Goal: Information Seeking & Learning: Learn about a topic

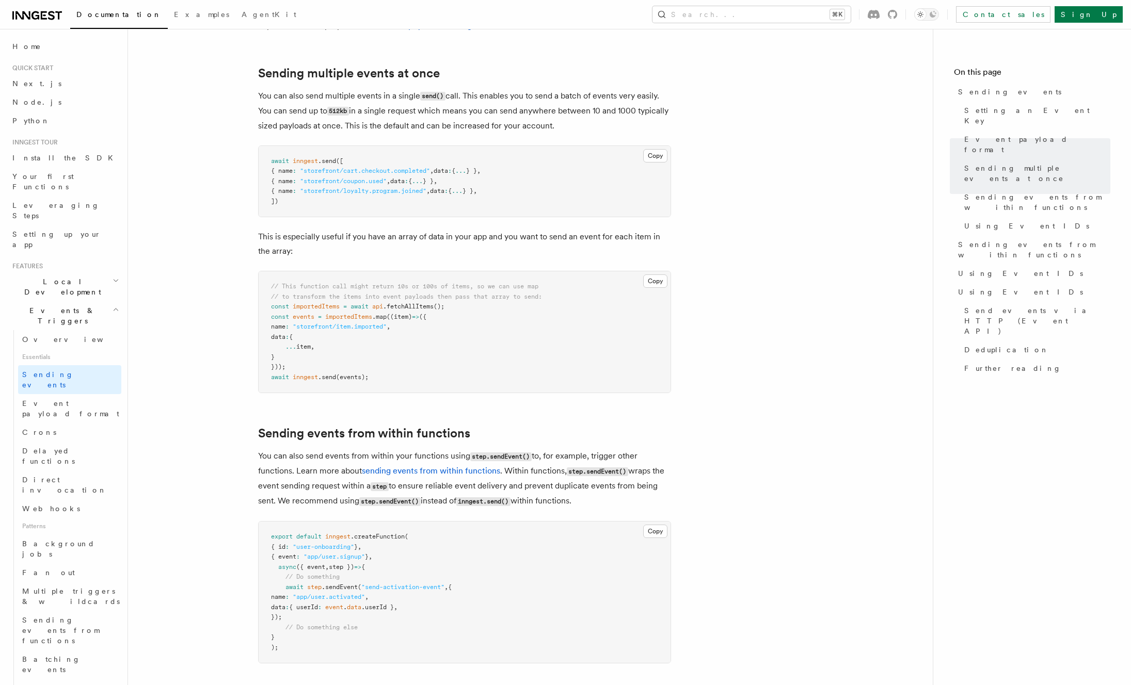
click at [962, 344] on nav "On this page Sending events Setting an Event Key Event payload format Sending m…" at bounding box center [1032, 357] width 198 height 657
click at [50, 371] on span "Sending events" at bounding box center [48, 380] width 52 height 19
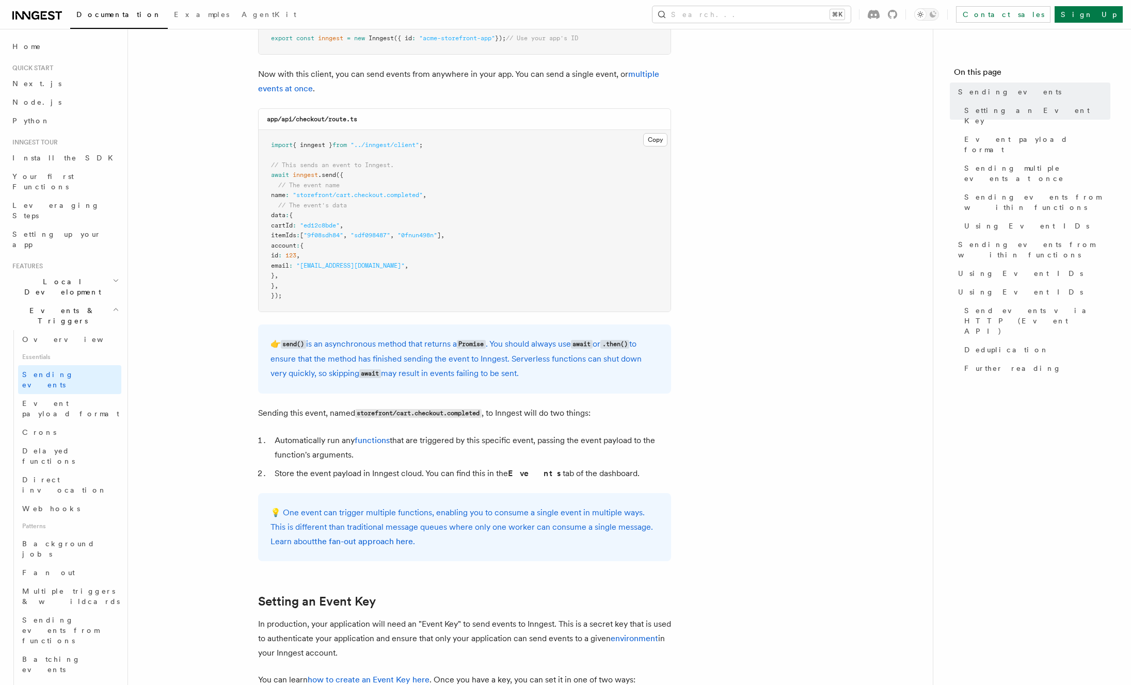
scroll to position [252, 0]
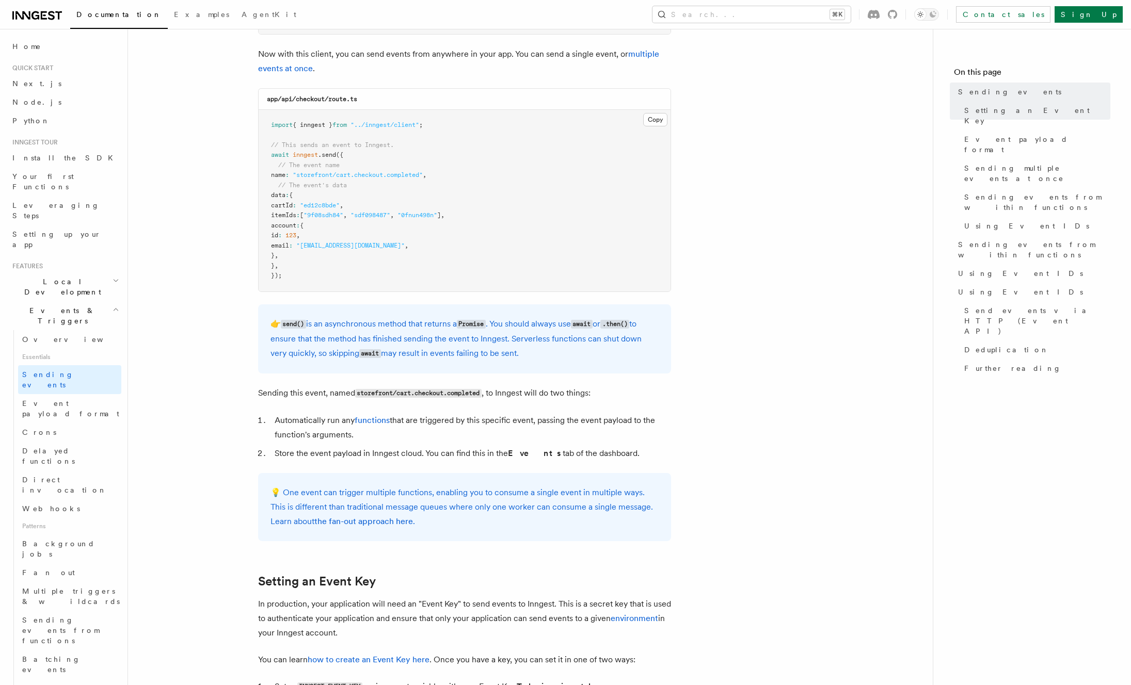
click at [427, 353] on p "👉 send() is an asynchronous method that returns a Promise . You should always u…" at bounding box center [464, 339] width 388 height 44
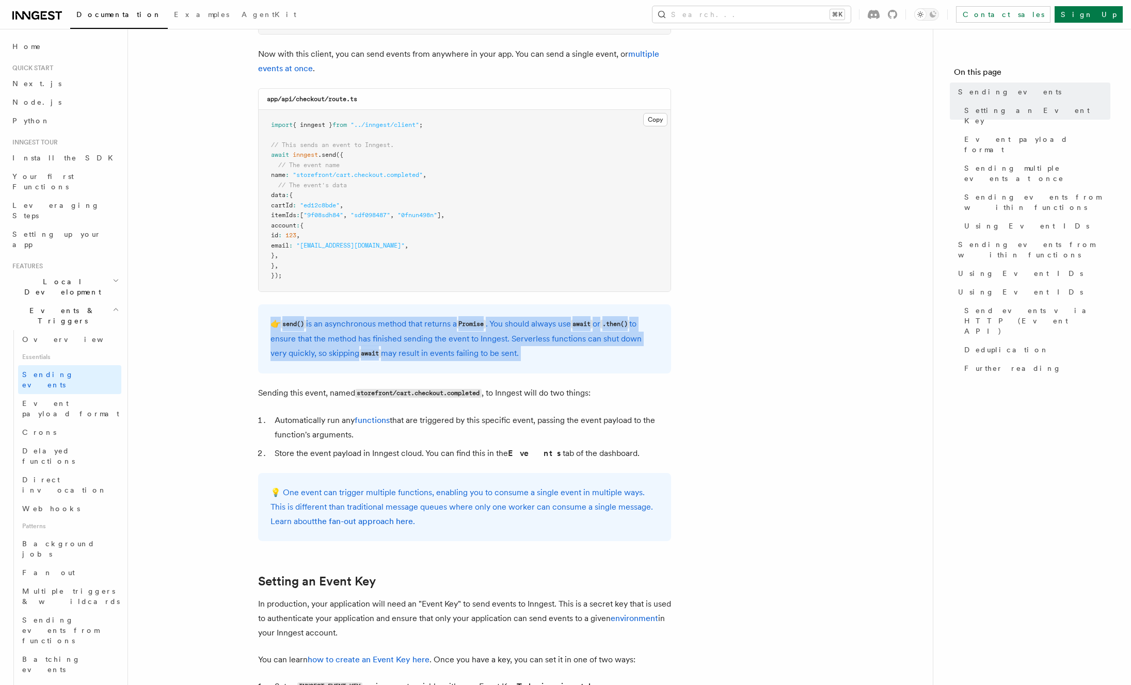
click at [427, 353] on p "👉 send() is an asynchronous method that returns a Promise . You should always u…" at bounding box center [464, 339] width 388 height 44
click at [482, 368] on div "👉 send() is an asynchronous method that returns a Promise . You should always u…" at bounding box center [464, 339] width 413 height 69
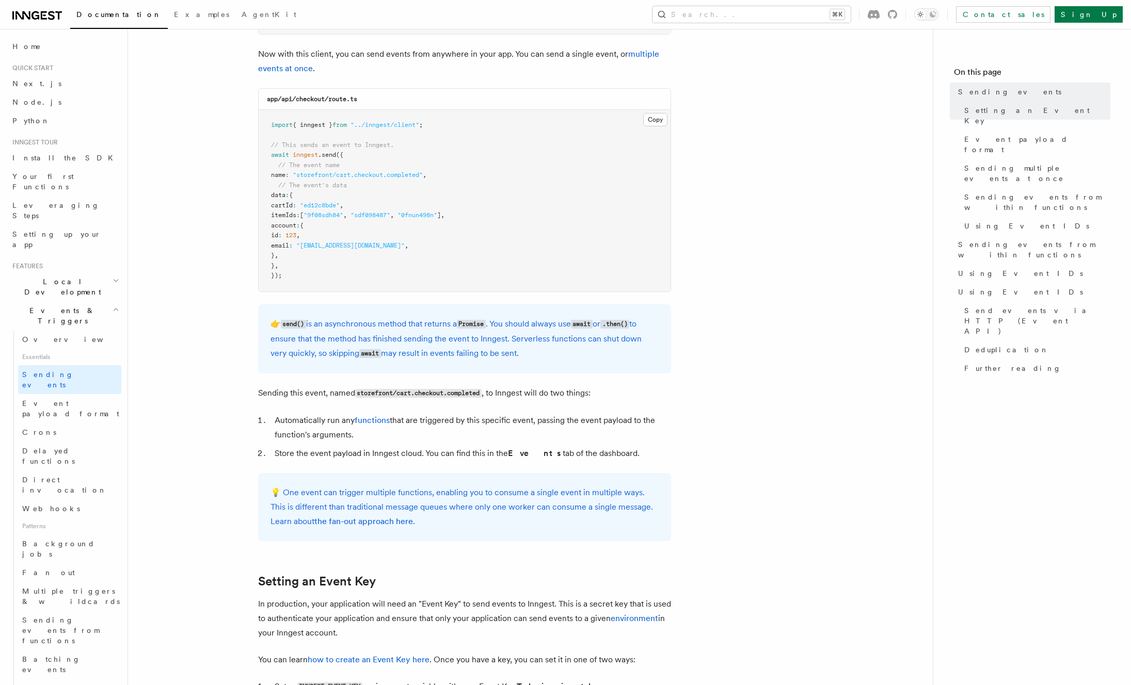
click at [326, 226] on pre "import { inngest } from "../inngest/client" ; // This sends an event to Inngest…" at bounding box center [465, 201] width 412 height 182
click at [443, 238] on pre "import { inngest } from "../inngest/client" ; // This sends an event to Inngest…" at bounding box center [465, 201] width 412 height 182
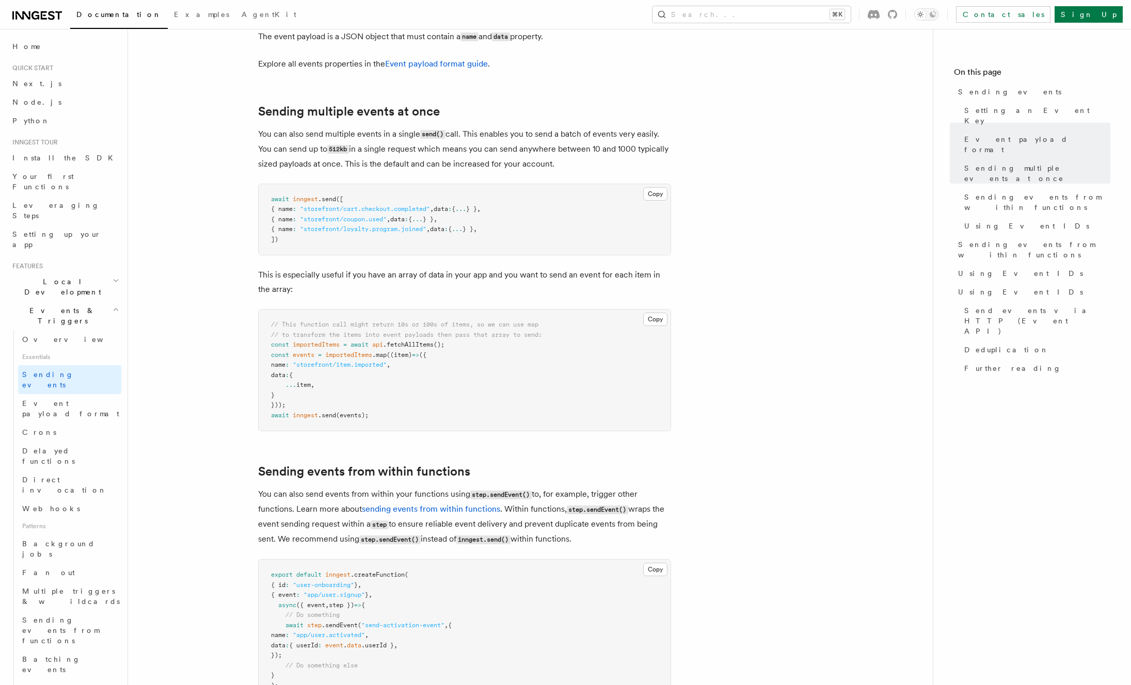
scroll to position [1174, 0]
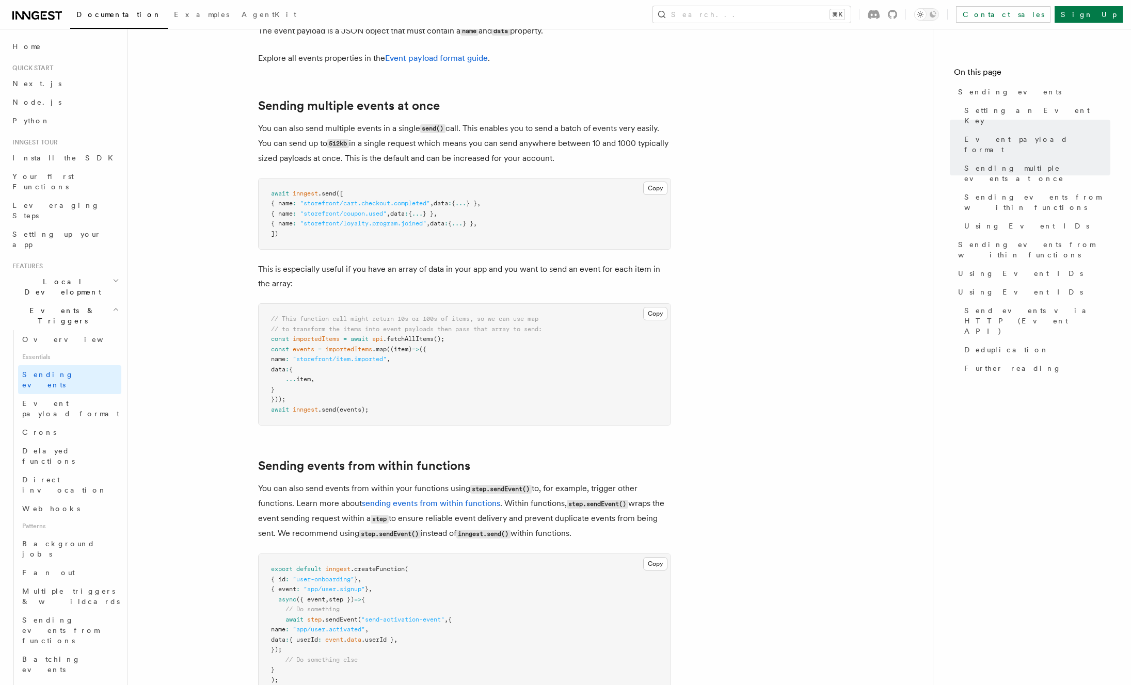
click at [499, 378] on pre "// This function call might return 10s or 100s of items, so we can use map // t…" at bounding box center [465, 364] width 412 height 121
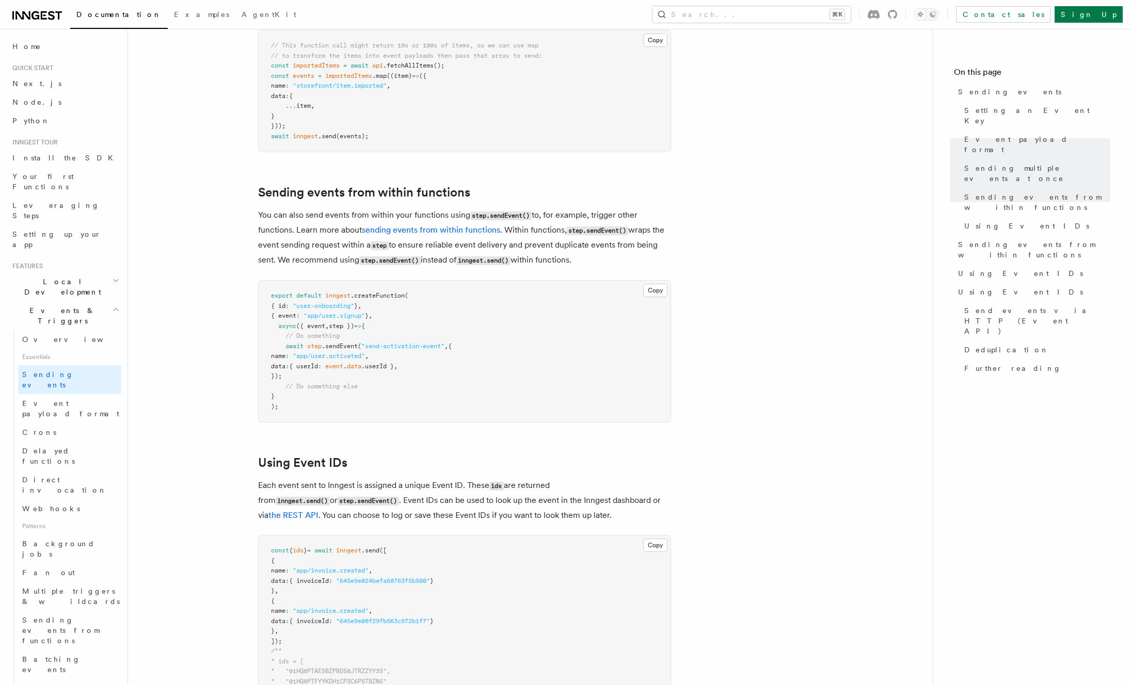
scroll to position [1441, 0]
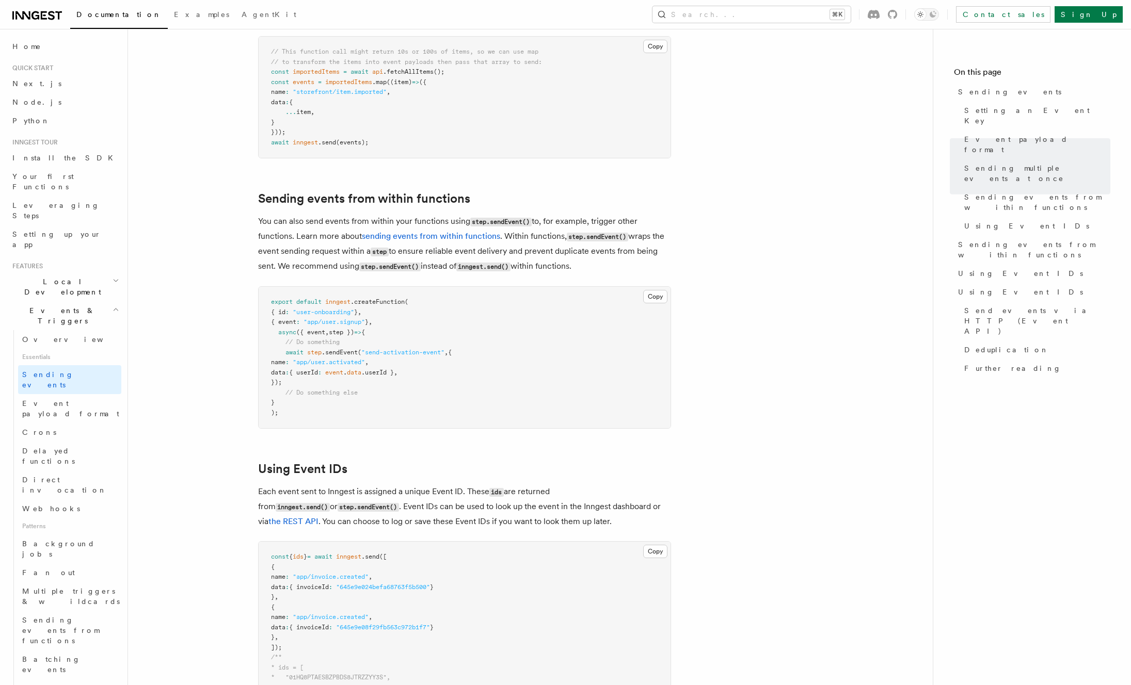
click at [220, 313] on article "Features Events & Triggers Sending events To start, make sure you have installe…" at bounding box center [531, 289] width 772 height 3371
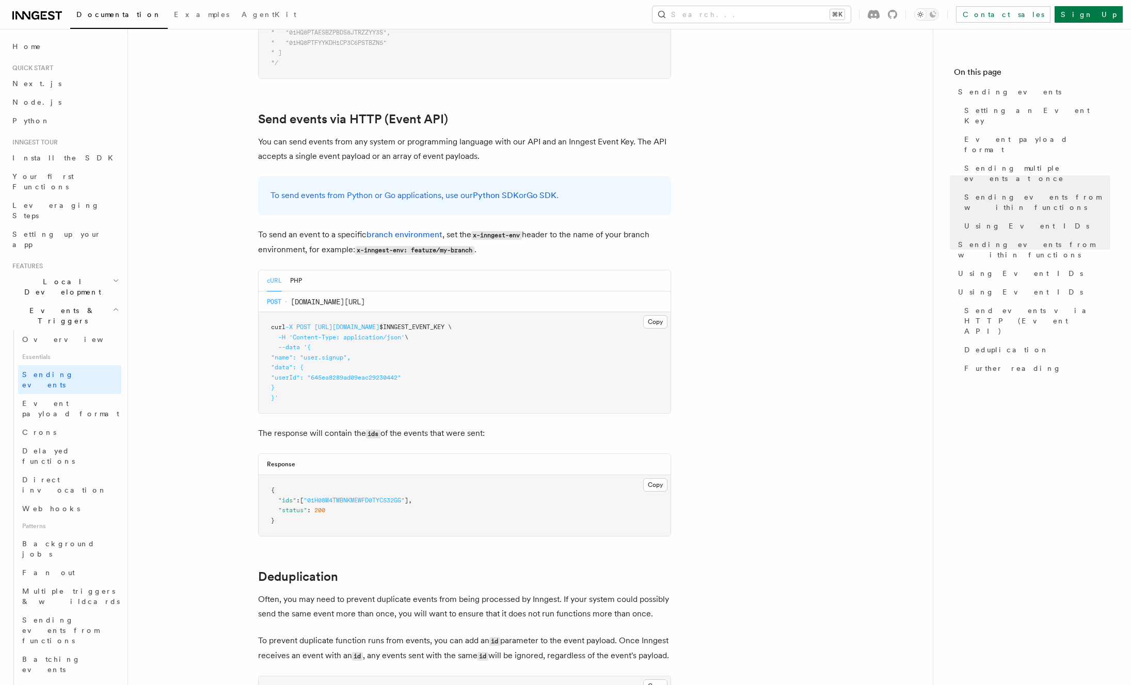
scroll to position [2080, 0]
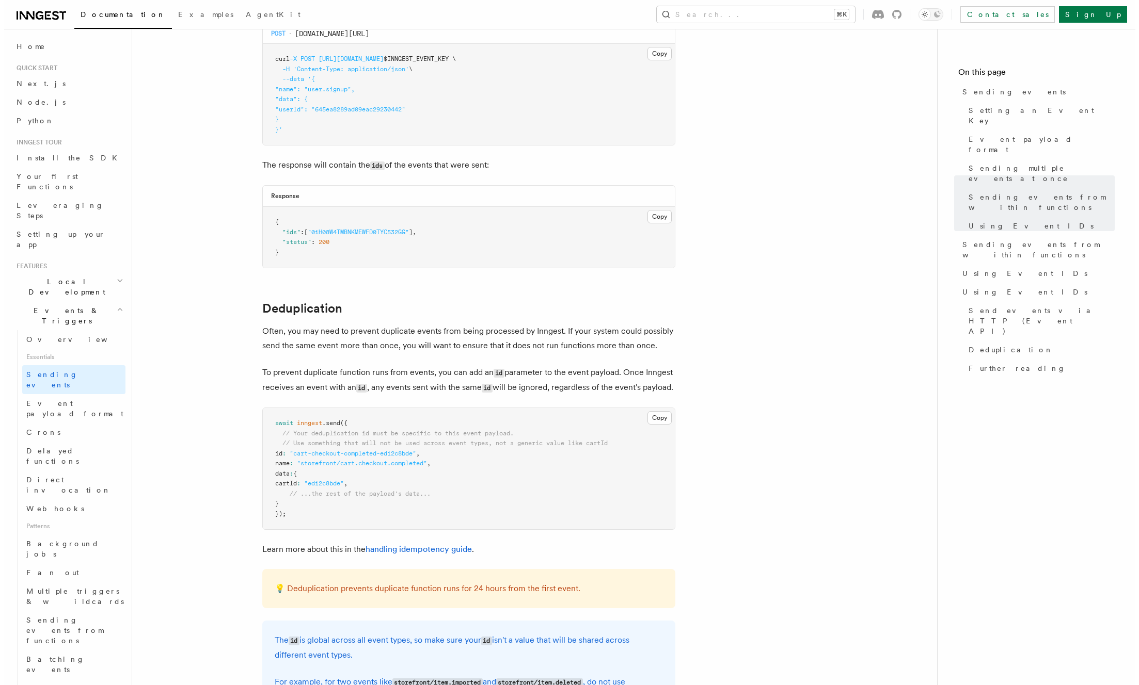
scroll to position [2561, 0]
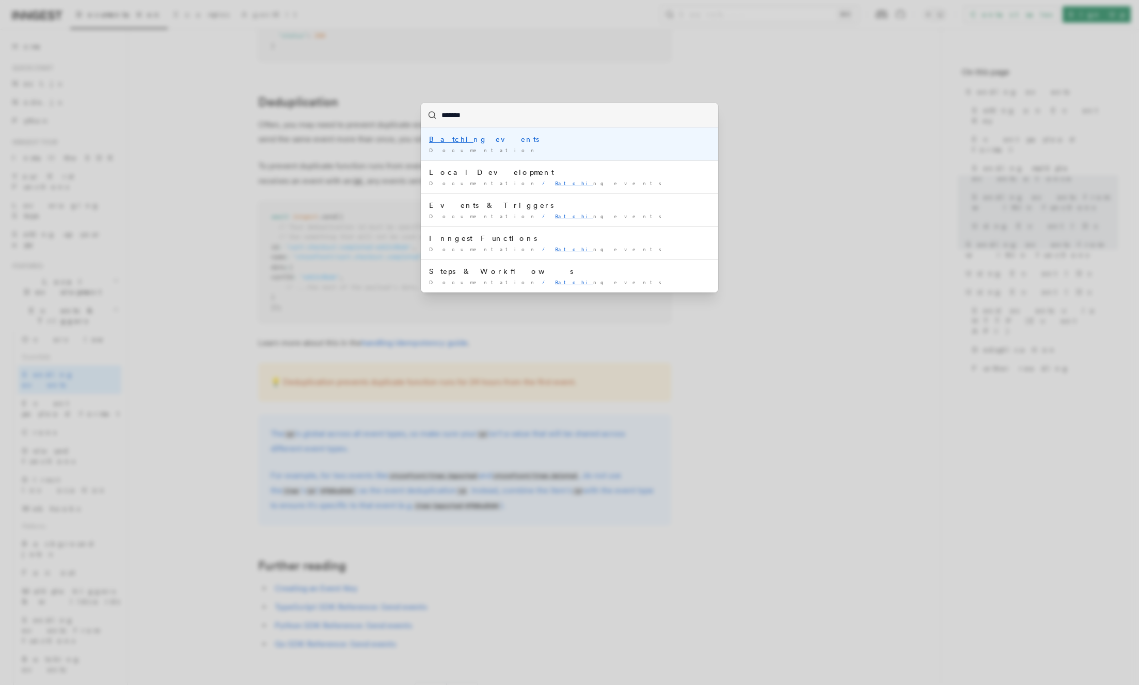
type input "********"
click at [464, 140] on div "Batching events" at bounding box center [569, 139] width 281 height 10
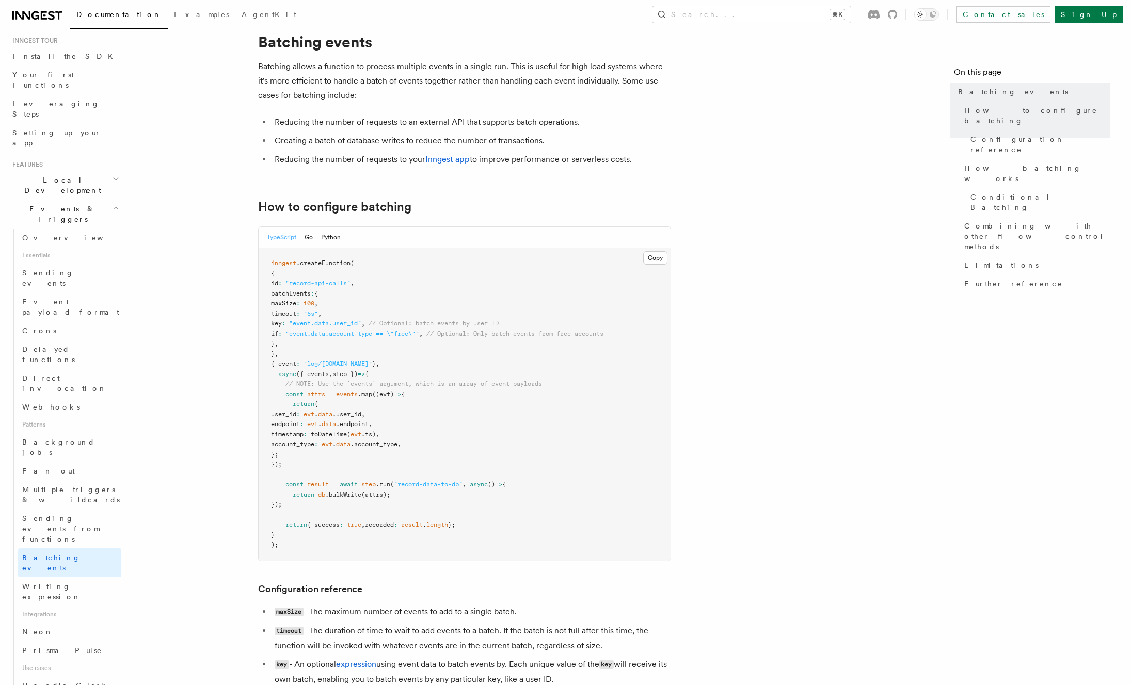
scroll to position [49, 0]
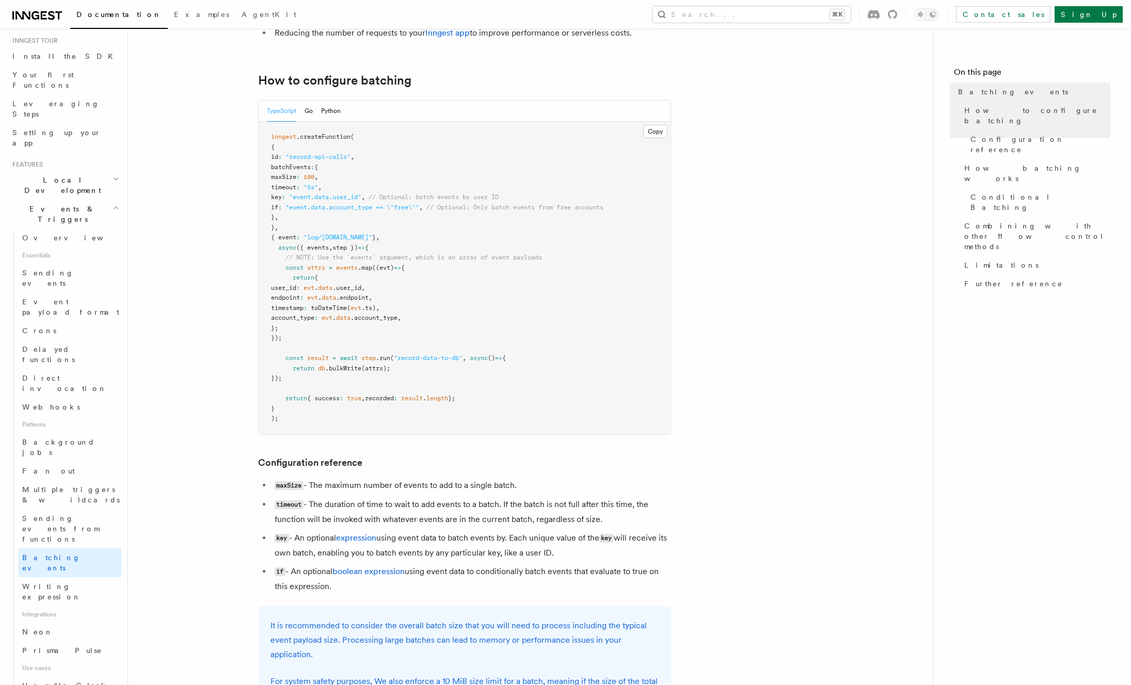
click at [205, 331] on article "Features Events & Triggers Batching events Batching allows a function to proces…" at bounding box center [531, 679] width 772 height 1592
drag, startPoint x: 182, startPoint y: 316, endPoint x: 263, endPoint y: 308, distance: 80.9
click at [183, 315] on article "Features Events & Triggers Batching events Batching allows a function to proces…" at bounding box center [531, 679] width 772 height 1592
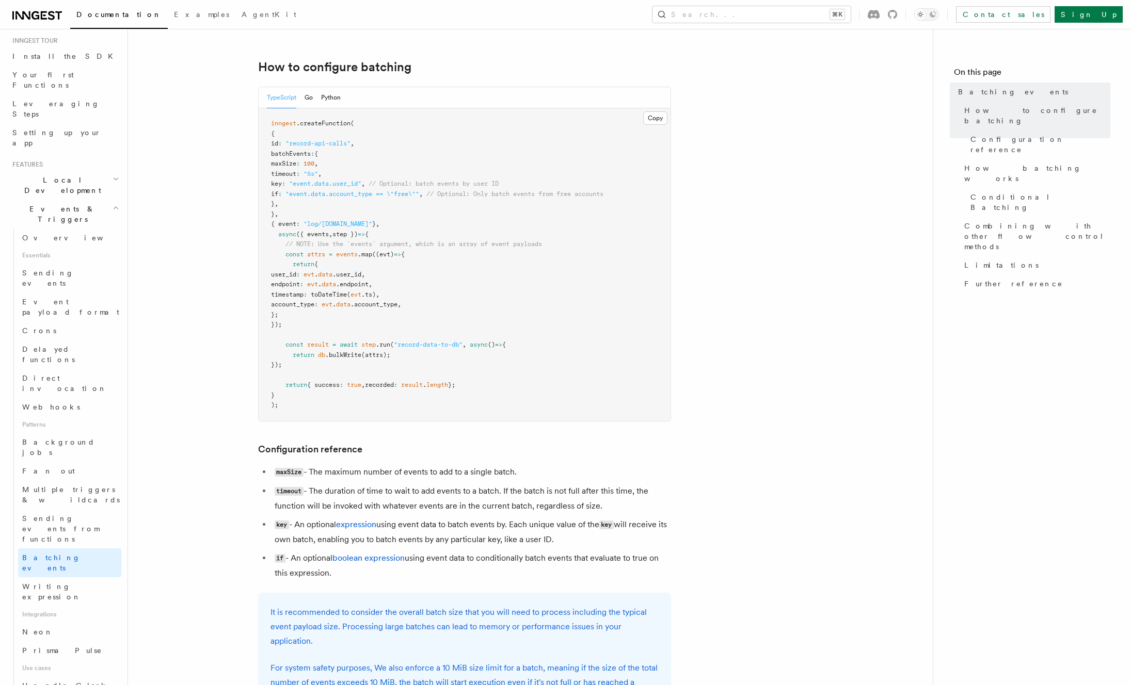
scroll to position [217, 0]
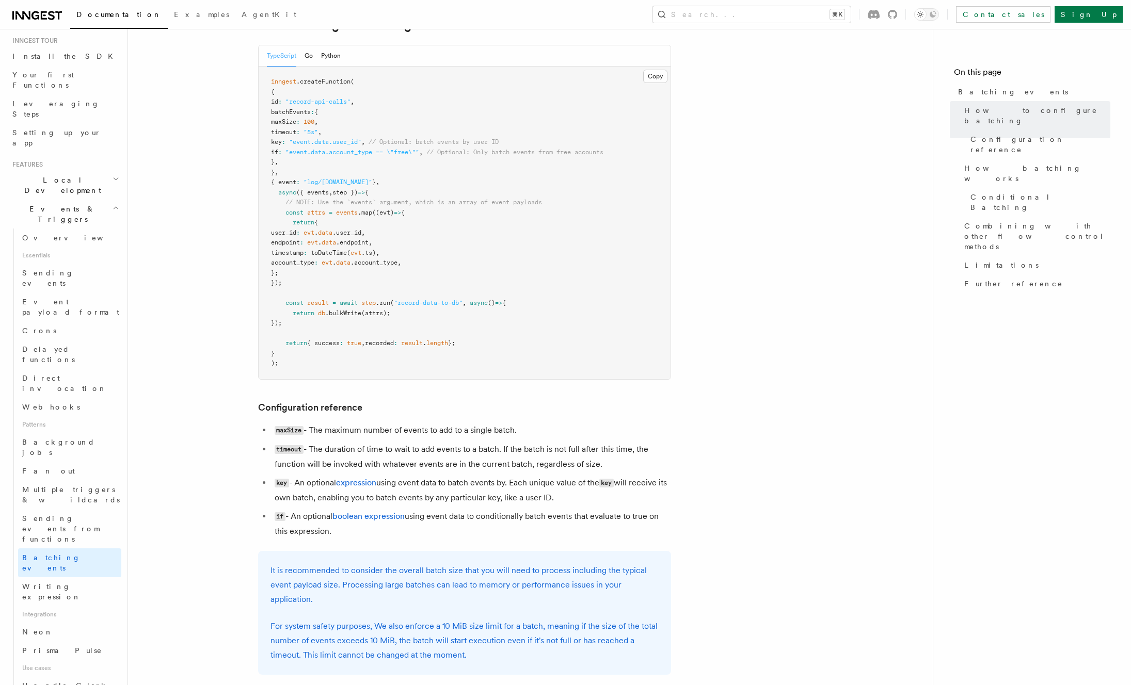
click at [296, 121] on span "maxSize" at bounding box center [283, 121] width 25 height 7
click at [223, 175] on article "Features Events & Triggers Batching events Batching allows a function to proces…" at bounding box center [531, 624] width 772 height 1592
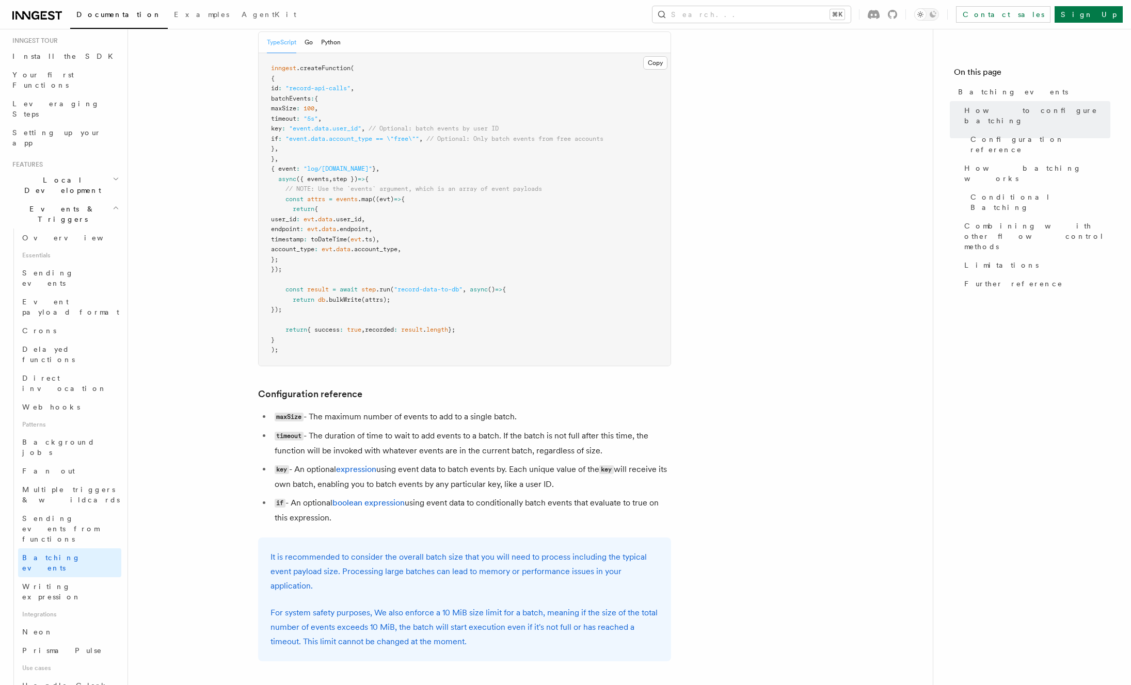
click at [807, 313] on article "Features Events & Triggers Batching events Batching allows a function to proces…" at bounding box center [531, 611] width 772 height 1592
click at [292, 100] on span "batchEvents" at bounding box center [291, 98] width 40 height 7
click at [210, 140] on article "Features Events & Triggers Batching events Batching allows a function to proces…" at bounding box center [531, 611] width 772 height 1592
click at [202, 344] on article "Features Events & Triggers Batching events Batching allows a function to proces…" at bounding box center [531, 611] width 772 height 1592
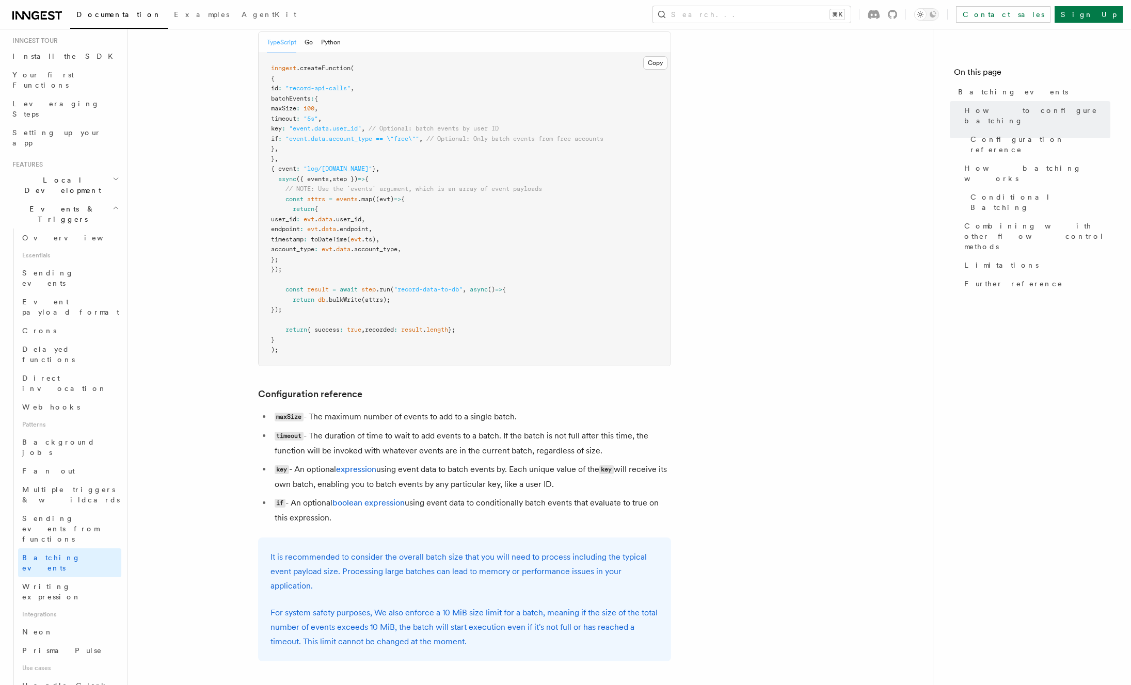
click at [389, 332] on span "recorded" at bounding box center [379, 329] width 29 height 7
click at [216, 333] on article "Features Events & Triggers Batching events Batching allows a function to proces…" at bounding box center [531, 611] width 772 height 1592
drag, startPoint x: 318, startPoint y: 329, endPoint x: 461, endPoint y: 328, distance: 143.0
click at [455, 328] on span "return { success : true , recorded : result . length };" at bounding box center [363, 329] width 184 height 7
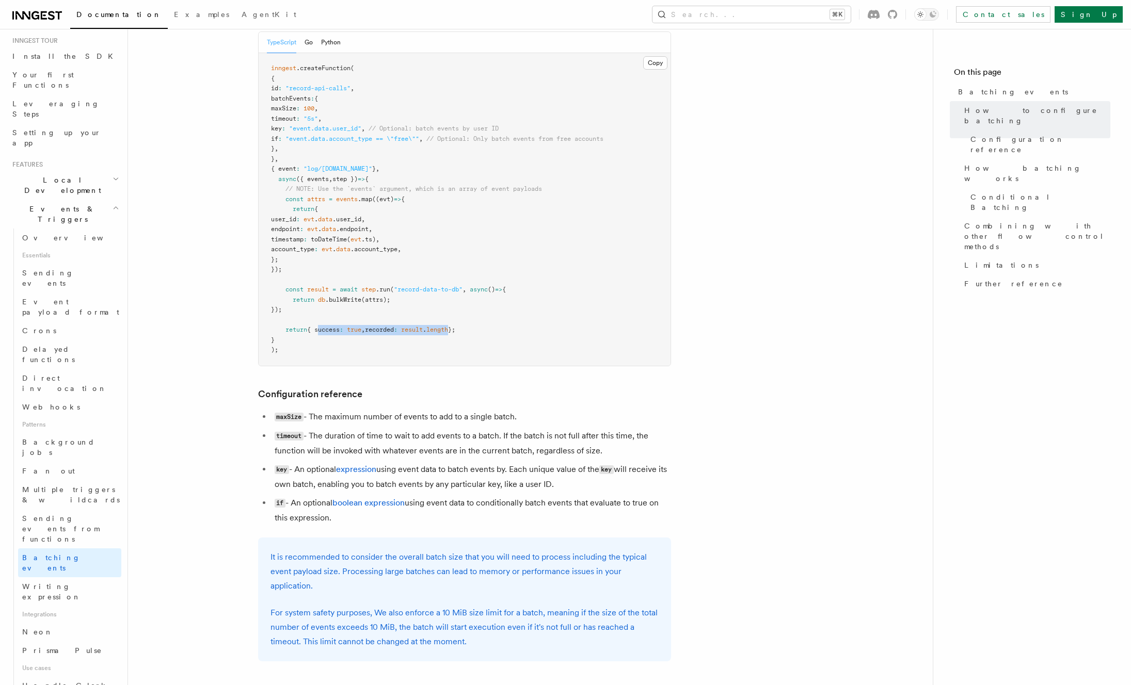
copy span "success : true , recorded : result . length"
click at [199, 283] on article "Features Events & Triggers Batching events Batching allows a function to proces…" at bounding box center [531, 611] width 772 height 1592
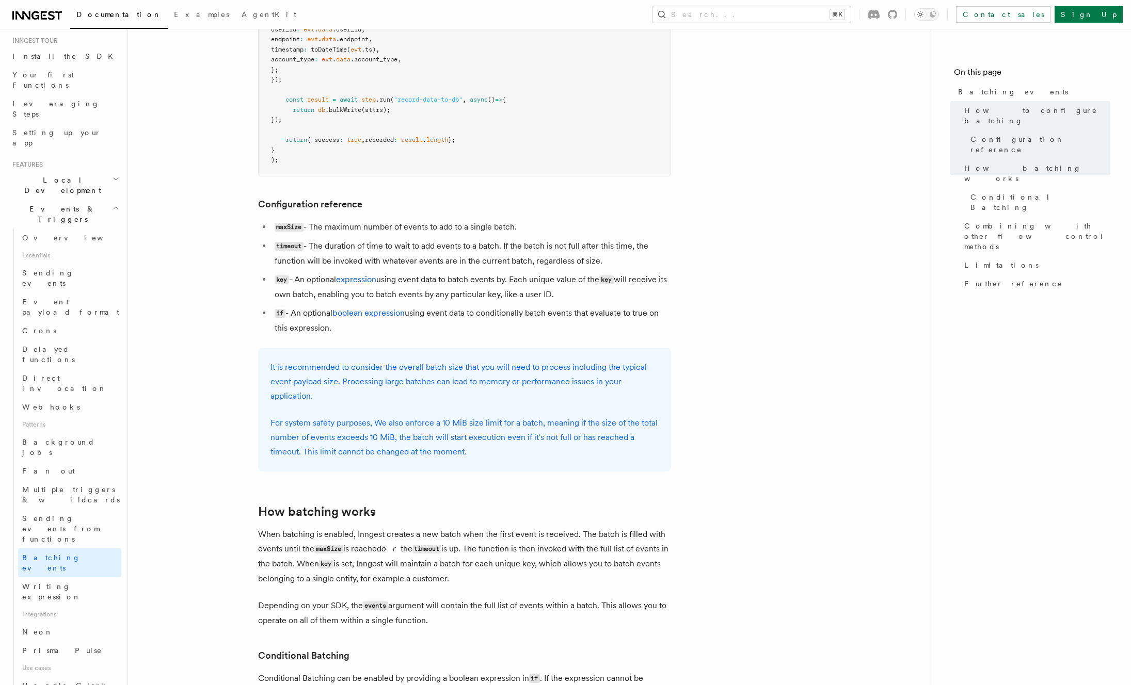
scroll to position [427, 0]
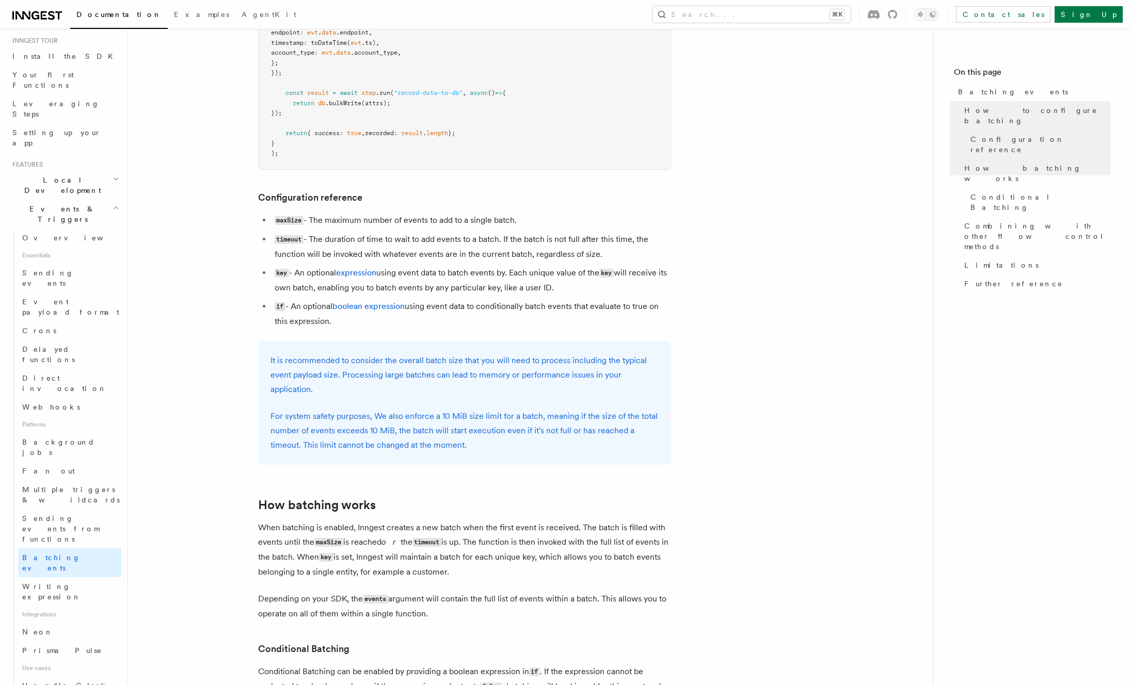
click at [247, 252] on article "Features Events & Triggers Batching events Batching allows a function to proces…" at bounding box center [531, 414] width 772 height 1592
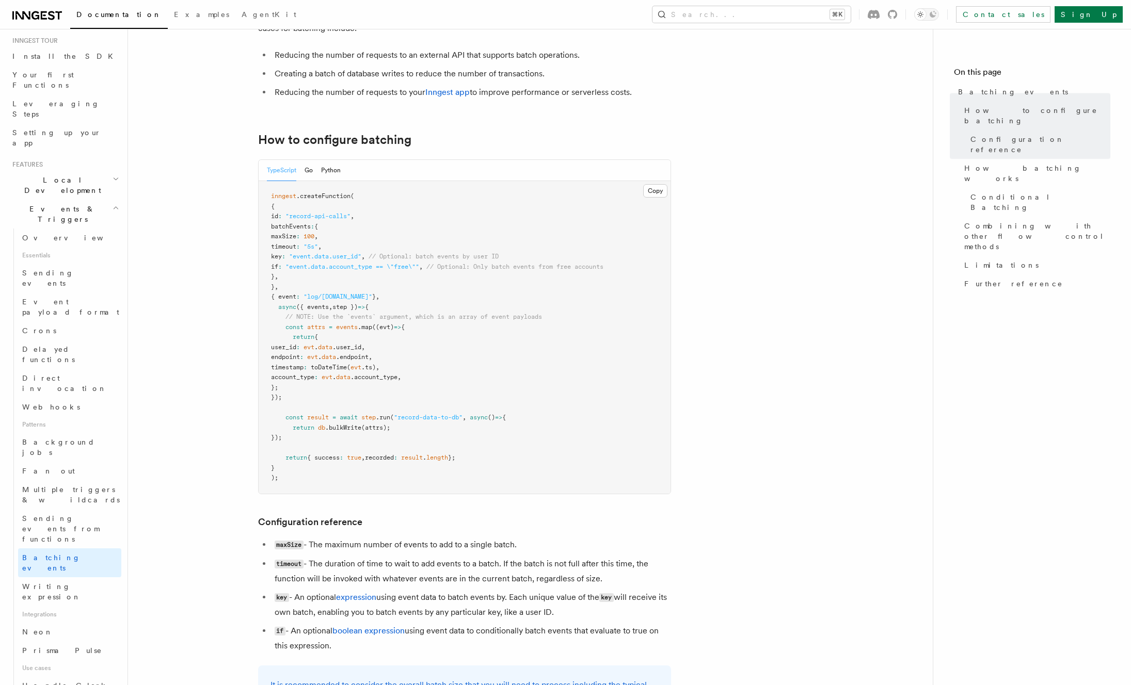
scroll to position [50, 0]
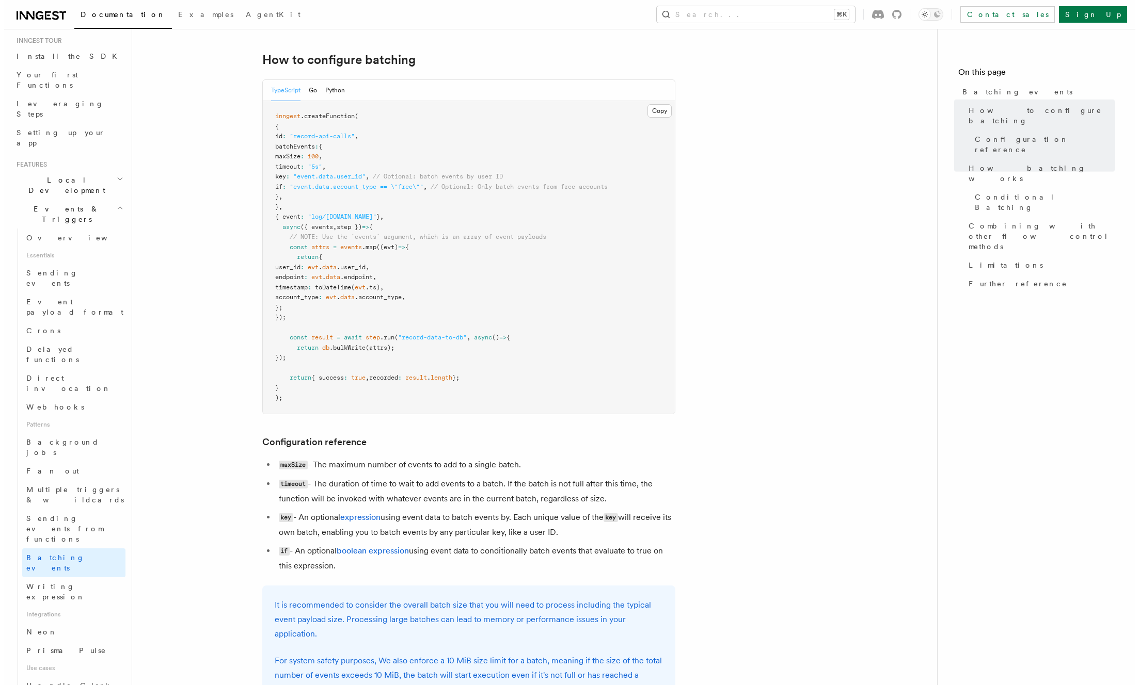
scroll to position [130, 0]
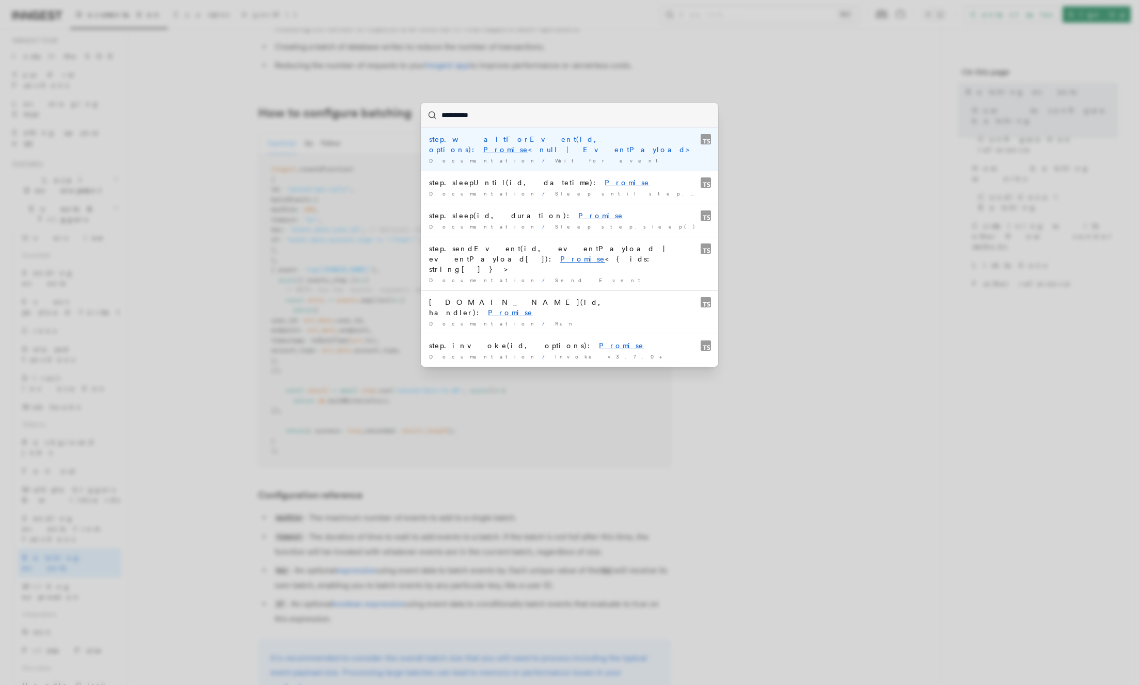
type input "**********"
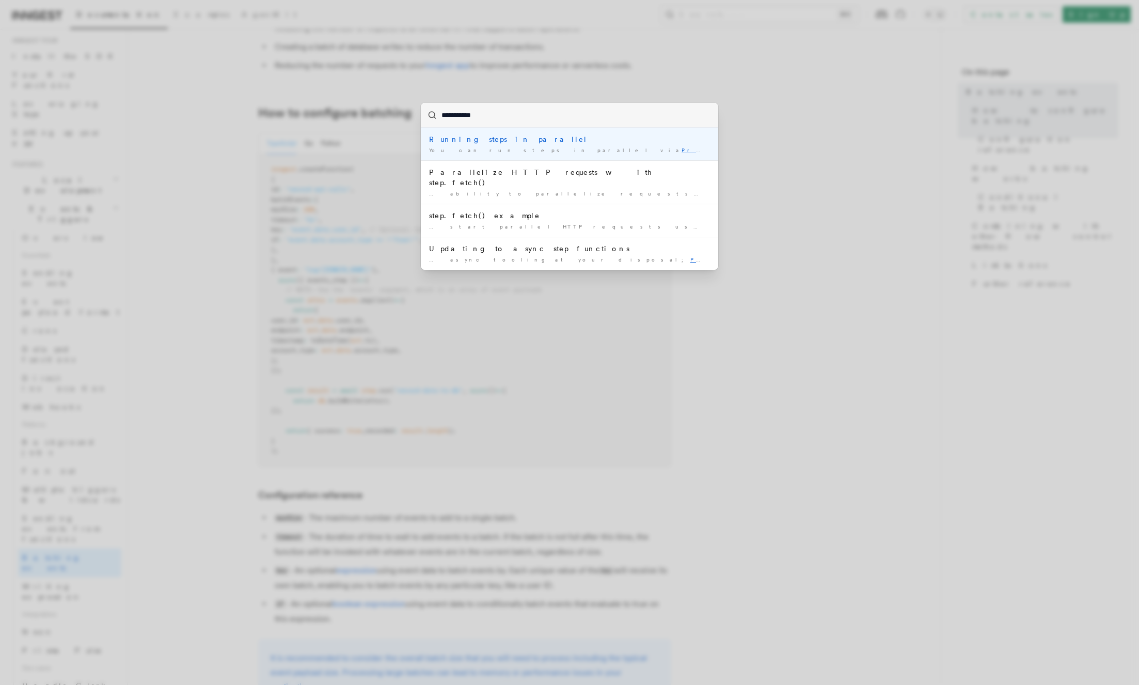
click at [478, 147] on div "You can run steps in parallel via Promise.all (): Create …" at bounding box center [569, 151] width 281 height 8
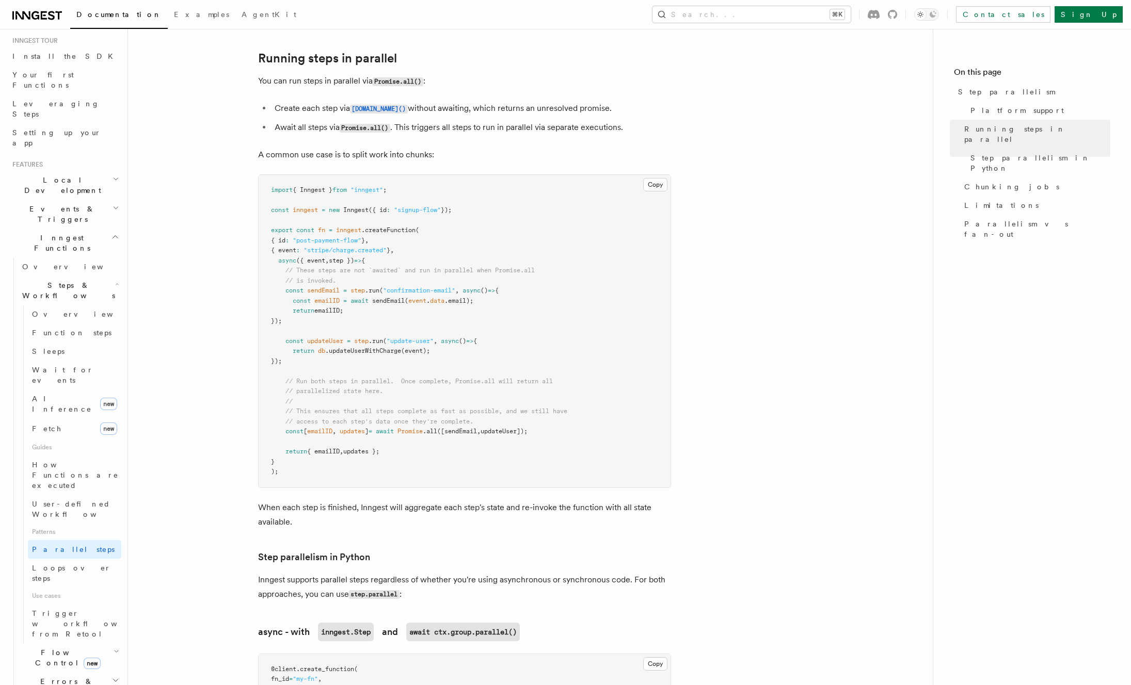
scroll to position [218, 0]
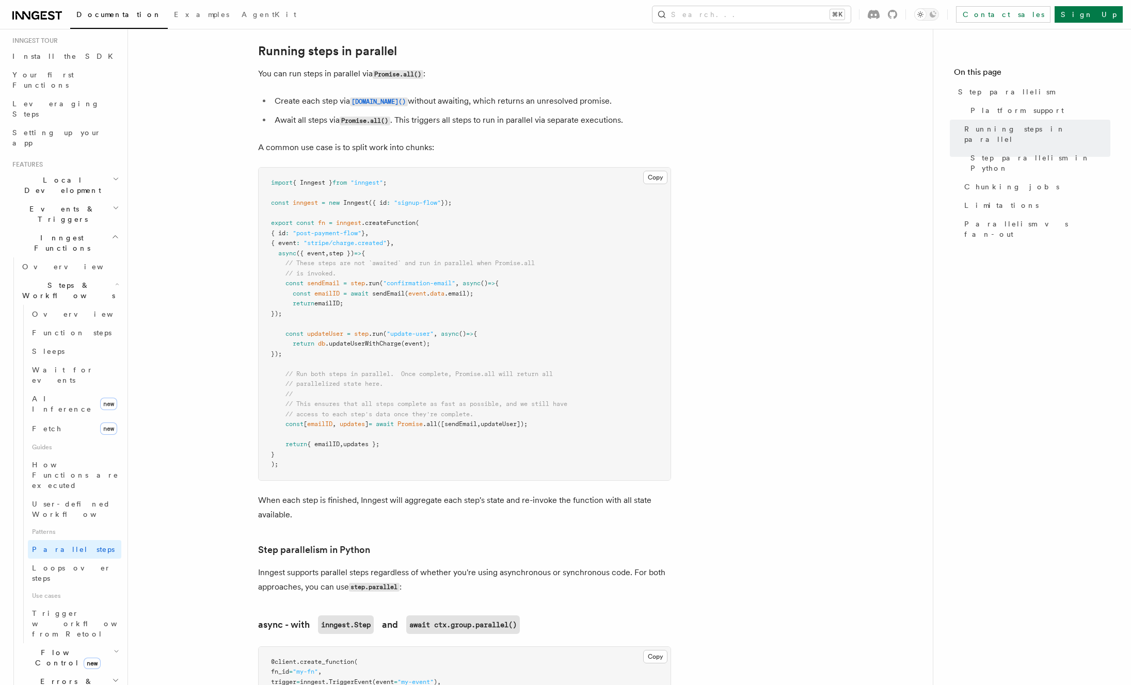
click at [455, 314] on pre "import { Inngest } from "inngest" ; const inngest = new Inngest ({ id : "signup…" at bounding box center [465, 324] width 412 height 313
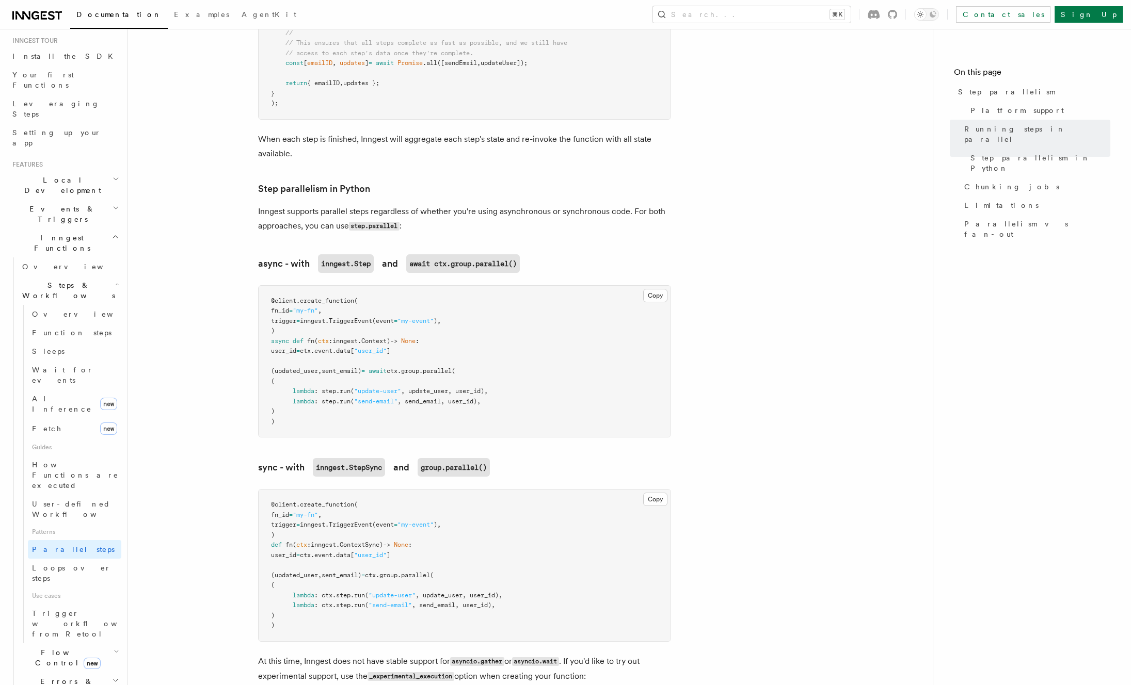
scroll to position [325, 0]
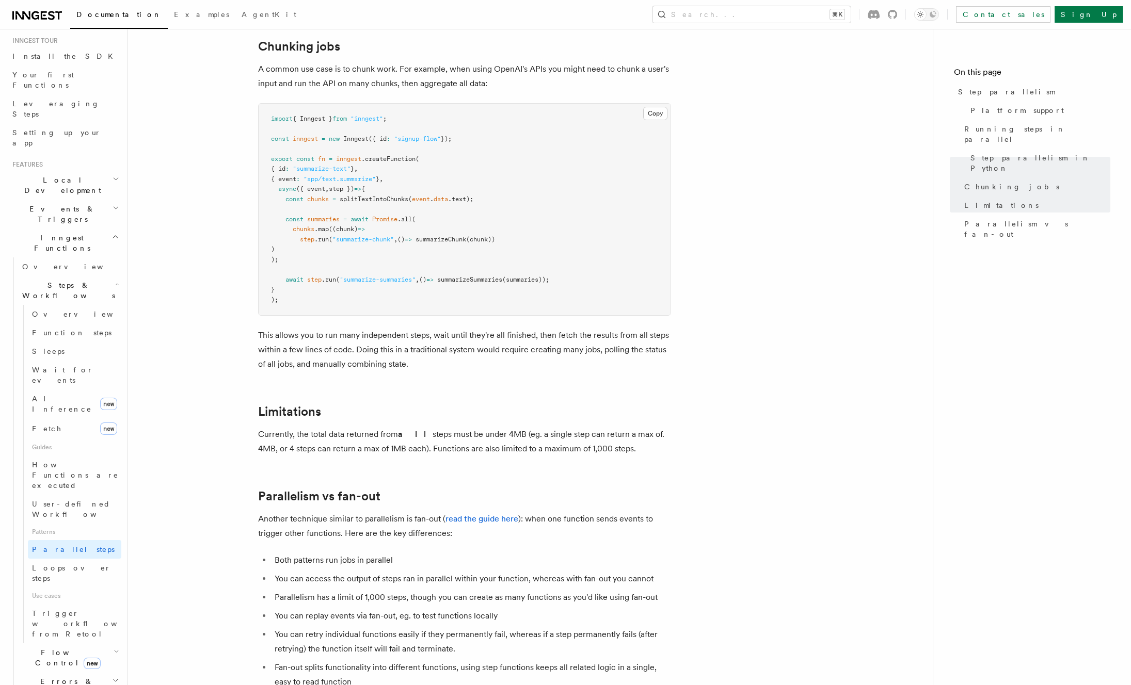
scroll to position [1448, 0]
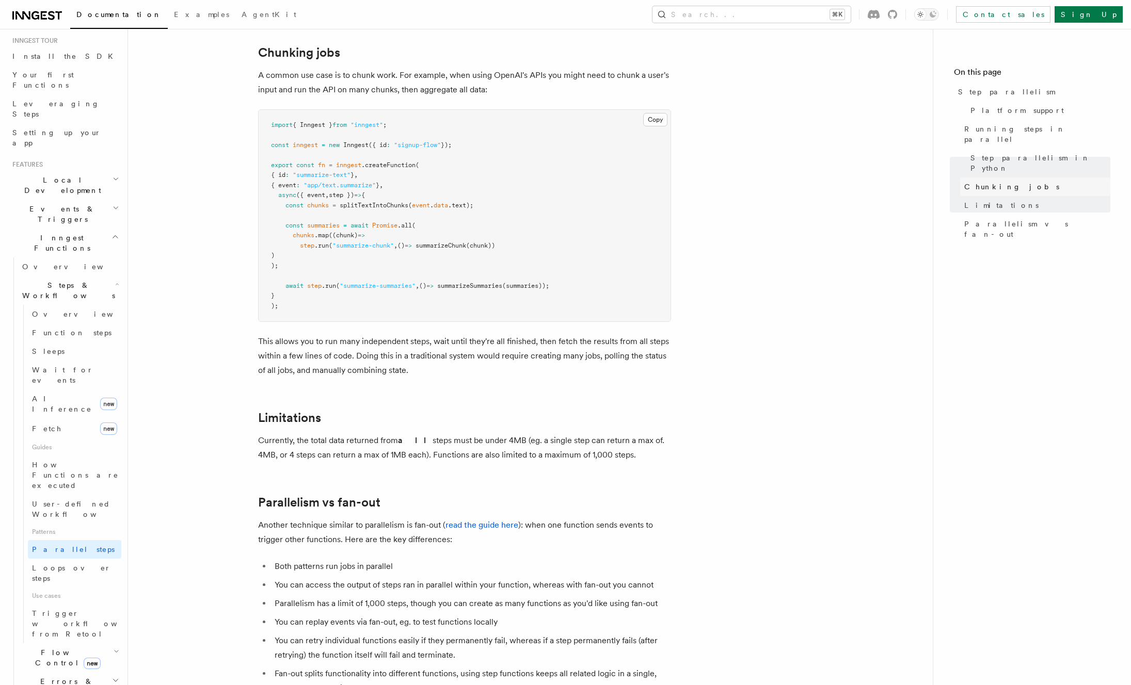
click at [999, 182] on span "Chunking jobs" at bounding box center [1011, 187] width 95 height 10
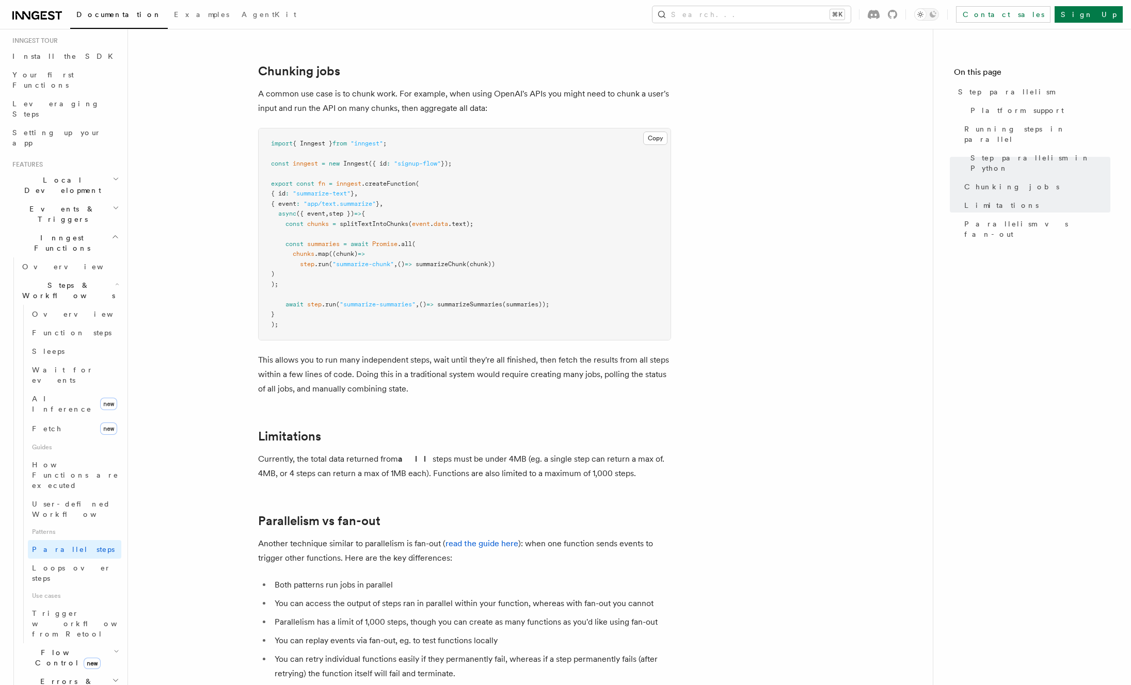
click at [558, 353] on p "This allows you to run many independent steps, wait until they're all finished,…" at bounding box center [464, 374] width 413 height 43
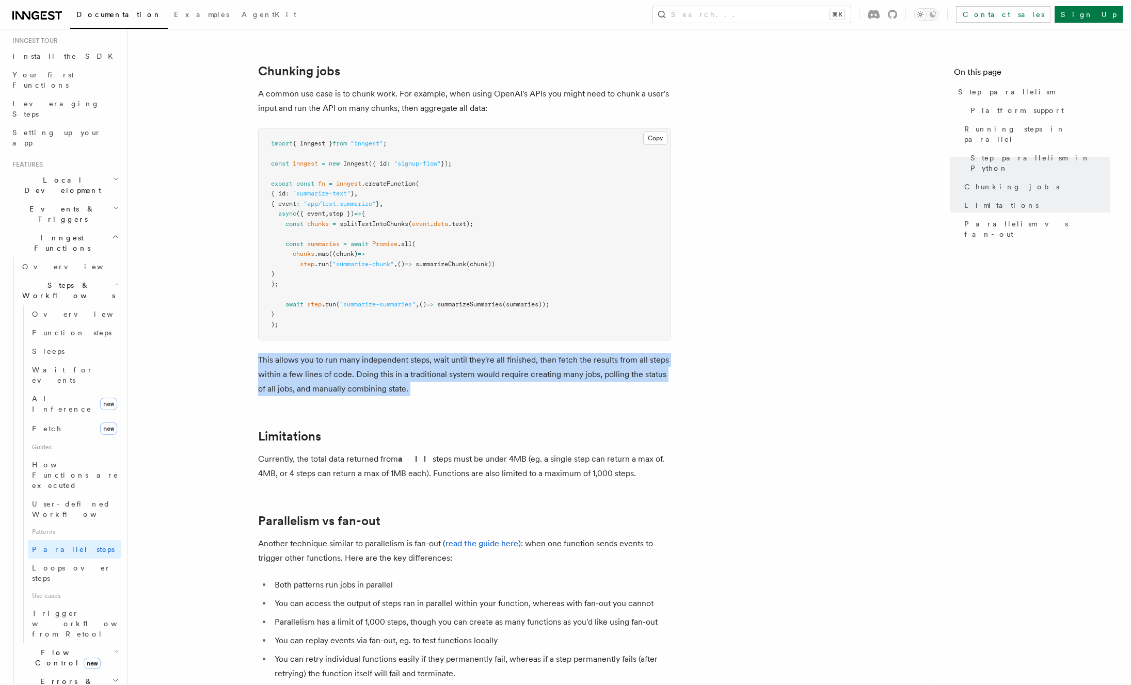
click at [558, 353] on p "This allows you to run many independent steps, wait until they're all finished,…" at bounding box center [464, 374] width 413 height 43
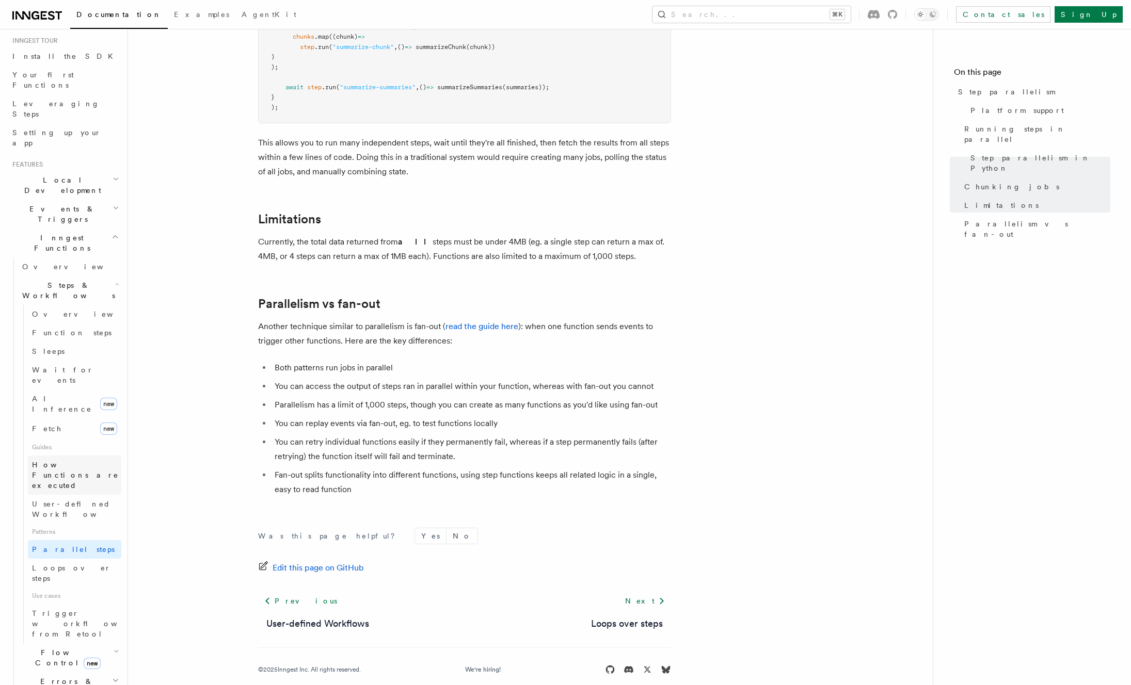
scroll to position [122, 0]
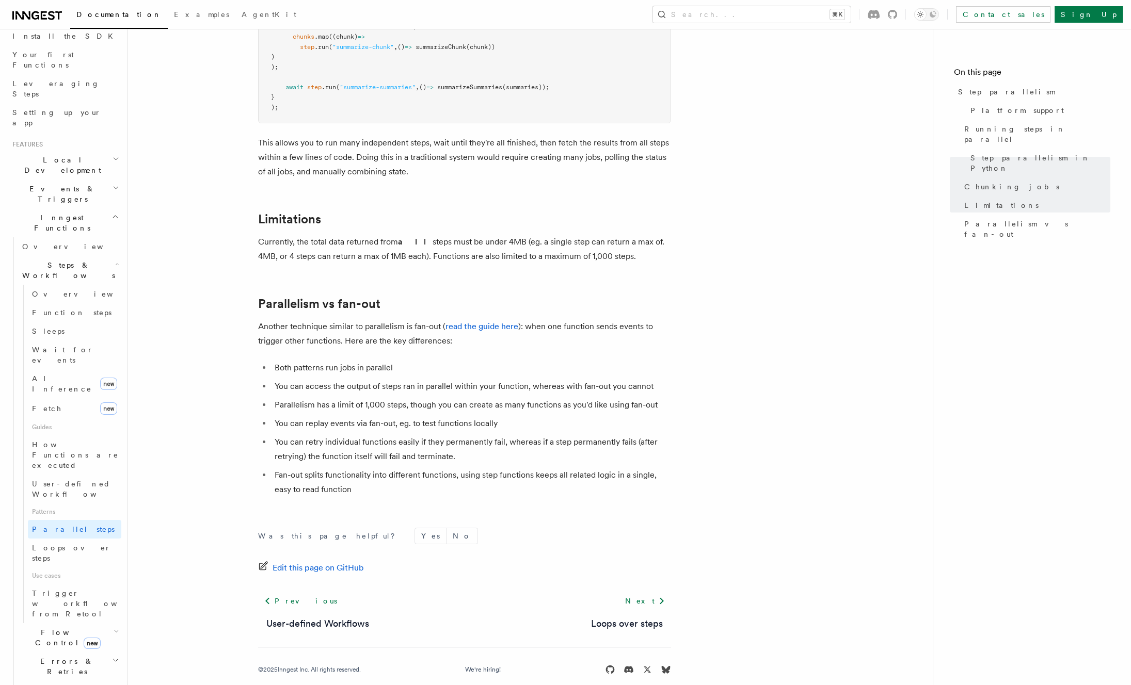
click at [388, 324] on p "Another technique similar to parallelism is fan-out ( read the guide here ): wh…" at bounding box center [464, 334] width 413 height 29
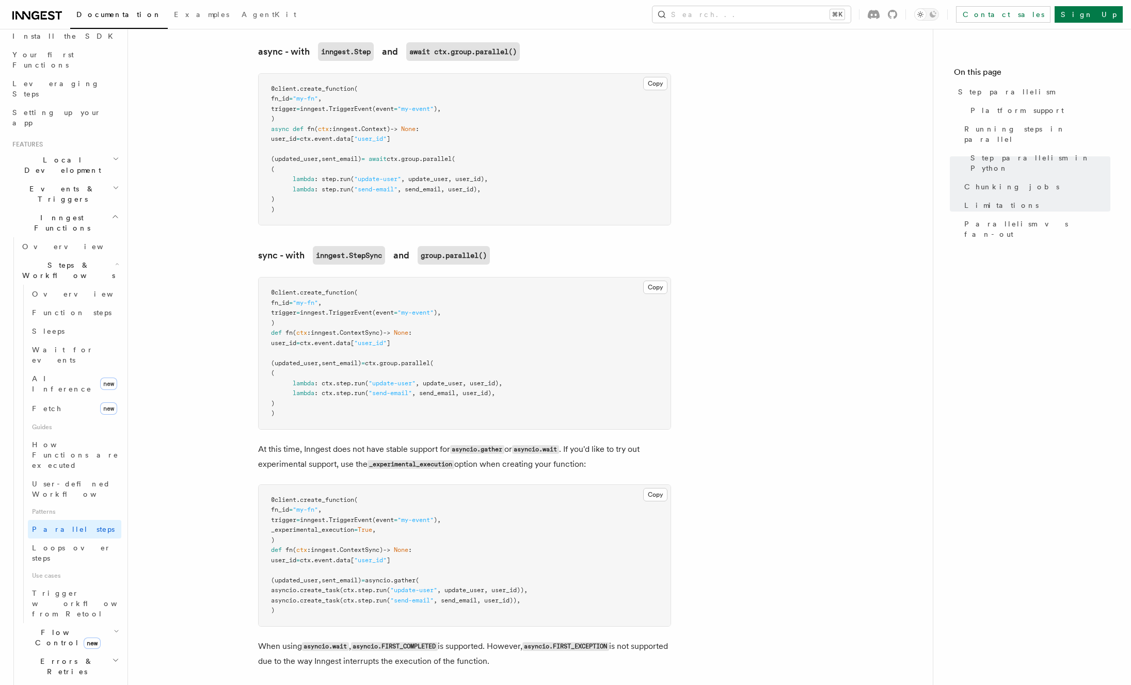
scroll to position [0, 0]
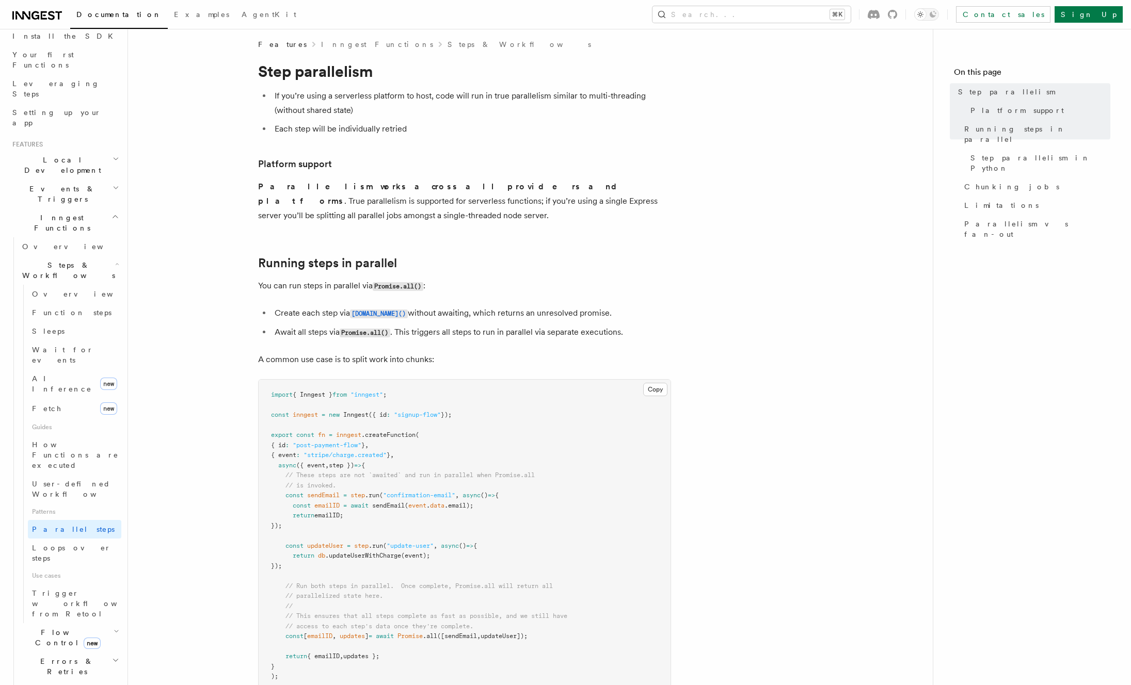
scroll to position [186, 0]
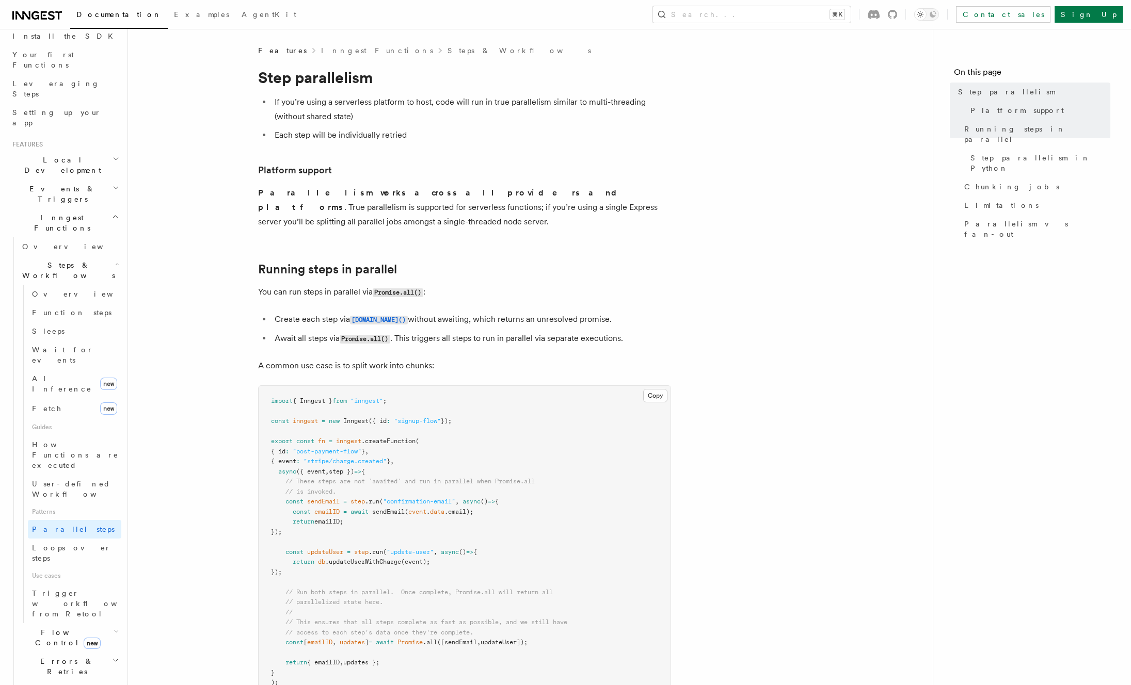
scroll to position [6, 0]
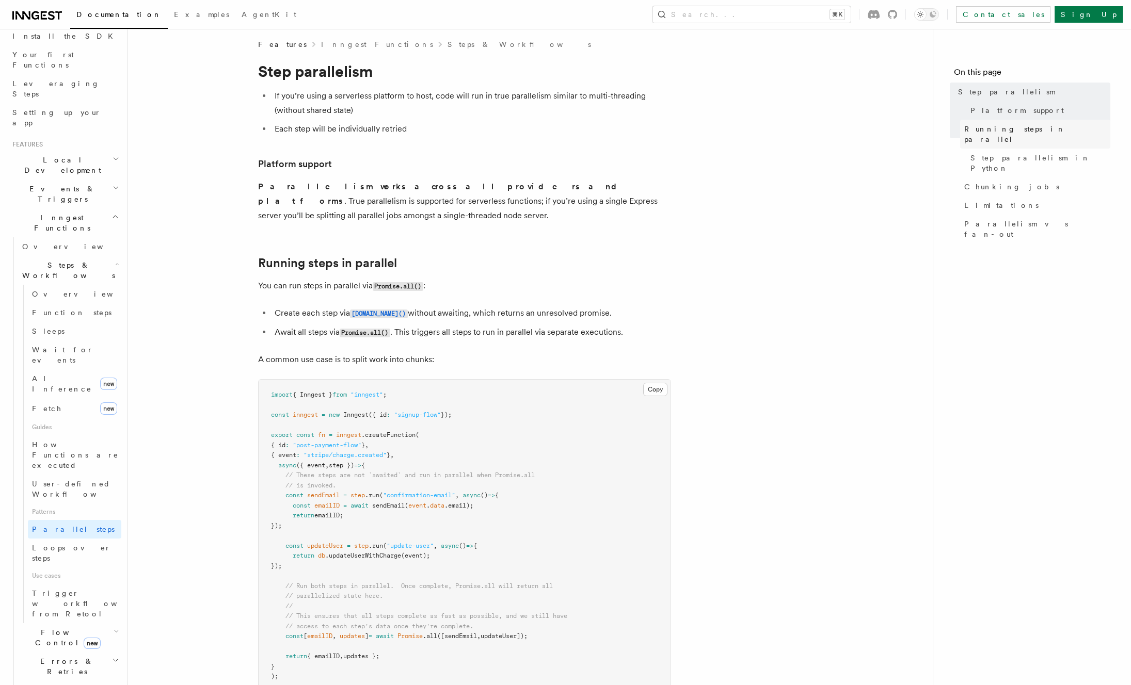
click at [988, 131] on span "Running steps in parallel" at bounding box center [1037, 134] width 146 height 21
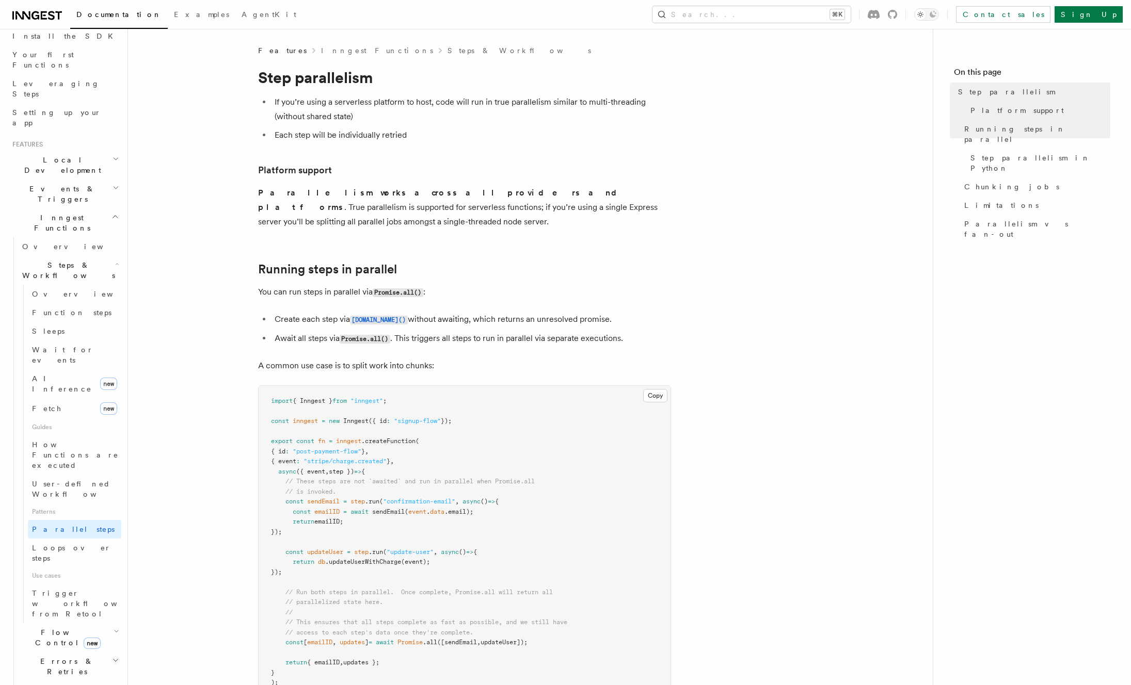
scroll to position [278, 0]
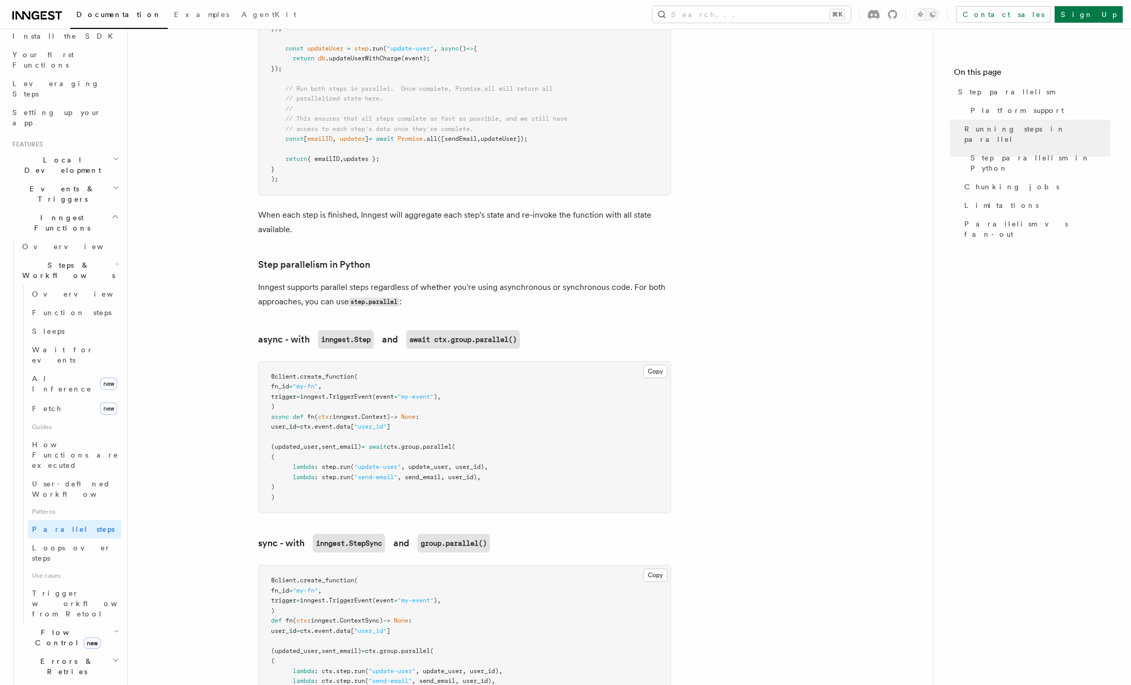
click at [731, 344] on article "Features Inngest Functions Steps & Workflows Step parallelism If you’re using a…" at bounding box center [531, 693] width 772 height 2302
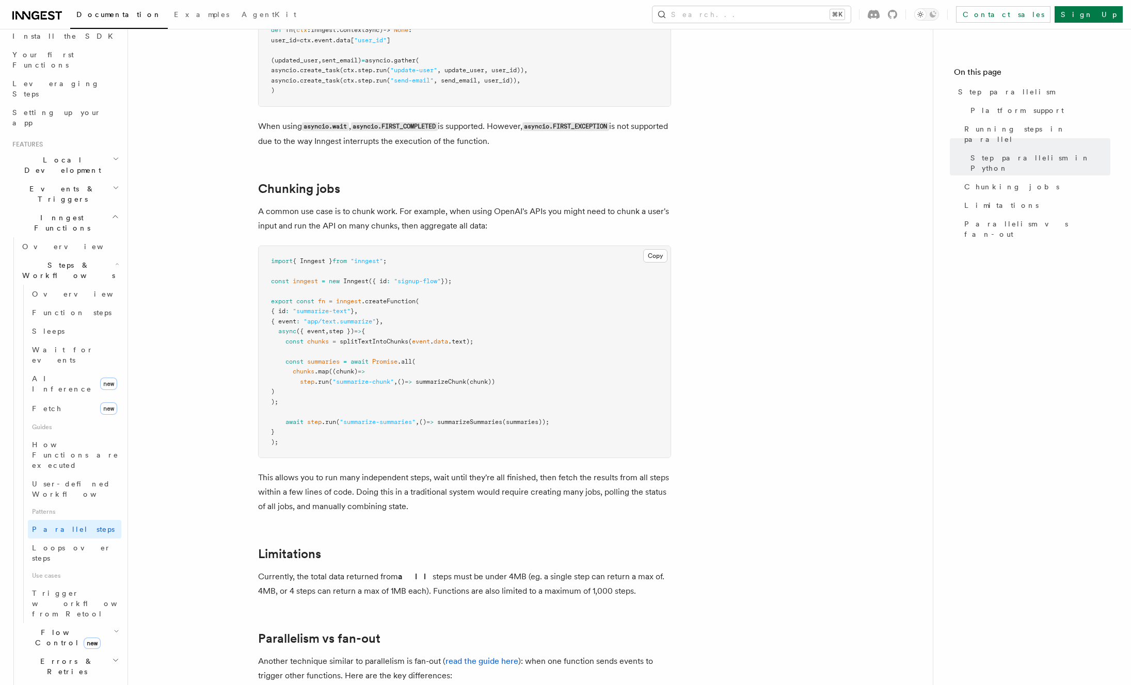
scroll to position [1365, 0]
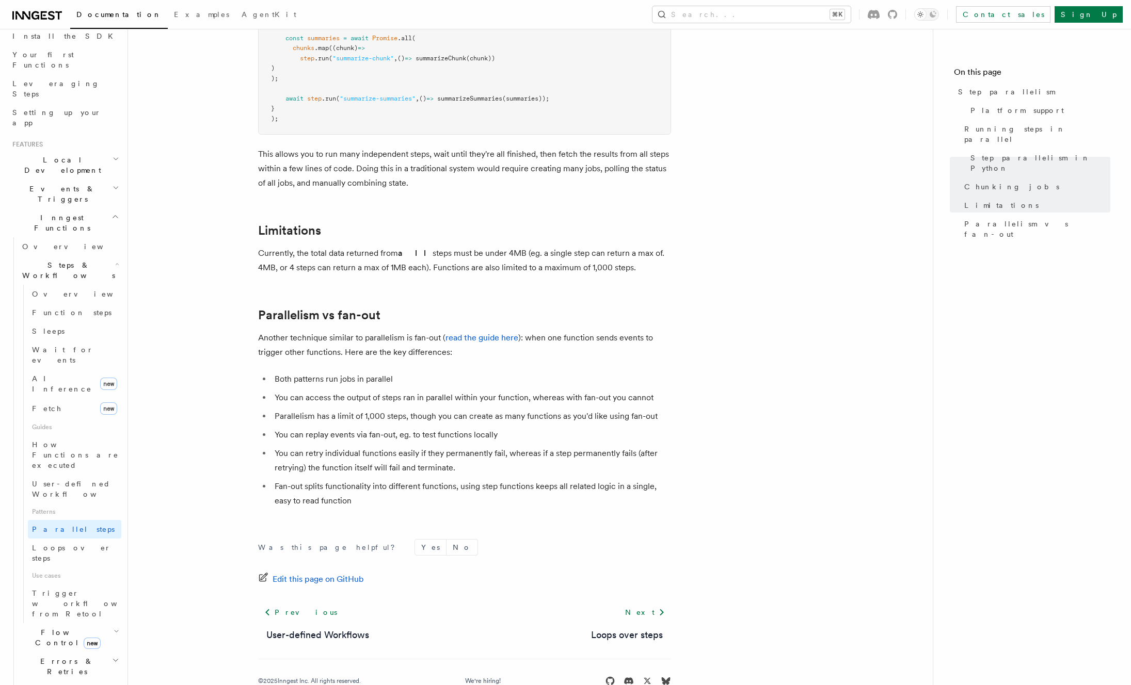
scroll to position [1647, 0]
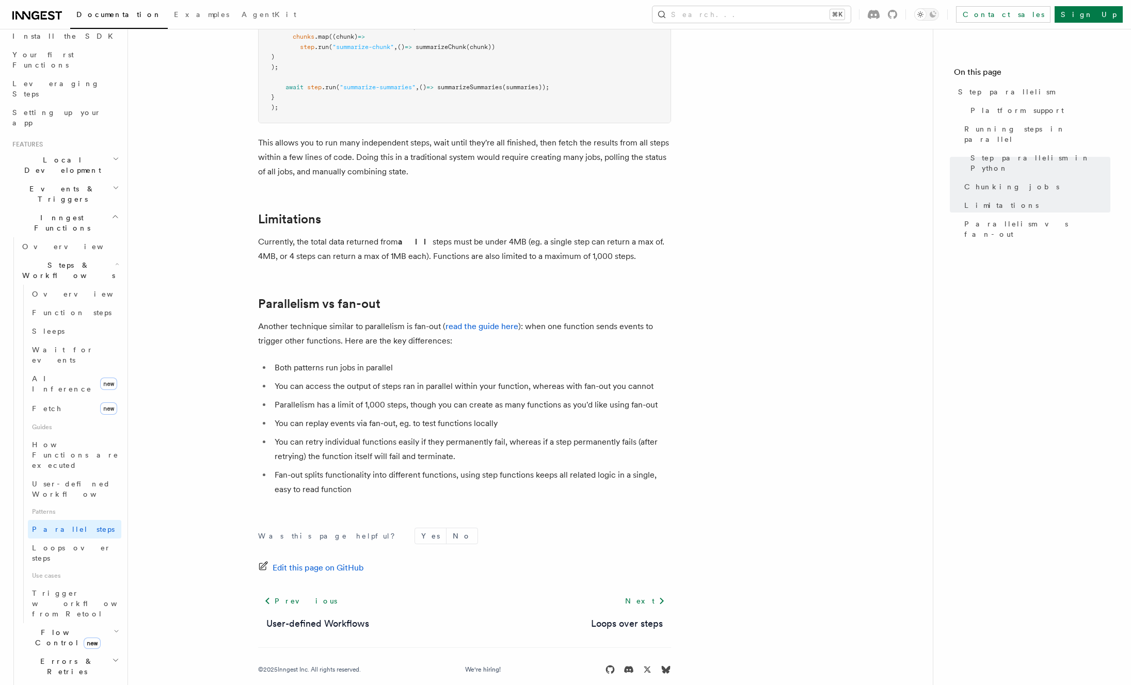
click at [394, 398] on li "Parallelism has a limit of 1,000 steps, though you can create as many functions…" at bounding box center [472, 405] width 400 height 14
click at [410, 398] on li "Parallelism has a limit of 1,000 steps, though you can create as many functions…" at bounding box center [472, 405] width 400 height 14
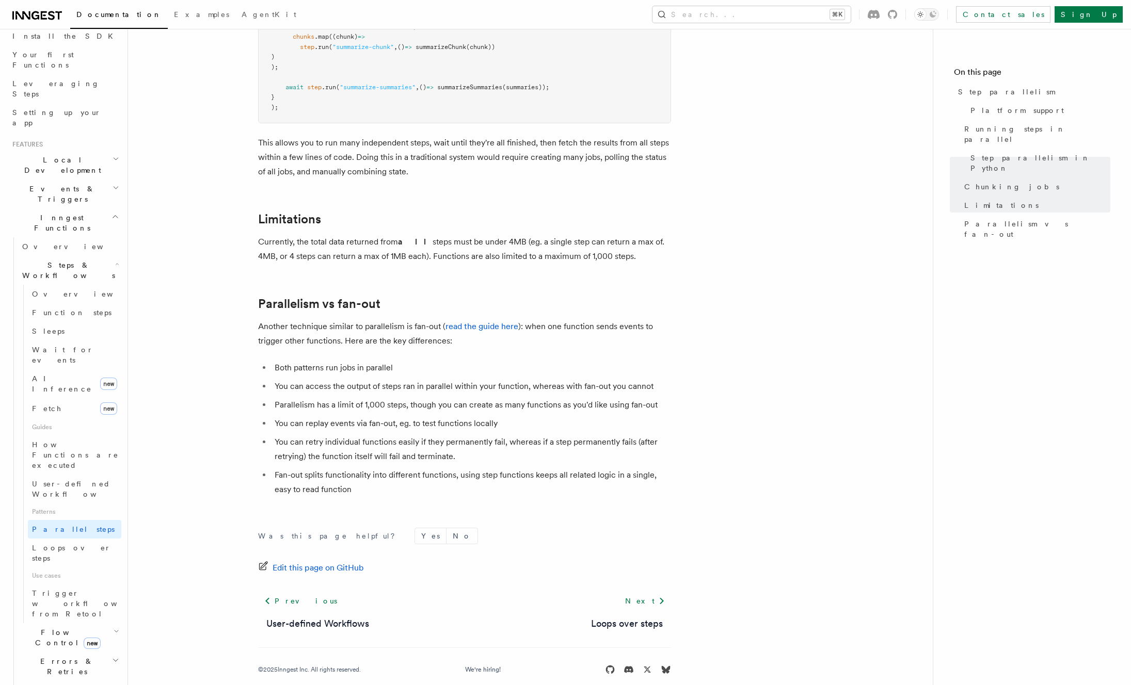
click at [343, 417] on li "You can replay events via fan-out, eg. to test functions locally" at bounding box center [472, 424] width 400 height 14
click at [444, 417] on li "You can replay events via fan-out, eg. to test functions locally" at bounding box center [472, 424] width 400 height 14
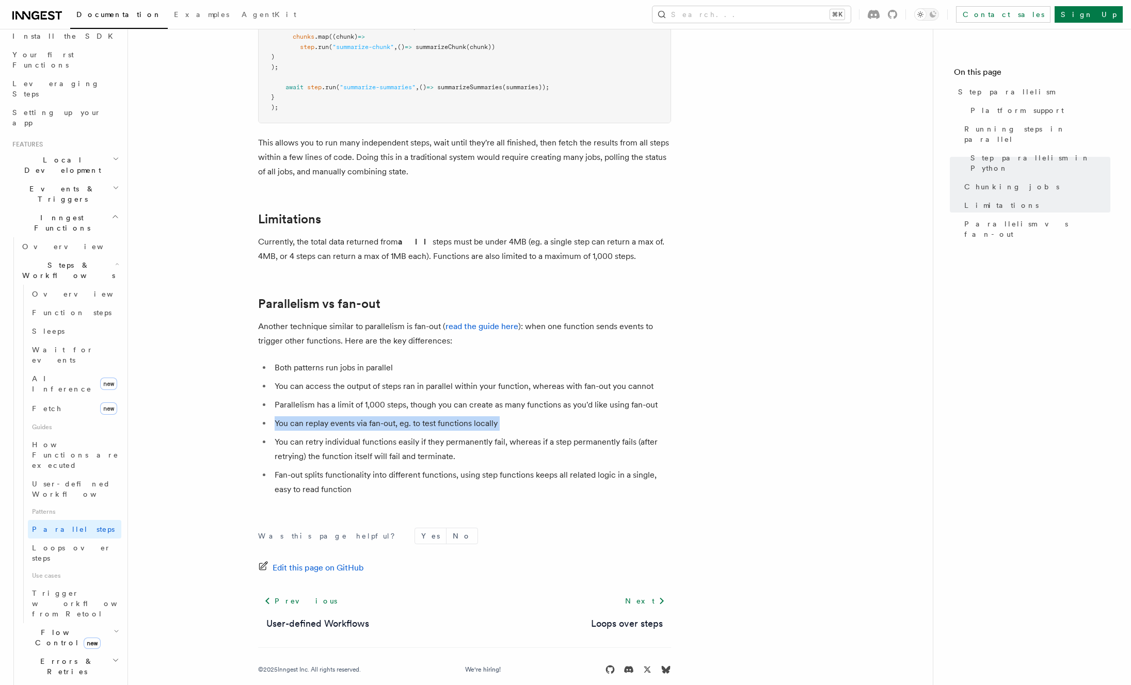
click at [444, 417] on li "You can replay events via fan-out, eg. to test functions locally" at bounding box center [472, 424] width 400 height 14
click at [346, 435] on li "You can retry individual functions easily if they permanently fail, whereas if …" at bounding box center [472, 449] width 400 height 29
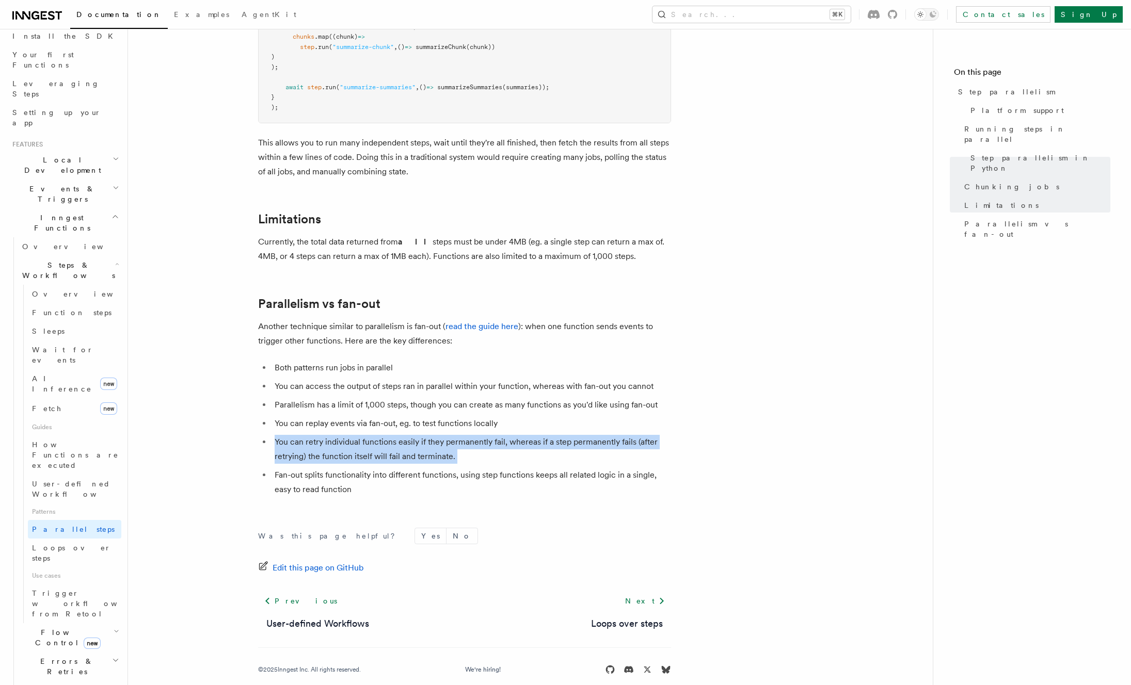
click at [346, 435] on li "You can retry individual functions easily if they permanently fail, whereas if …" at bounding box center [472, 449] width 400 height 29
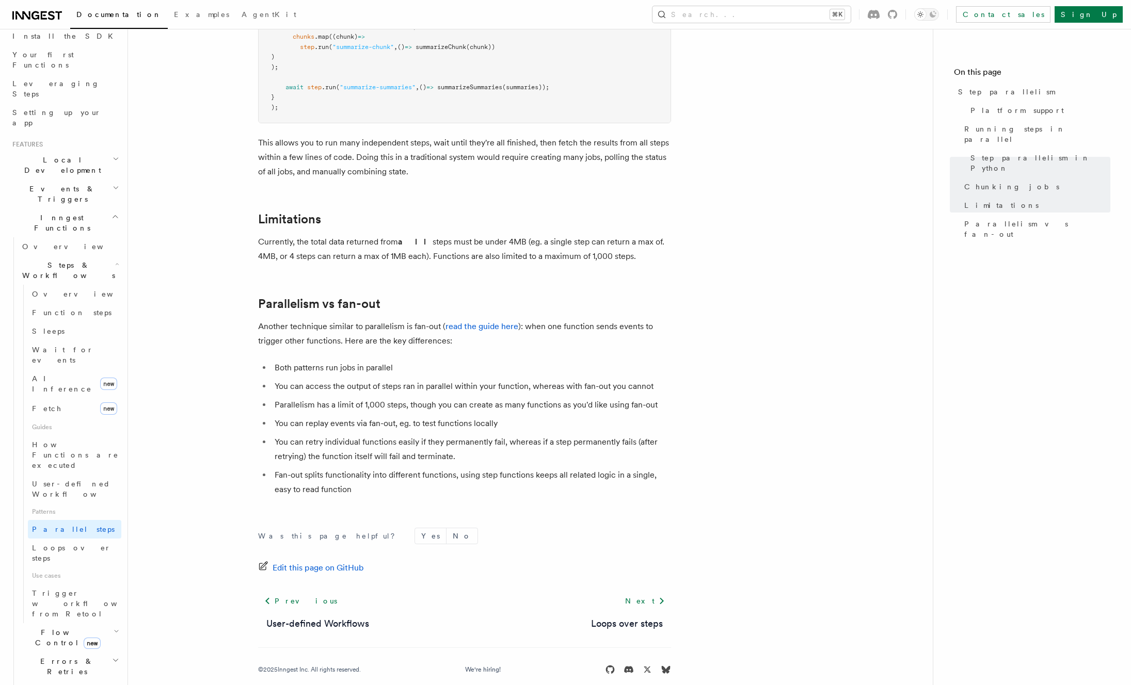
click at [405, 468] on li "Fan-out splits functionality into different functions, using step functions kee…" at bounding box center [472, 482] width 400 height 29
click at [532, 417] on li "You can replay events via fan-out, eg. to test functions locally" at bounding box center [472, 424] width 400 height 14
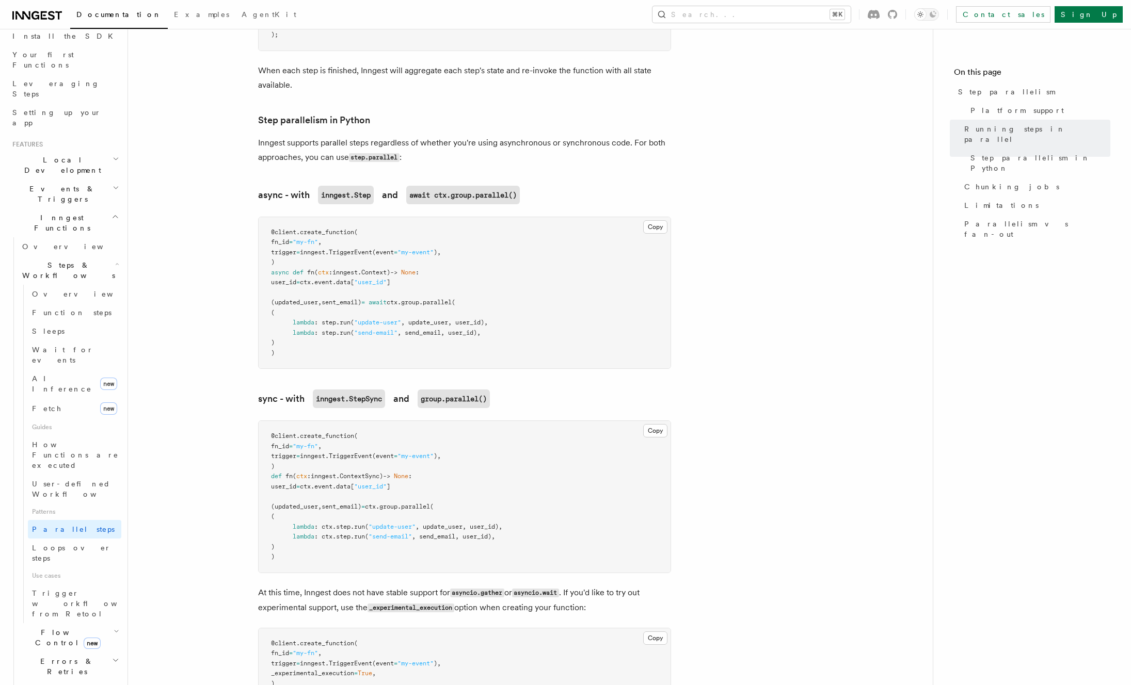
scroll to position [0, 0]
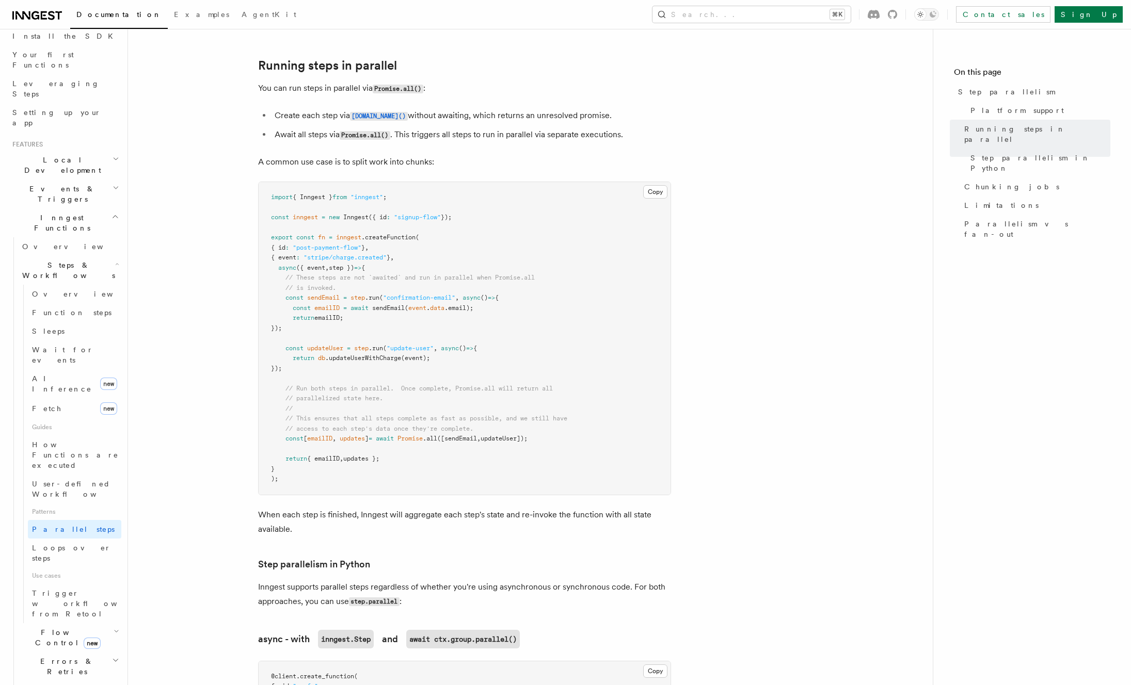
scroll to position [210, 0]
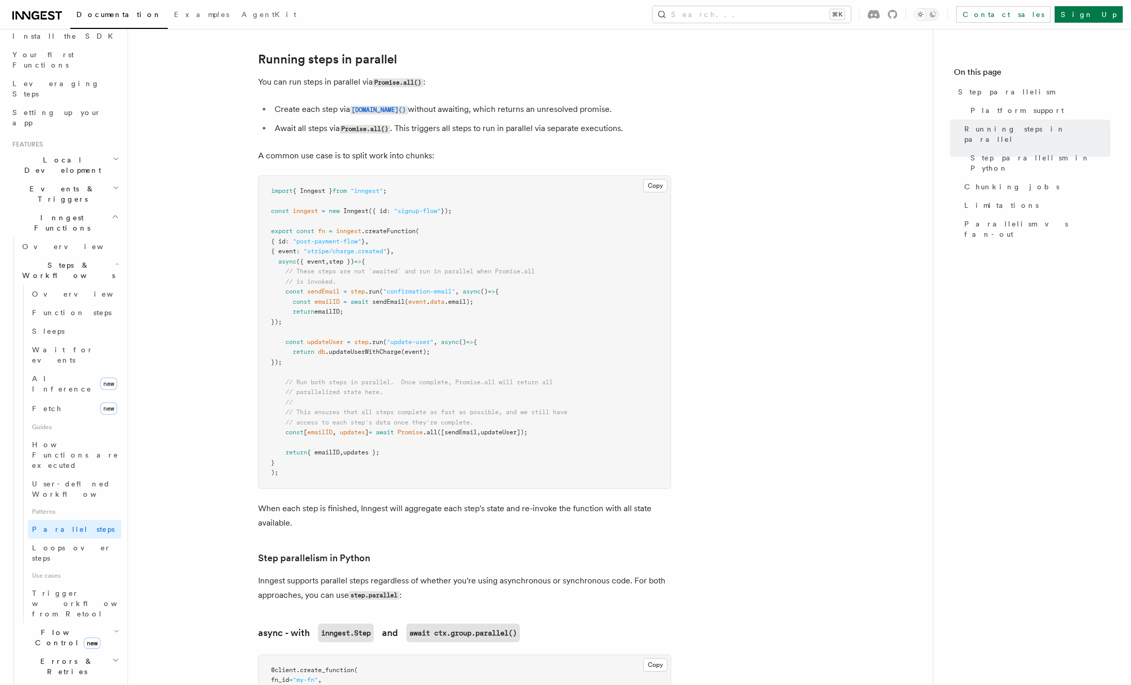
click at [544, 317] on pre "import { Inngest } from "inngest" ; const inngest = new Inngest ({ id : "signup…" at bounding box center [465, 332] width 412 height 313
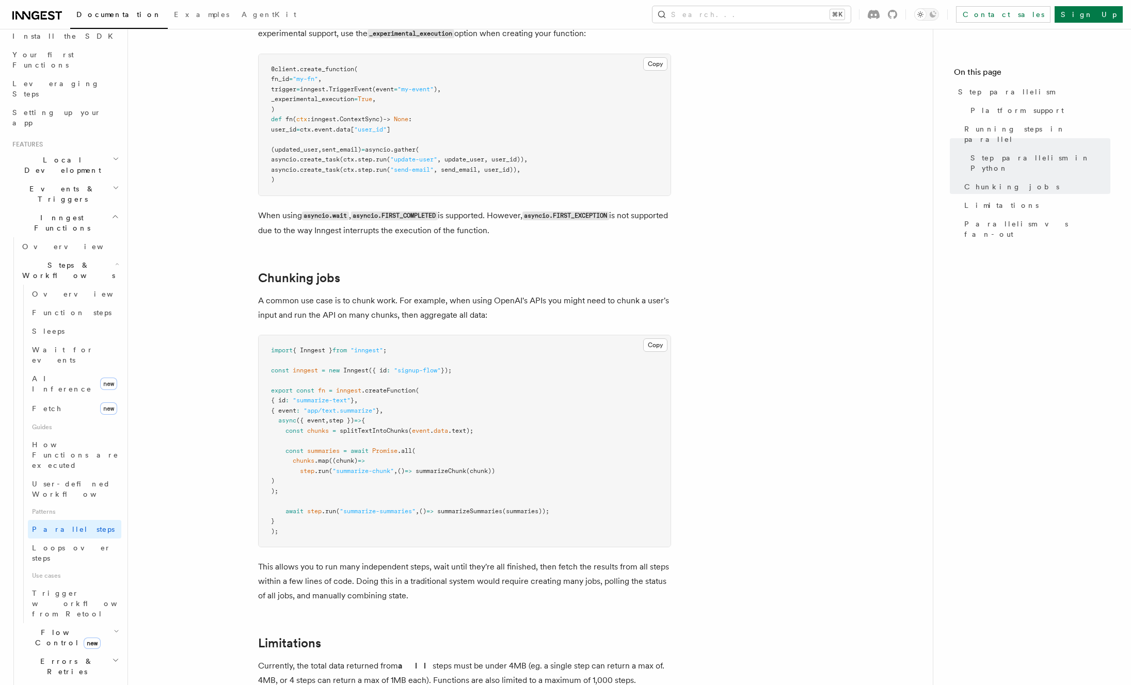
scroll to position [1342, 0]
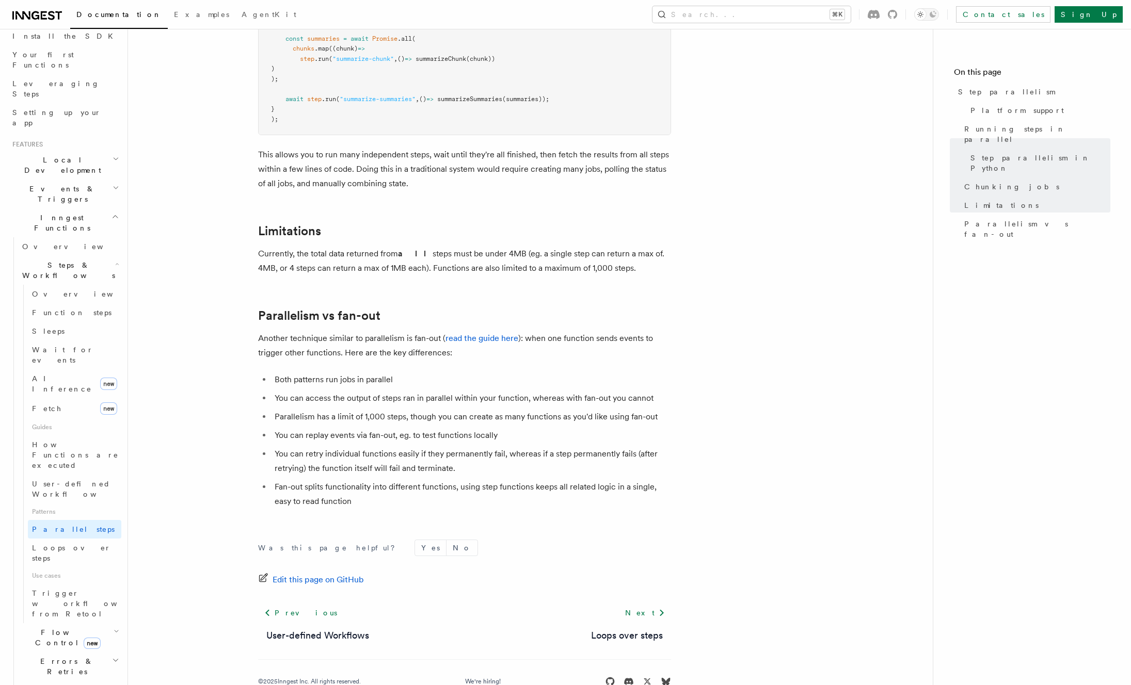
scroll to position [1647, 0]
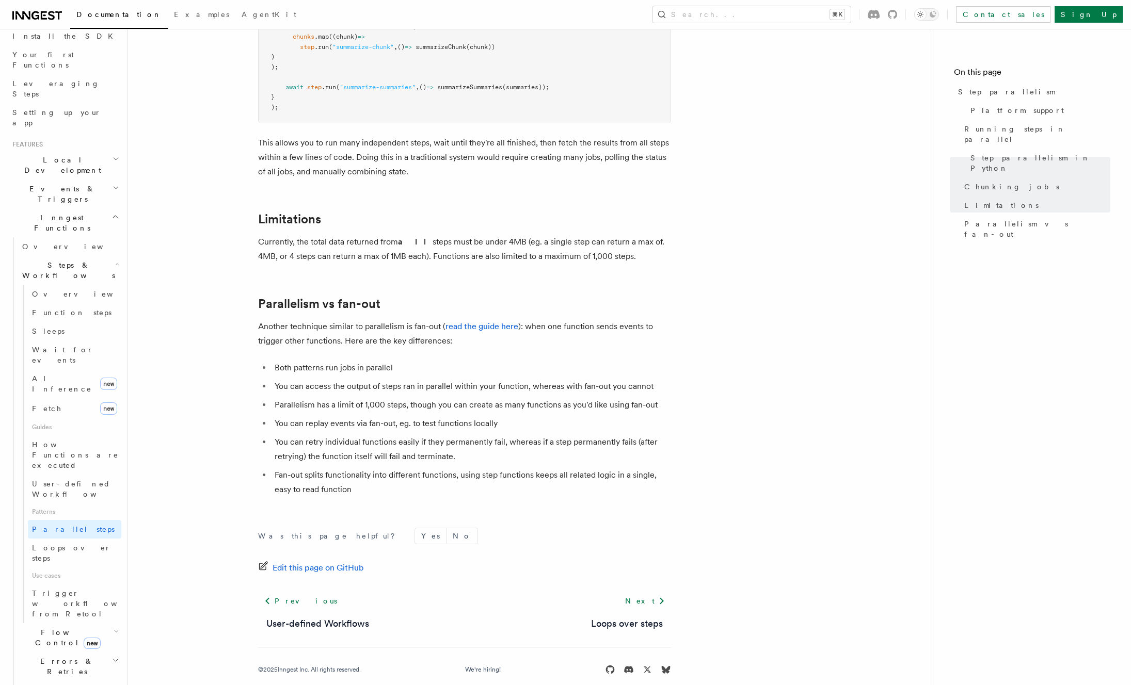
click at [358, 235] on p "Currently, the total data returned from all steps must be under 4MB (eg. a sing…" at bounding box center [464, 249] width 413 height 29
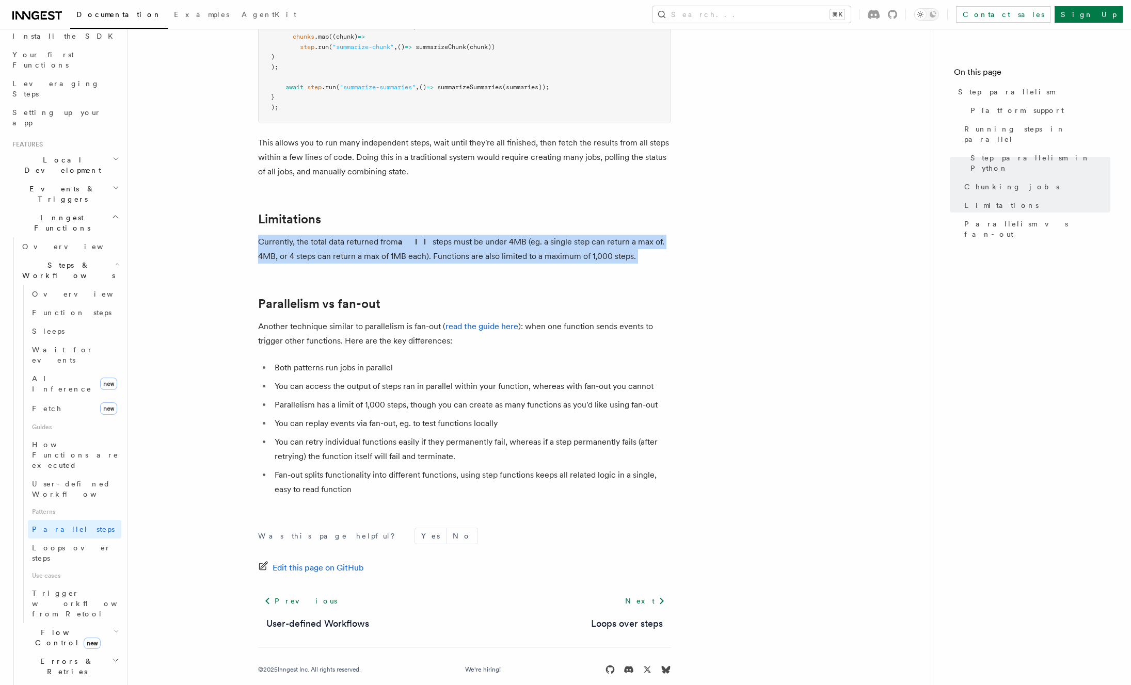
click at [358, 235] on p "Currently, the total data returned from all steps must be under 4MB (eg. a sing…" at bounding box center [464, 249] width 413 height 29
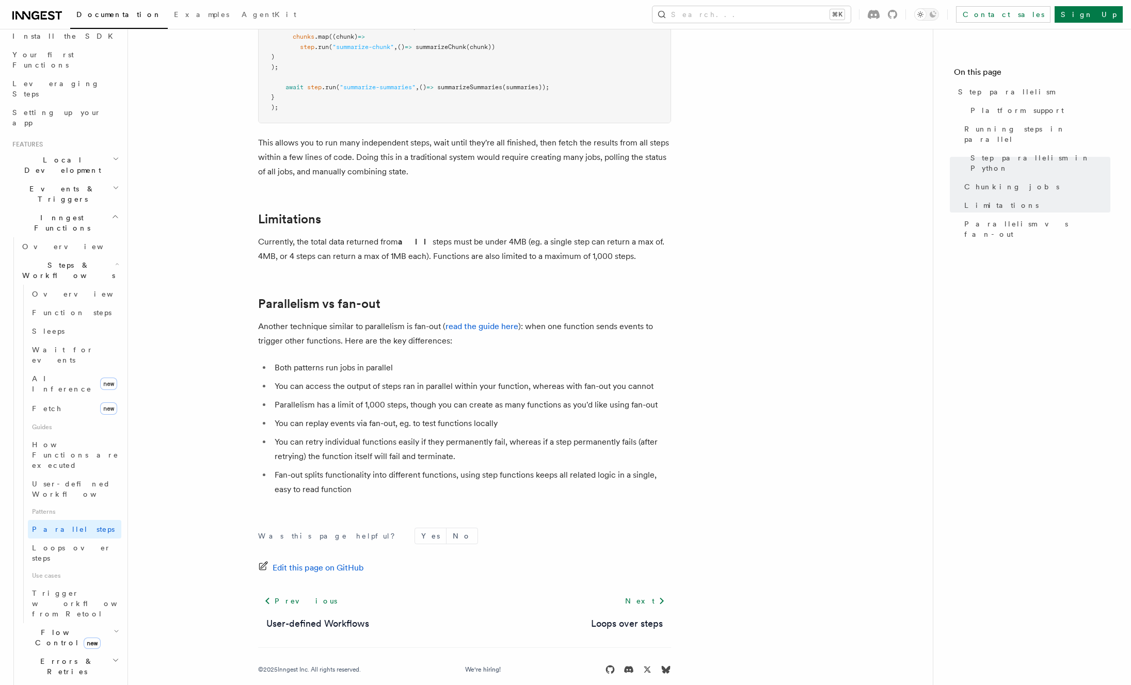
drag, startPoint x: 385, startPoint y: 227, endPoint x: 414, endPoint y: 234, distance: 30.2
click at [385, 235] on p "Currently, the total data returned from all steps must be under 4MB (eg. a sing…" at bounding box center [464, 249] width 413 height 29
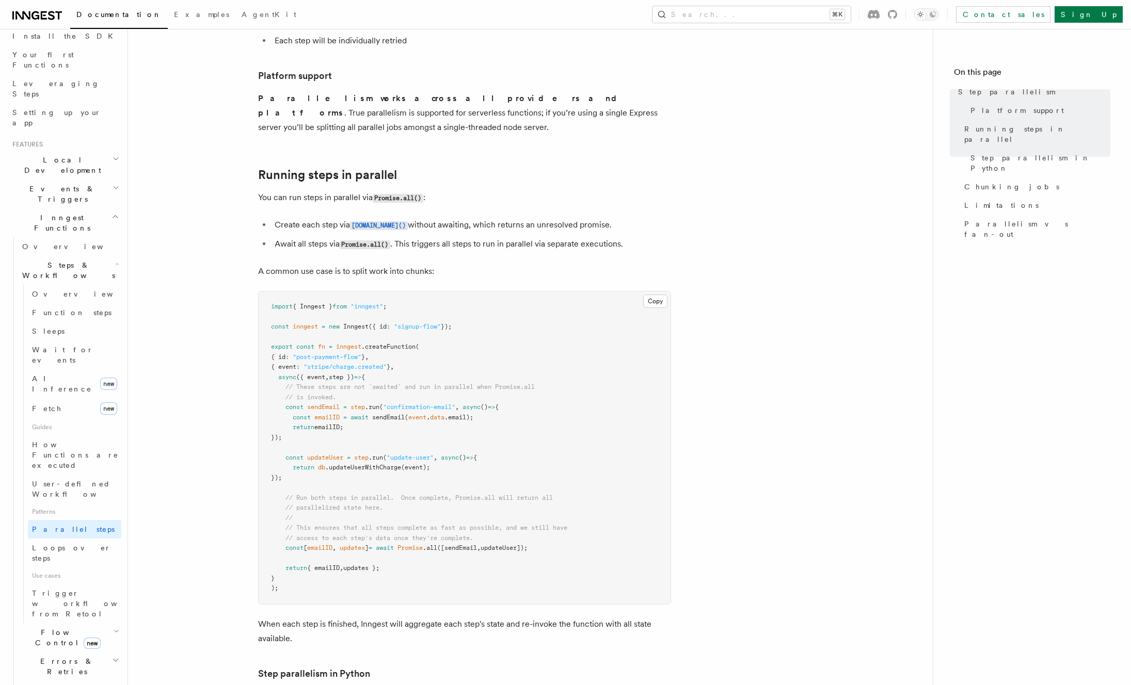
scroll to position [101, 0]
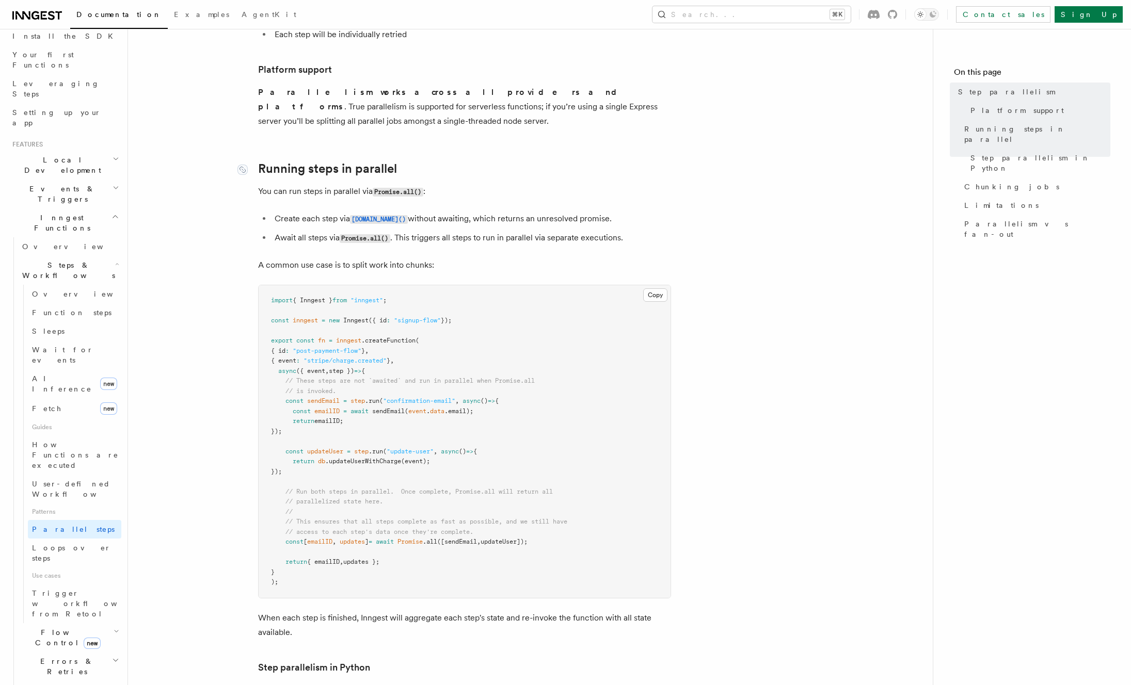
drag, startPoint x: 252, startPoint y: 247, endPoint x: 284, endPoint y: 158, distance: 94.2
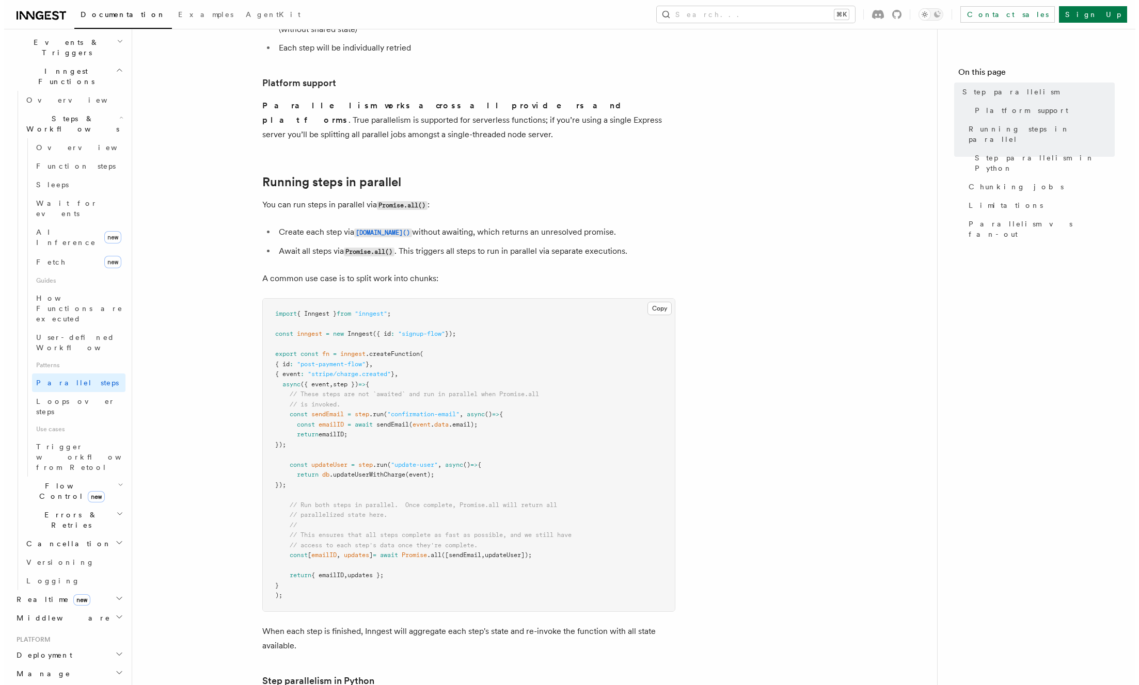
scroll to position [419, 0]
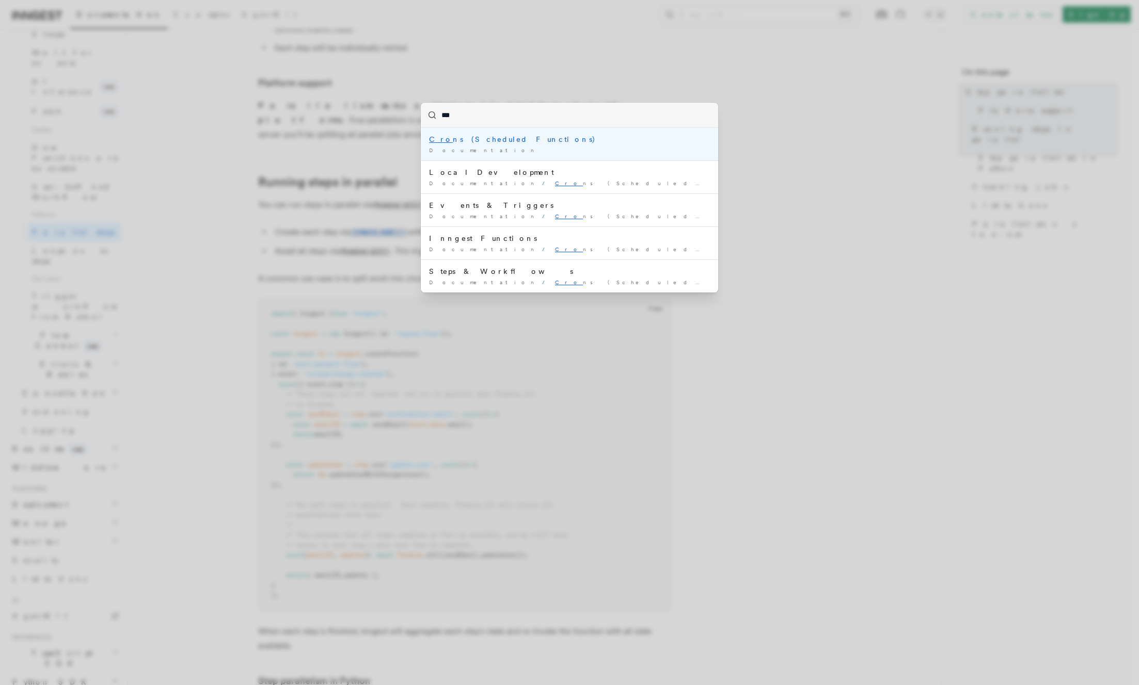
type input "****"
click at [492, 141] on div "Cron s (Scheduled Functions)" at bounding box center [569, 139] width 281 height 10
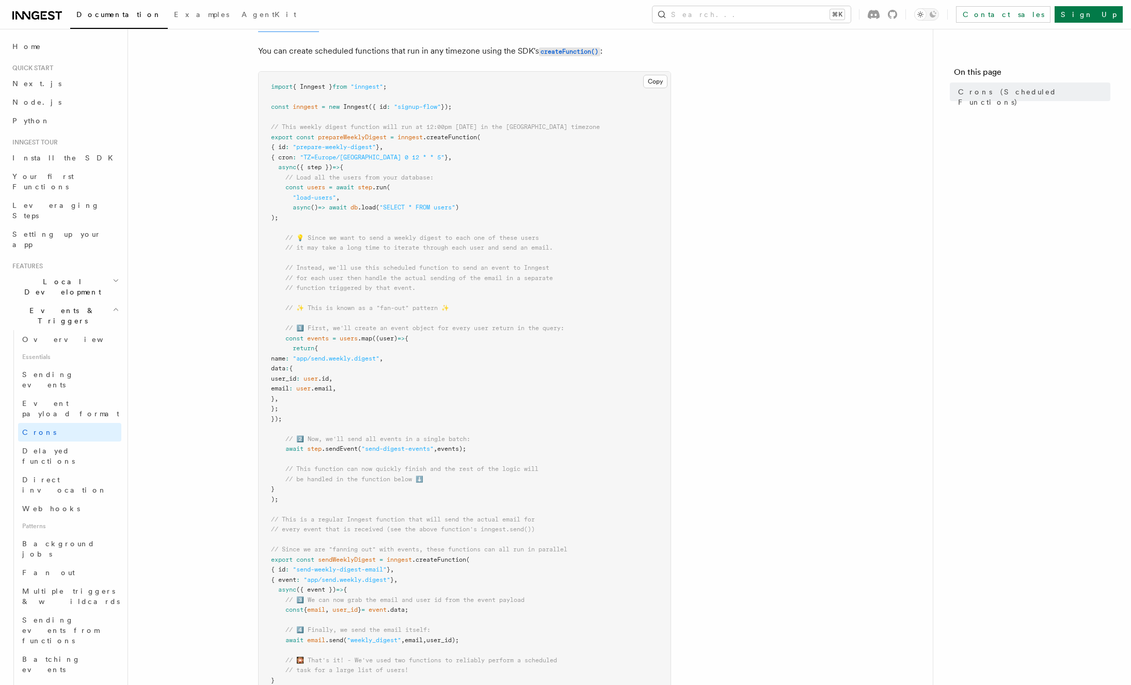
scroll to position [181, 0]
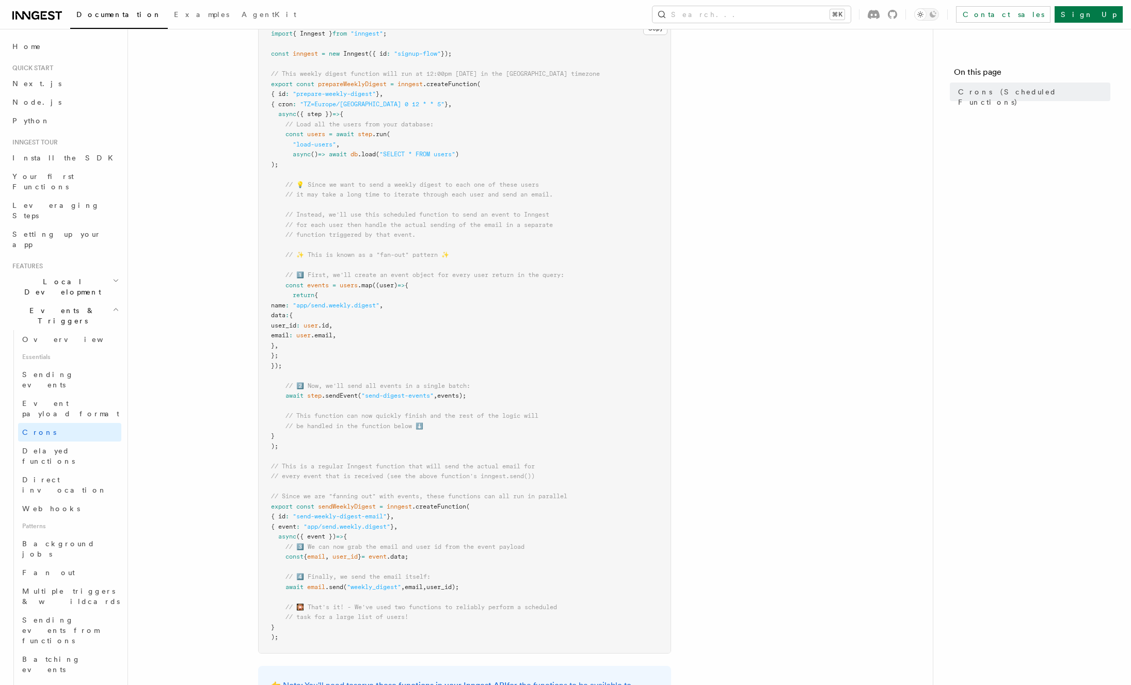
click at [231, 213] on article "Features Events & Triggers Crons (Scheduled Functions) You can create scheduled…" at bounding box center [531, 408] width 772 height 1087
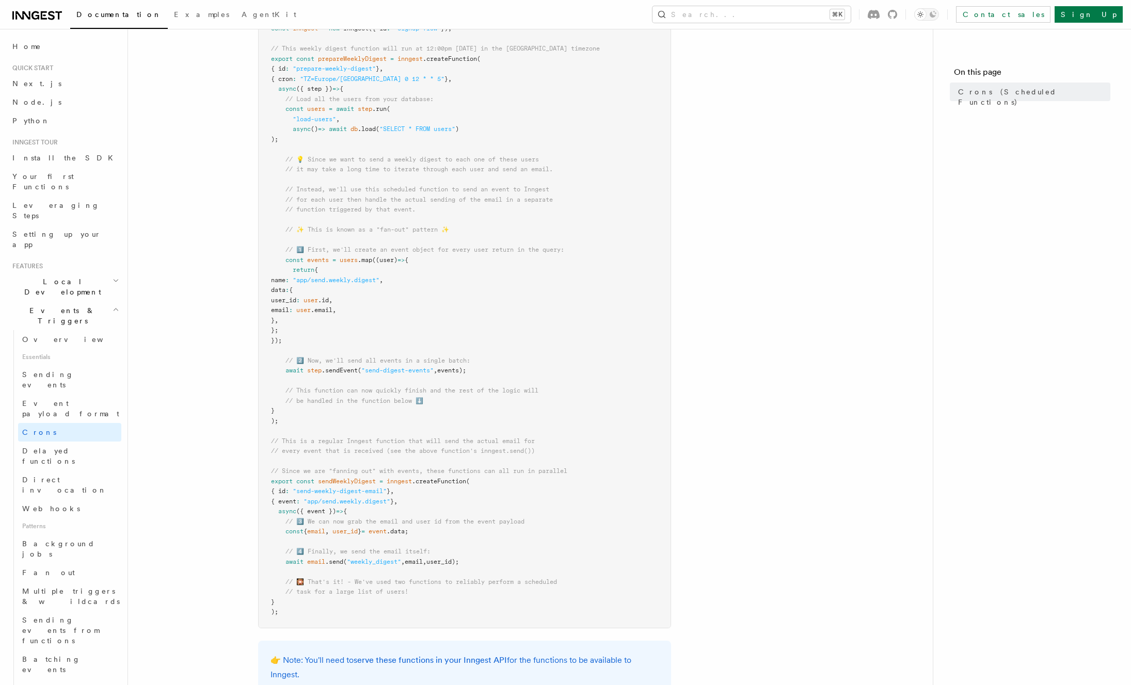
click at [589, 328] on pre "import { Inngest } from "inngest" ; const inngest = new Inngest ({ id : "signup…" at bounding box center [465, 310] width 412 height 635
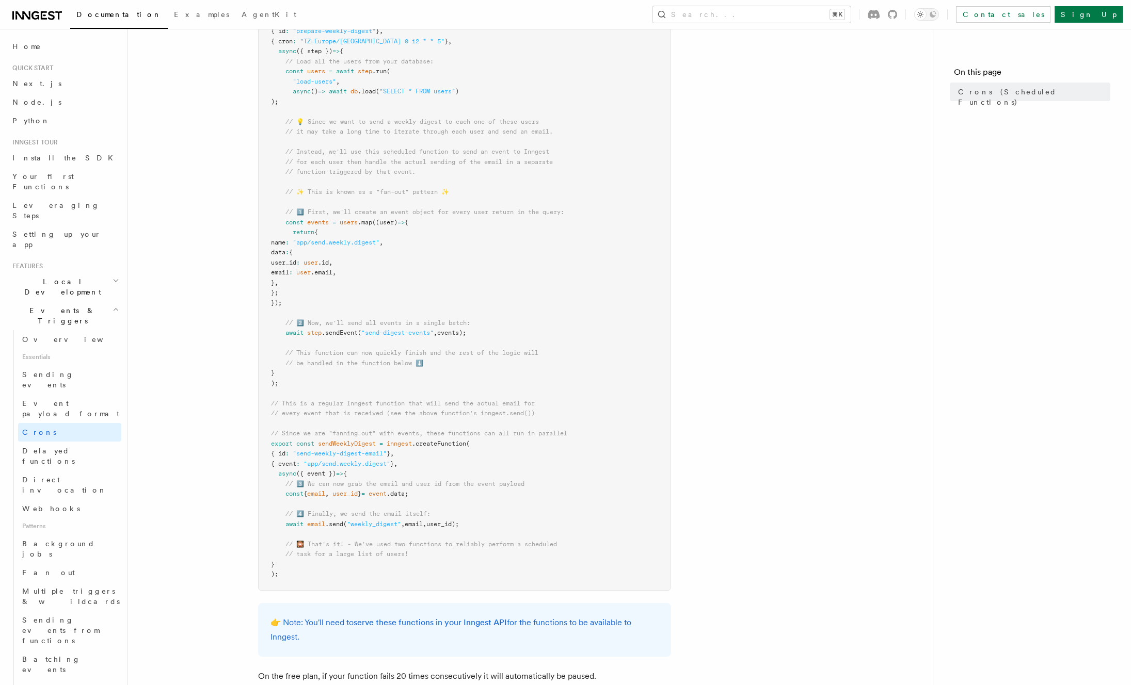
click at [499, 324] on pre "import { Inngest } from "inngest" ; const inngest = new Inngest ({ id : "signup…" at bounding box center [465, 273] width 412 height 635
click at [391, 354] on span "// This function can now quickly finish and the rest of the logic will" at bounding box center [411, 352] width 253 height 7
click at [572, 315] on pre "import { Inngest } from "inngest" ; const inngest = new Inngest ({ id : "signup…" at bounding box center [465, 273] width 412 height 635
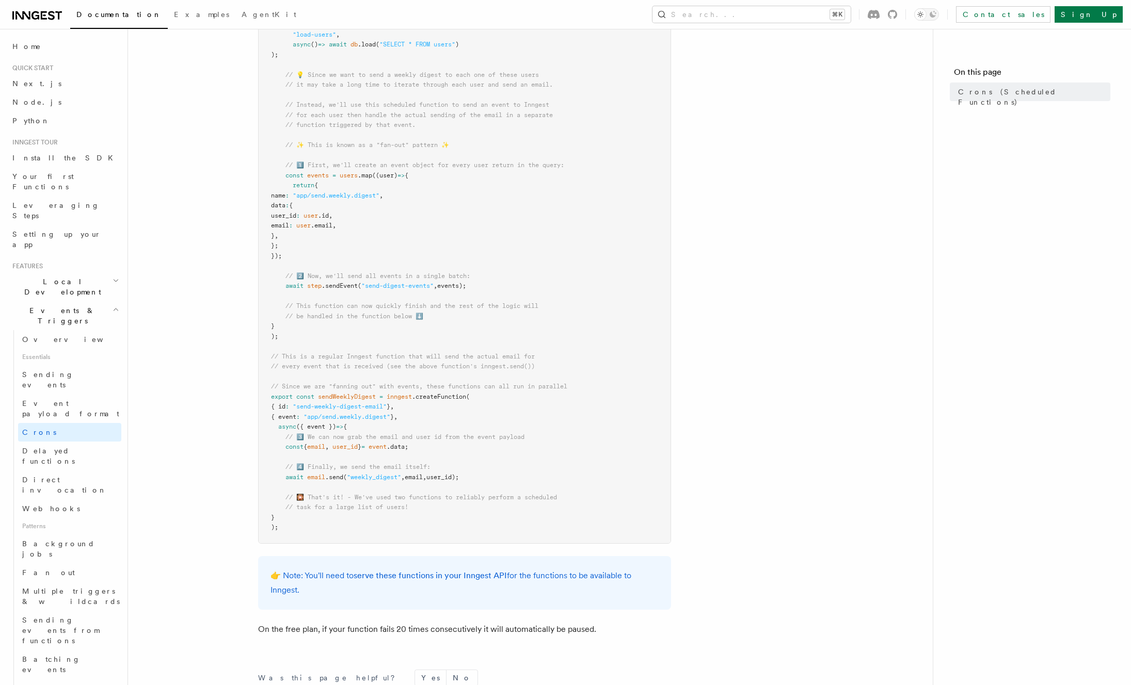
scroll to position [297, 0]
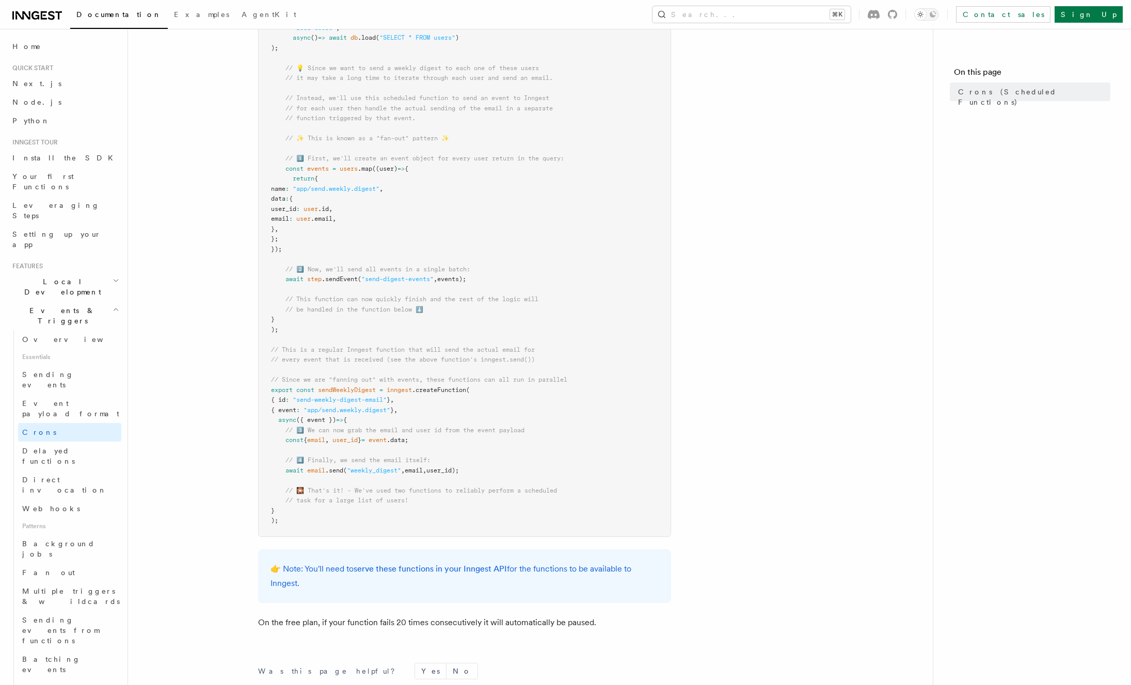
click at [496, 214] on pre "import { Inngest } from "inngest" ; const inngest = new Inngest ({ id : "signup…" at bounding box center [465, 219] width 412 height 635
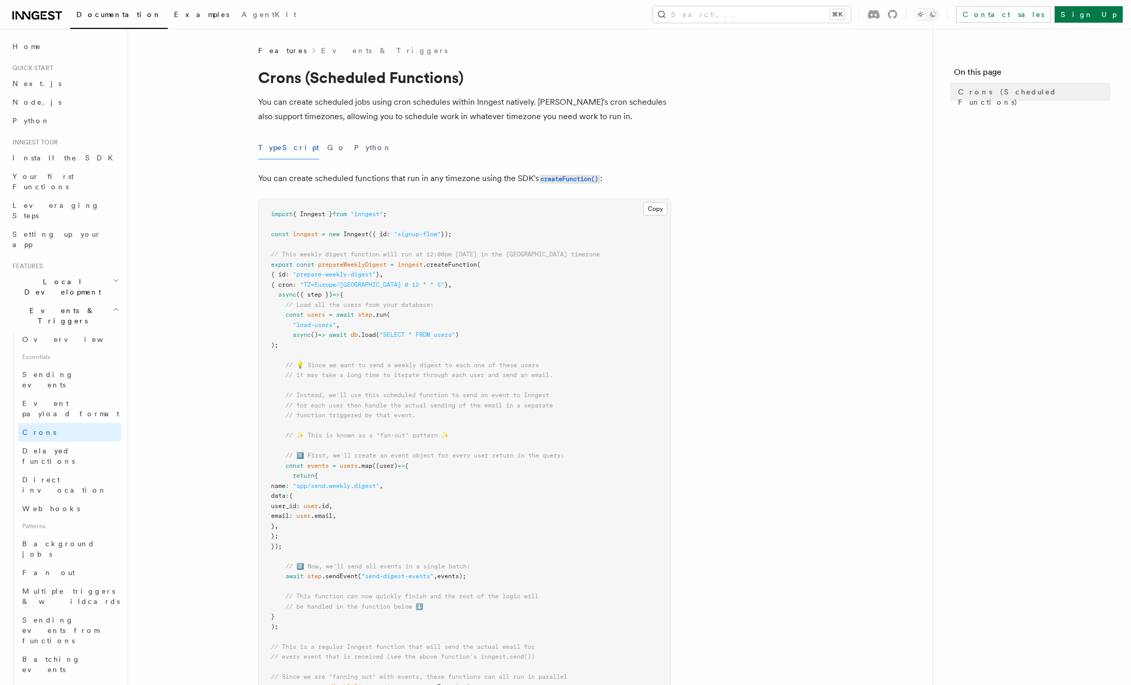
click at [174, 15] on span "Examples" at bounding box center [201, 14] width 55 height 8
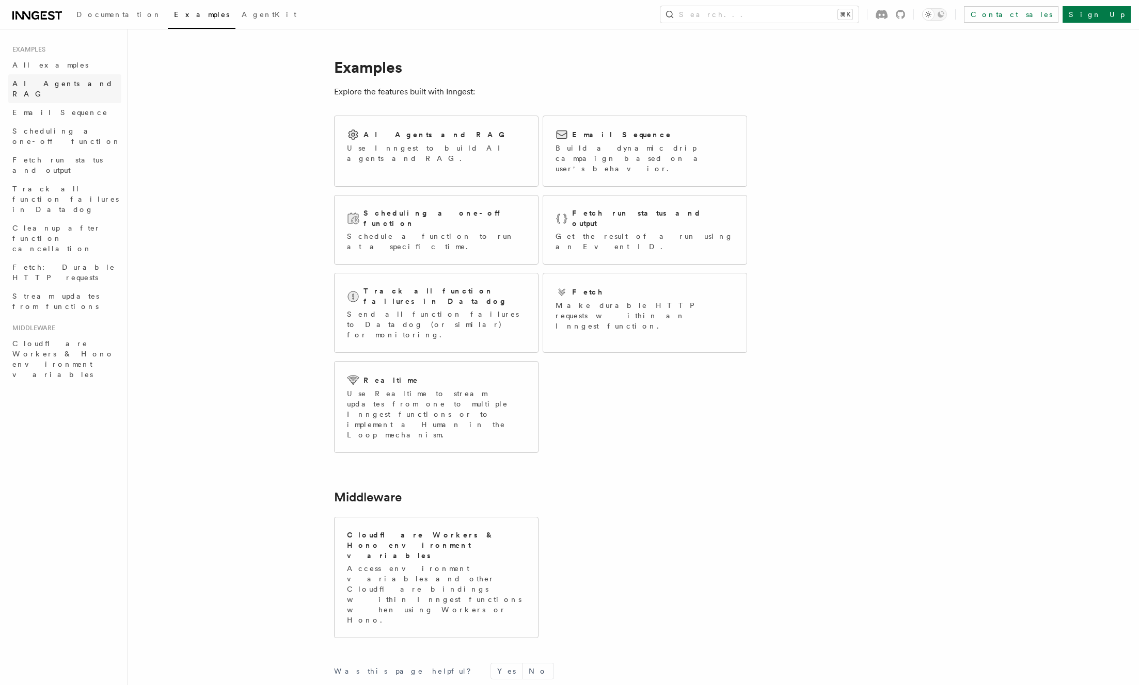
click at [54, 84] on span "AI Agents and RAG" at bounding box center [62, 88] width 101 height 19
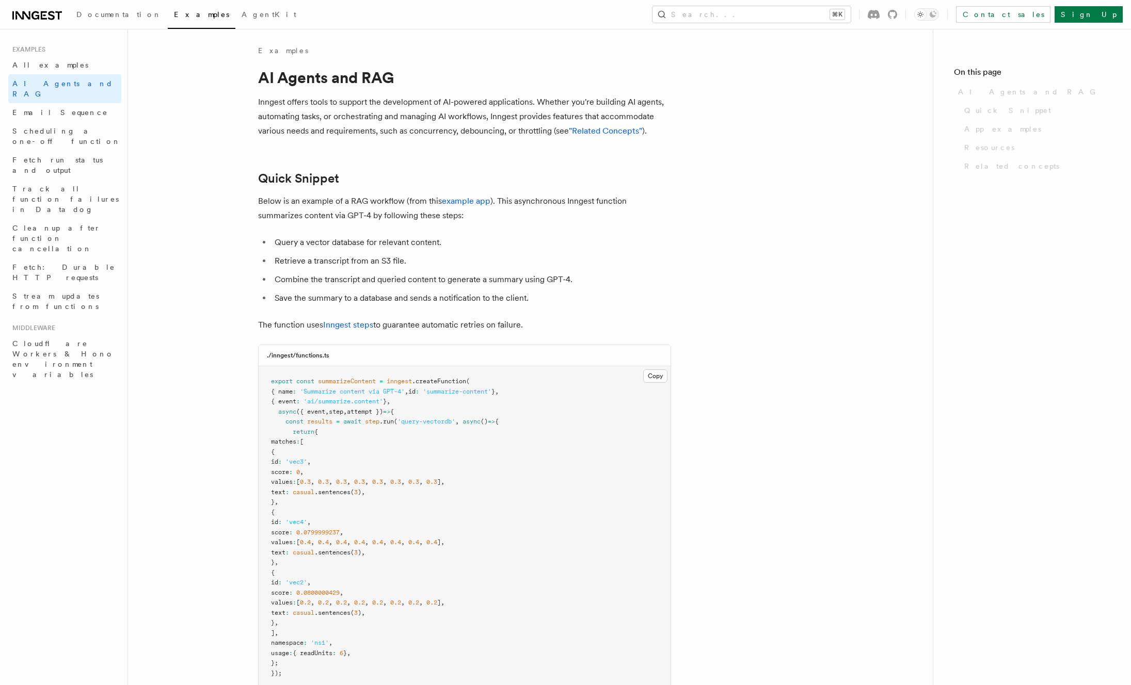
click at [53, 108] on span "Email Sequence" at bounding box center [59, 112] width 95 height 8
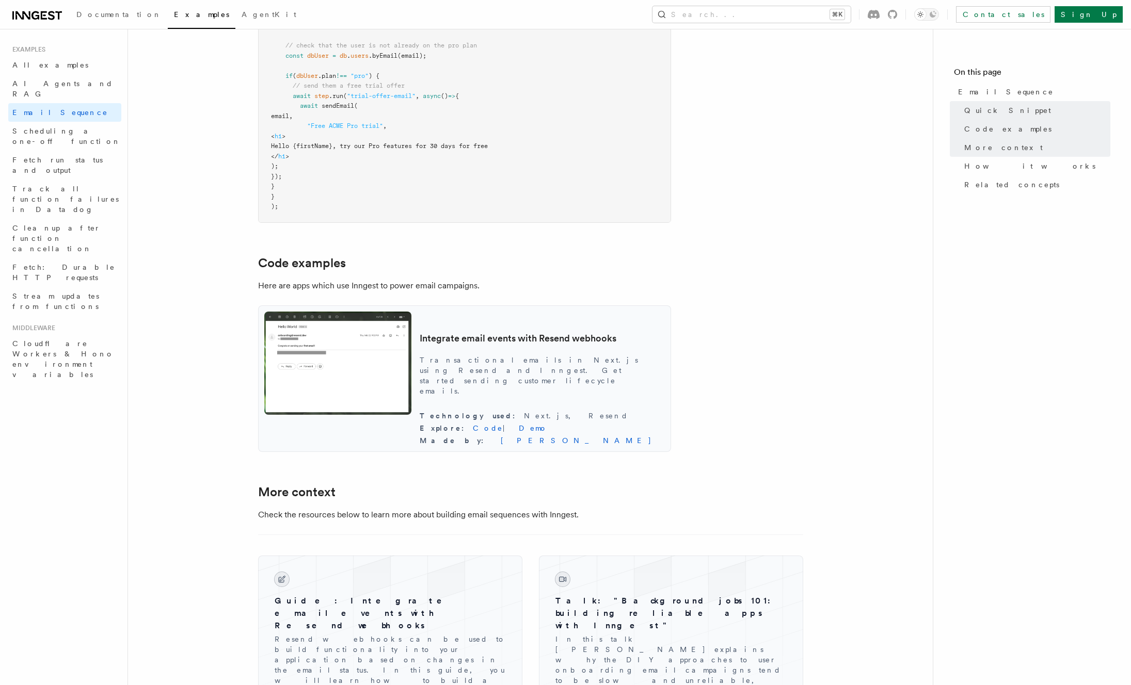
scroll to position [801, 0]
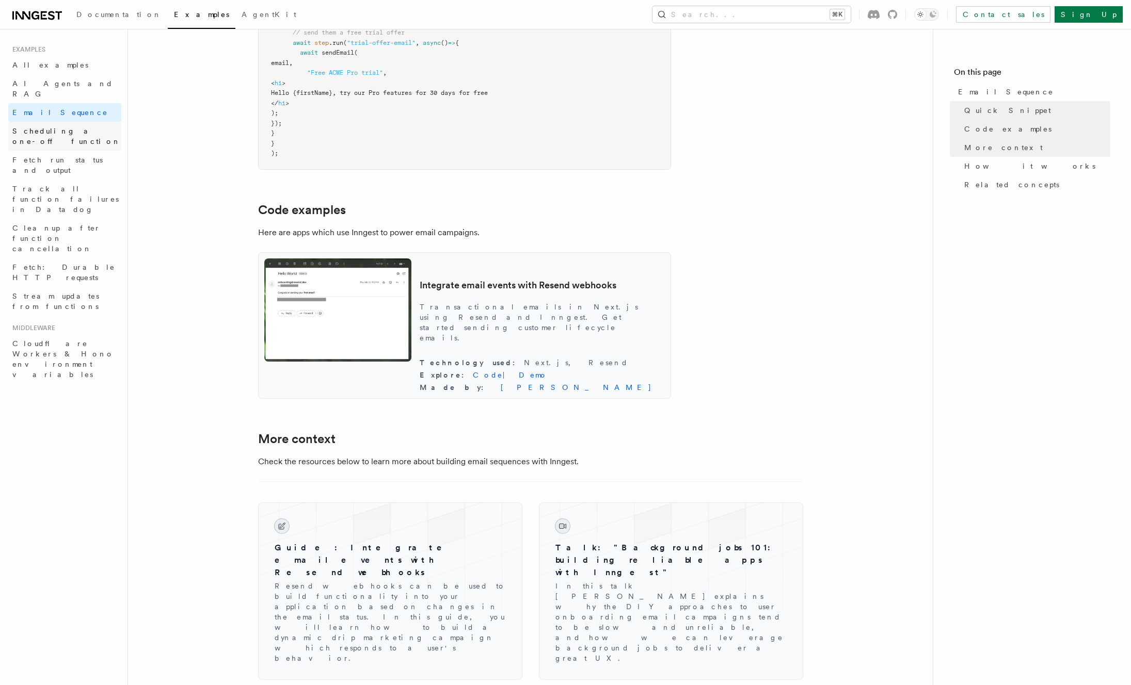
click at [85, 127] on link "Scheduling a one-off function" at bounding box center [64, 136] width 113 height 29
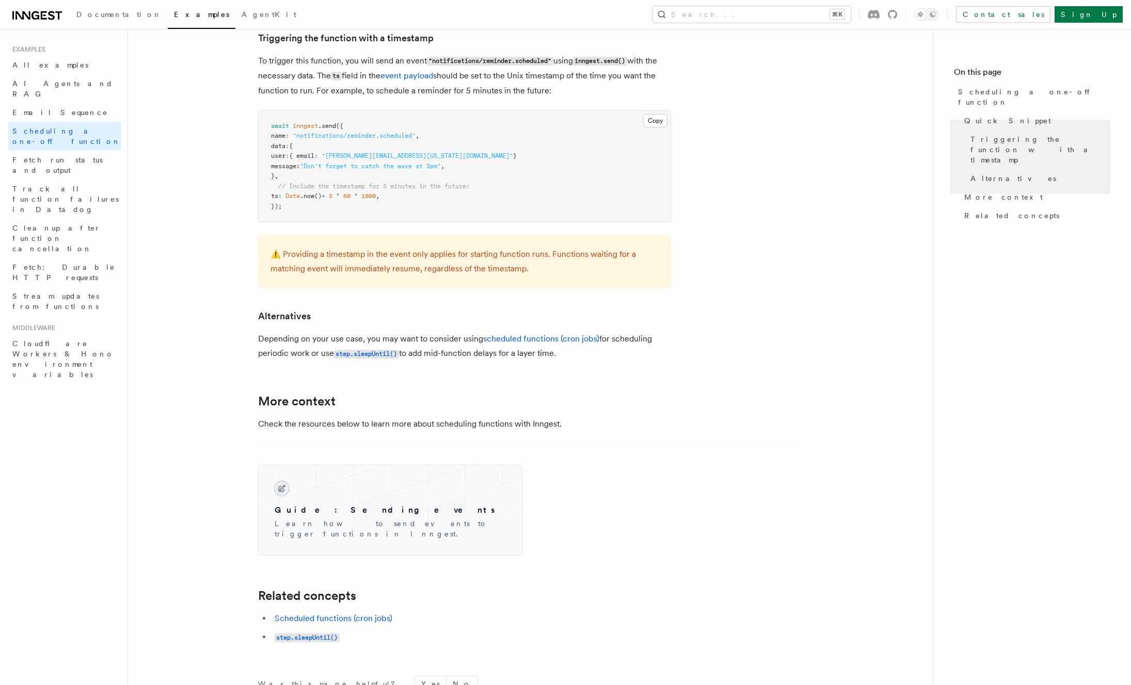
scroll to position [594, 0]
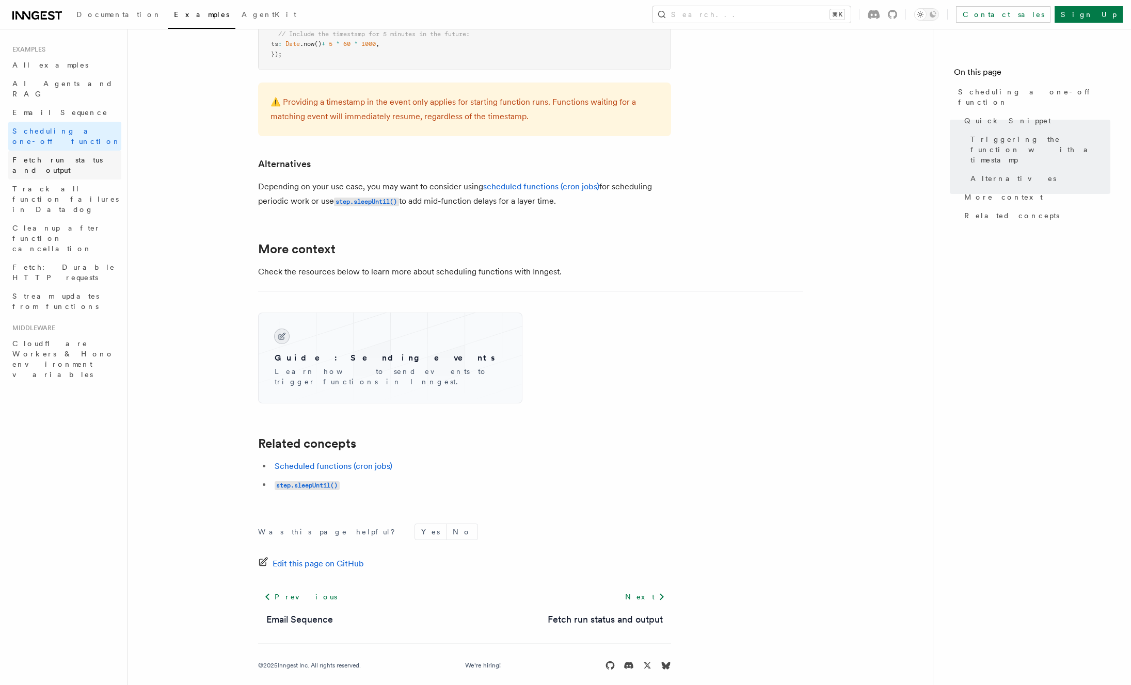
click at [47, 156] on span "Fetch run status and output" at bounding box center [57, 165] width 90 height 19
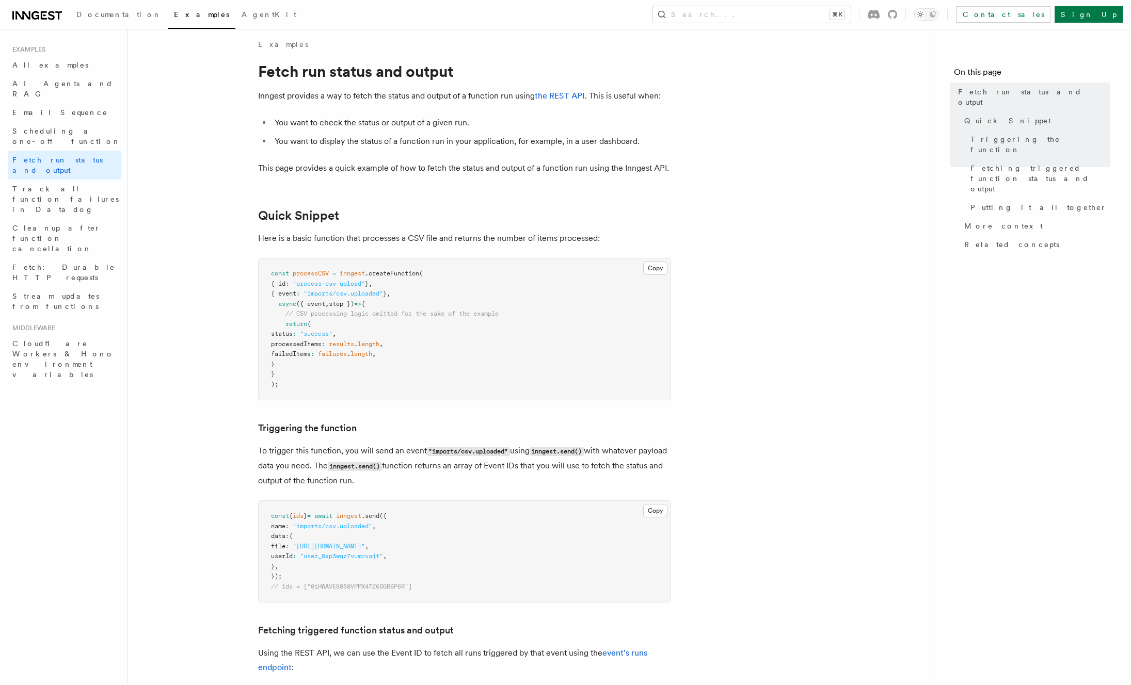
scroll to position [239, 0]
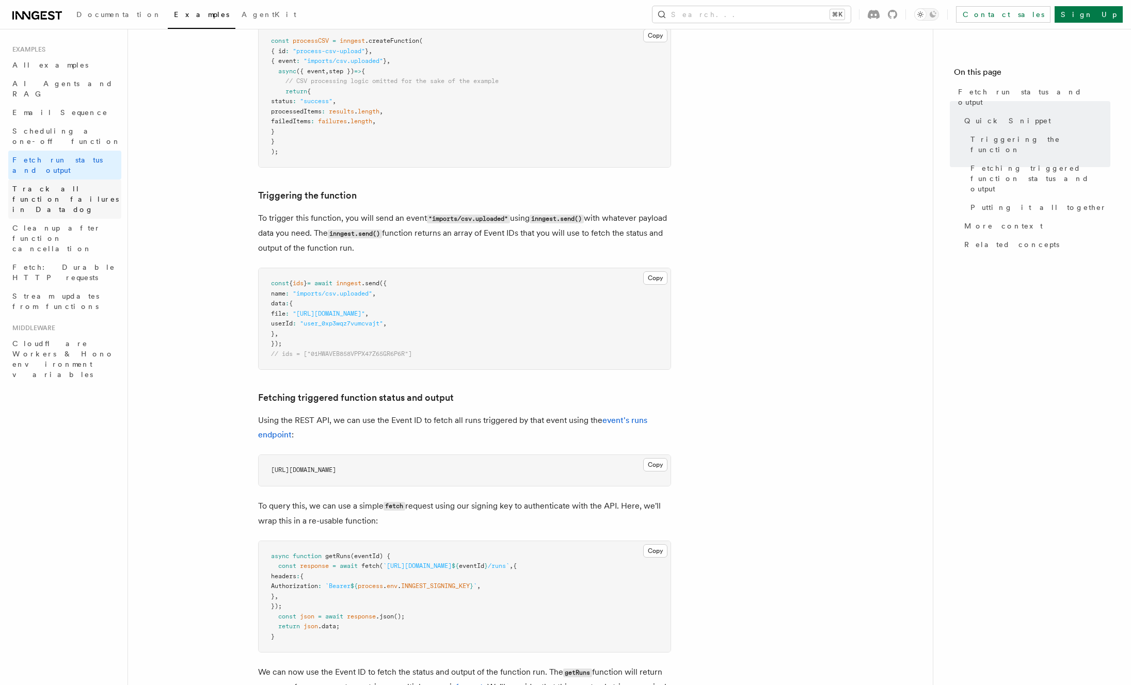
click at [62, 185] on span "Track all function failures in Datadog" at bounding box center [65, 199] width 106 height 29
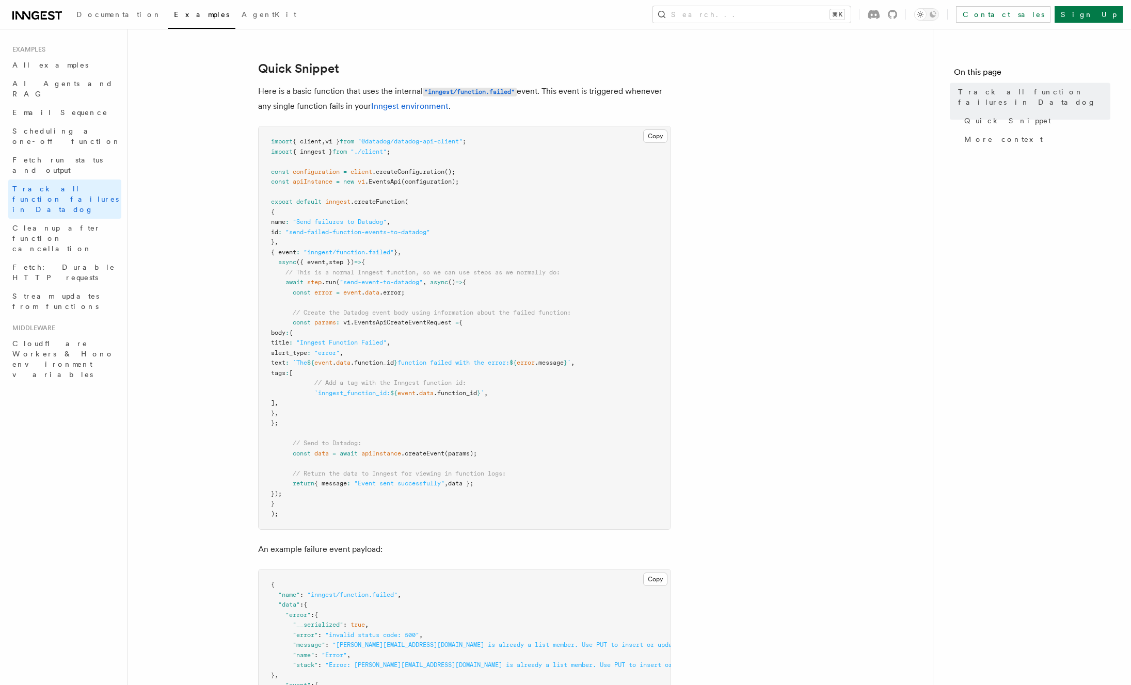
scroll to position [200, 0]
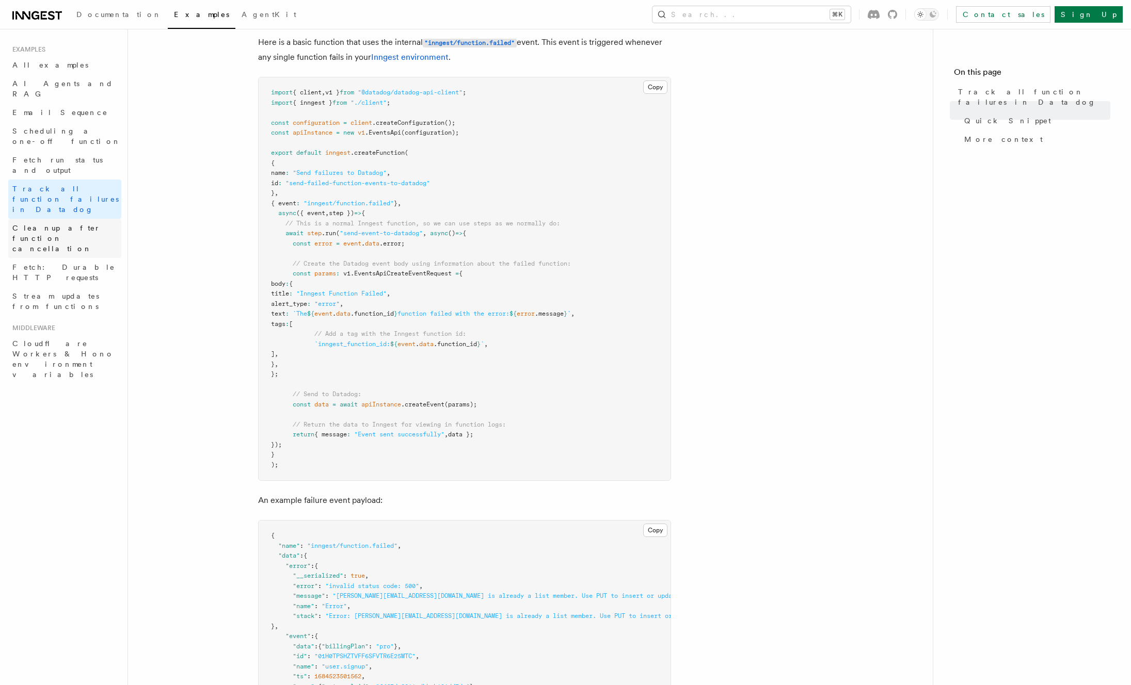
click at [59, 224] on span "Cleanup after function cancellation" at bounding box center [56, 238] width 88 height 29
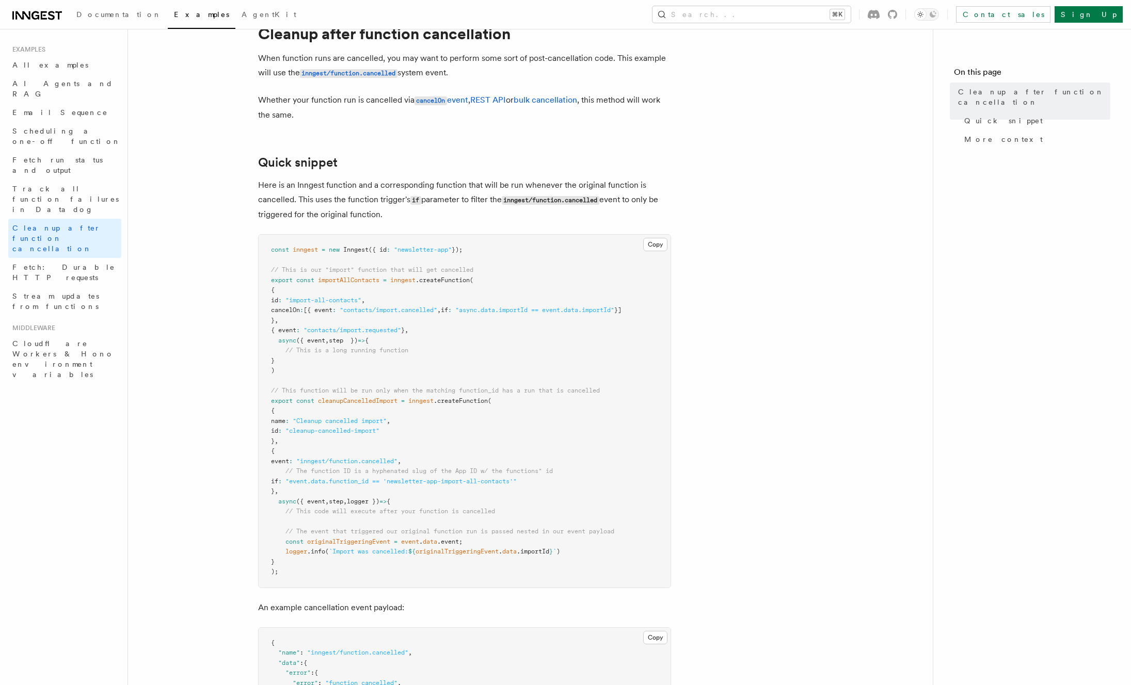
scroll to position [224, 0]
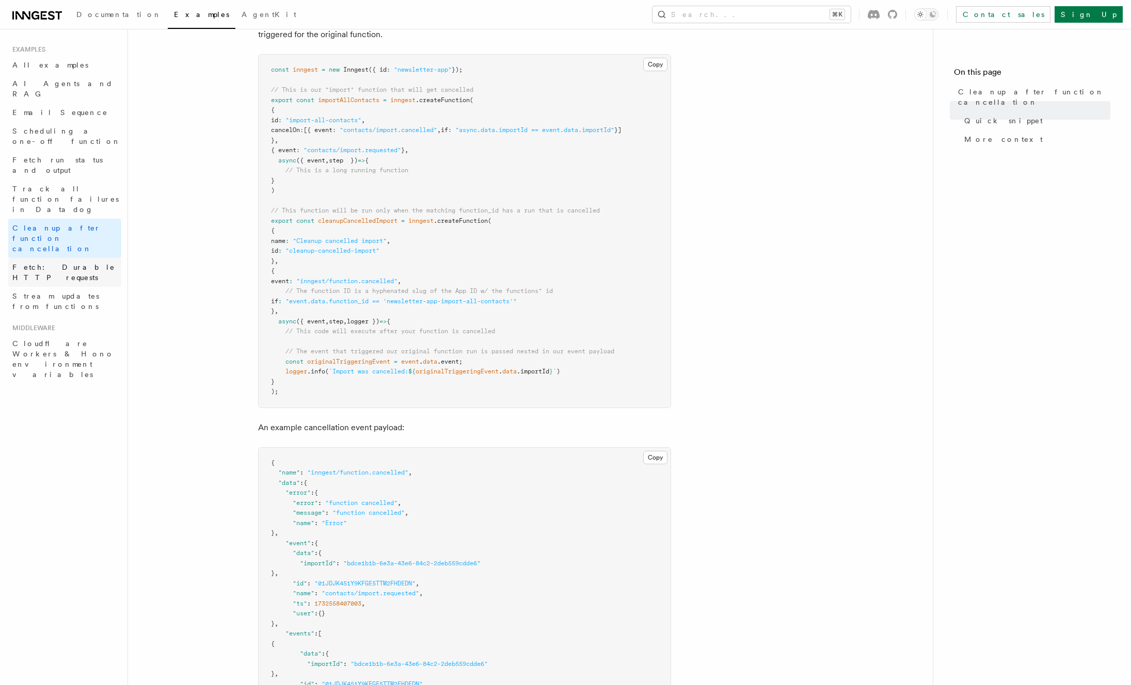
click at [52, 263] on span "Fetch: Durable HTTP requests" at bounding box center [63, 272] width 103 height 19
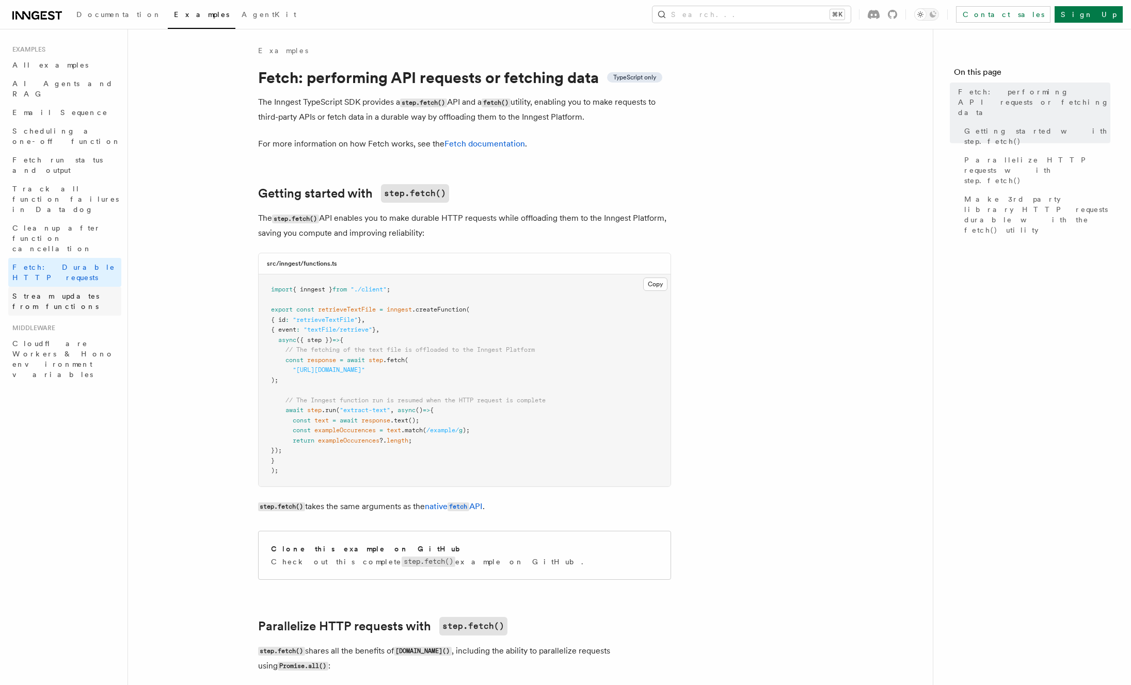
click at [54, 292] on span "Stream updates from functions" at bounding box center [55, 301] width 87 height 19
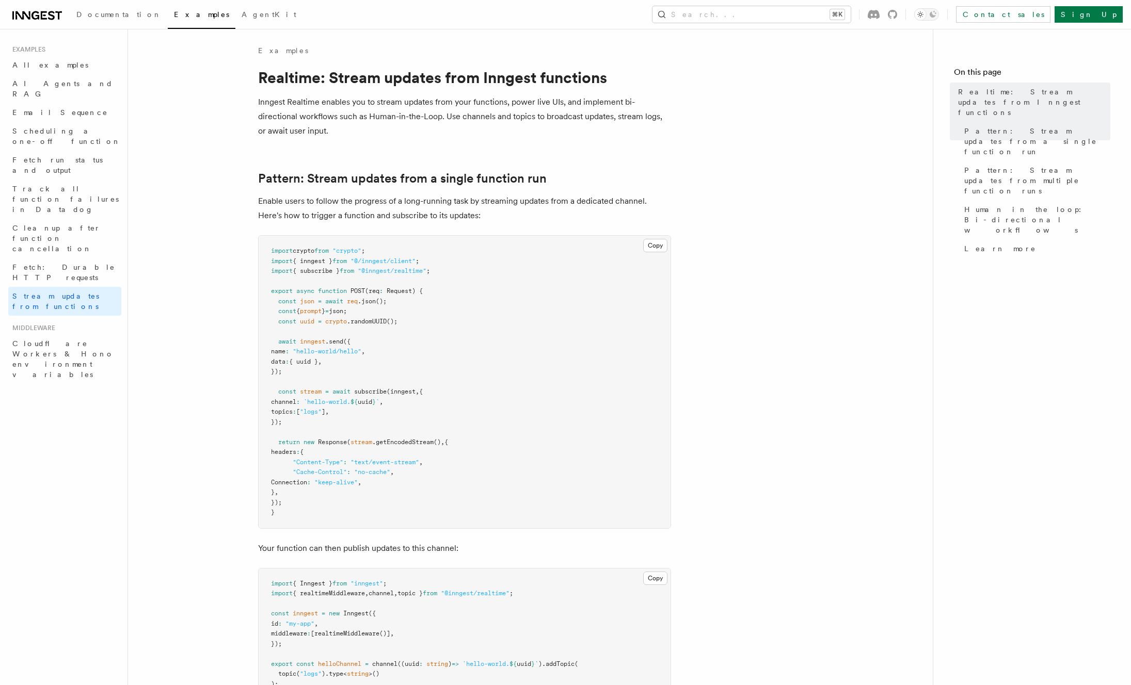
click at [564, 118] on p "Inngest Realtime enables you to stream updates from your functions, power live …" at bounding box center [464, 116] width 413 height 43
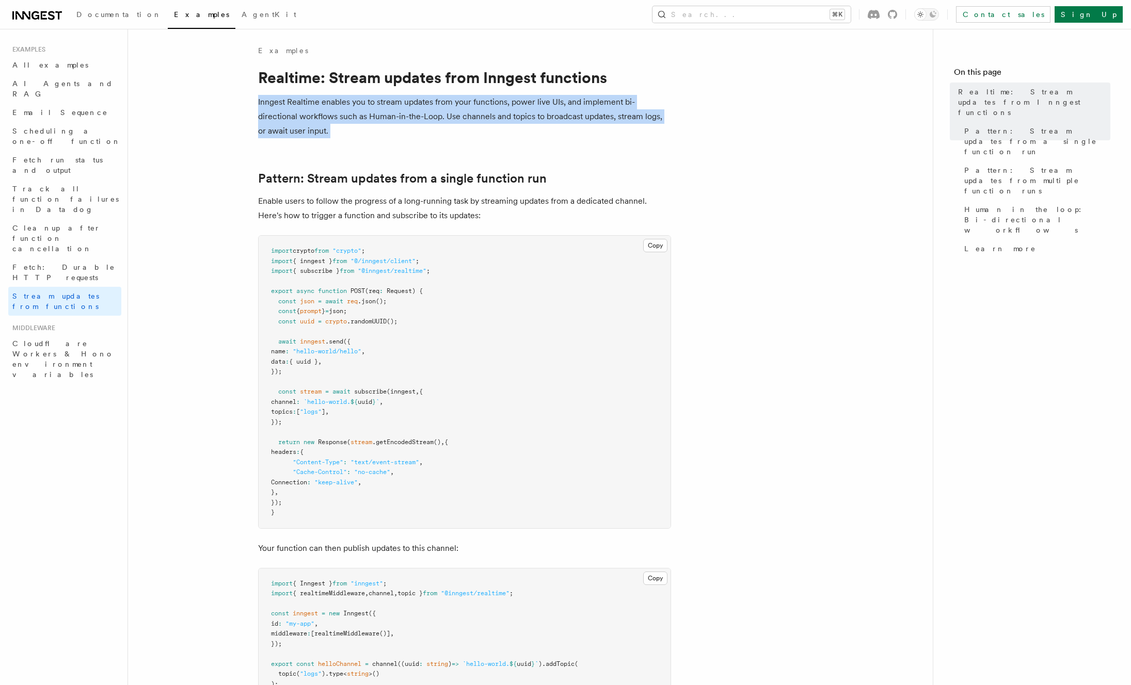
click at [564, 118] on p "Inngest Realtime enables you to stream updates from your functions, power live …" at bounding box center [464, 116] width 413 height 43
click at [624, 116] on p "Inngest Realtime enables you to stream updates from your functions, power live …" at bounding box center [464, 116] width 413 height 43
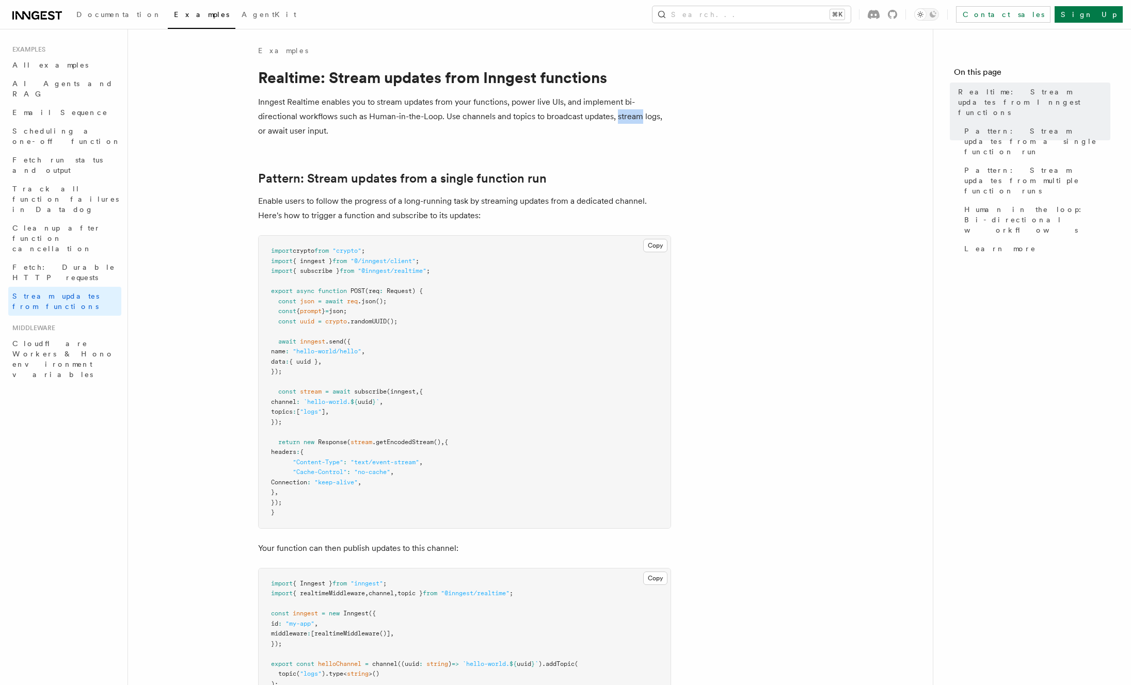
click at [624, 116] on p "Inngest Realtime enables you to stream updates from your functions, power live …" at bounding box center [464, 116] width 413 height 43
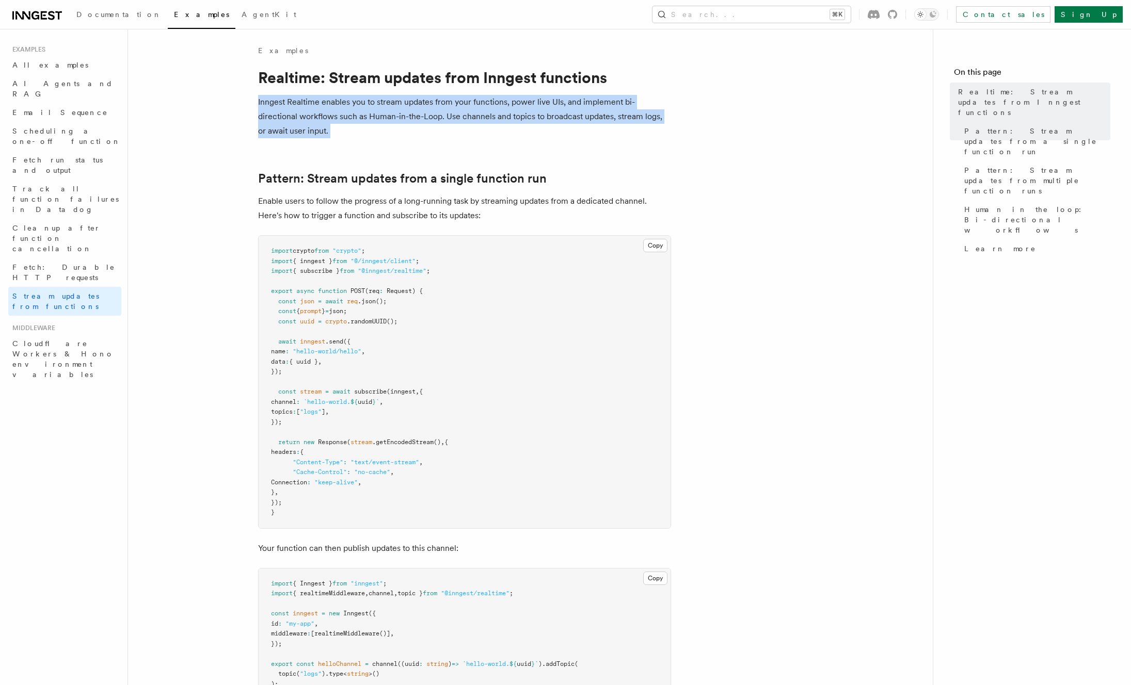
click at [624, 116] on p "Inngest Realtime enables you to stream updates from your functions, power live …" at bounding box center [464, 116] width 413 height 43
click at [310, 126] on p "Inngest Realtime enables you to stream updates from your functions, power live …" at bounding box center [464, 116] width 413 height 43
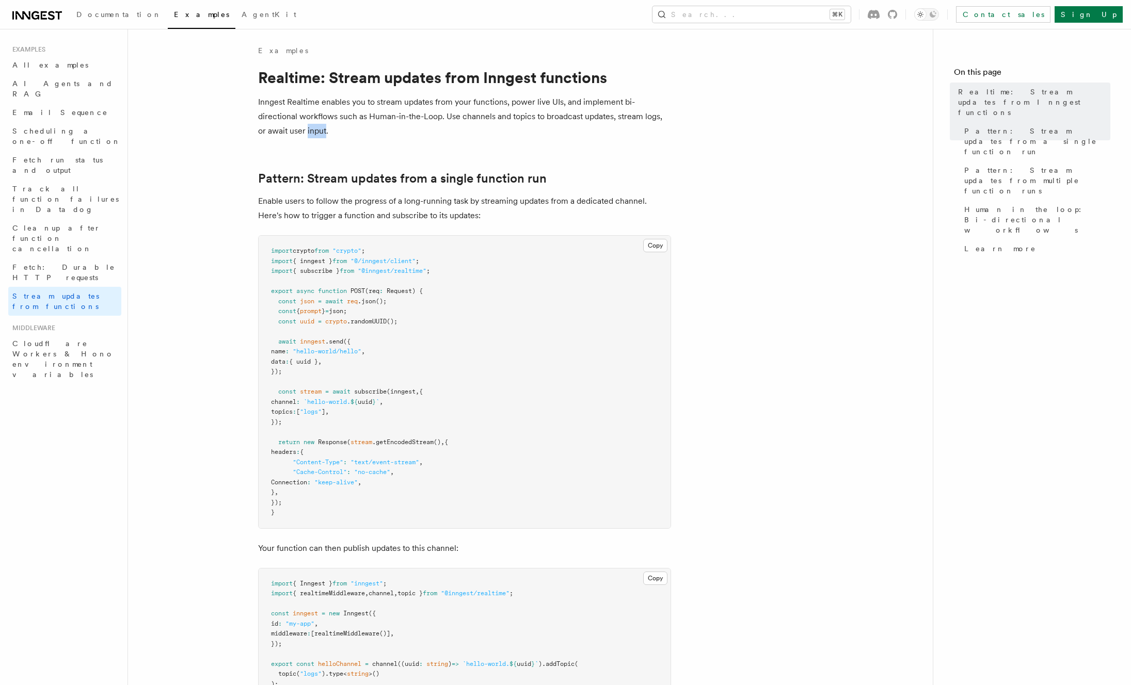
click at [310, 126] on p "Inngest Realtime enables you to stream updates from your functions, power live …" at bounding box center [464, 116] width 413 height 43
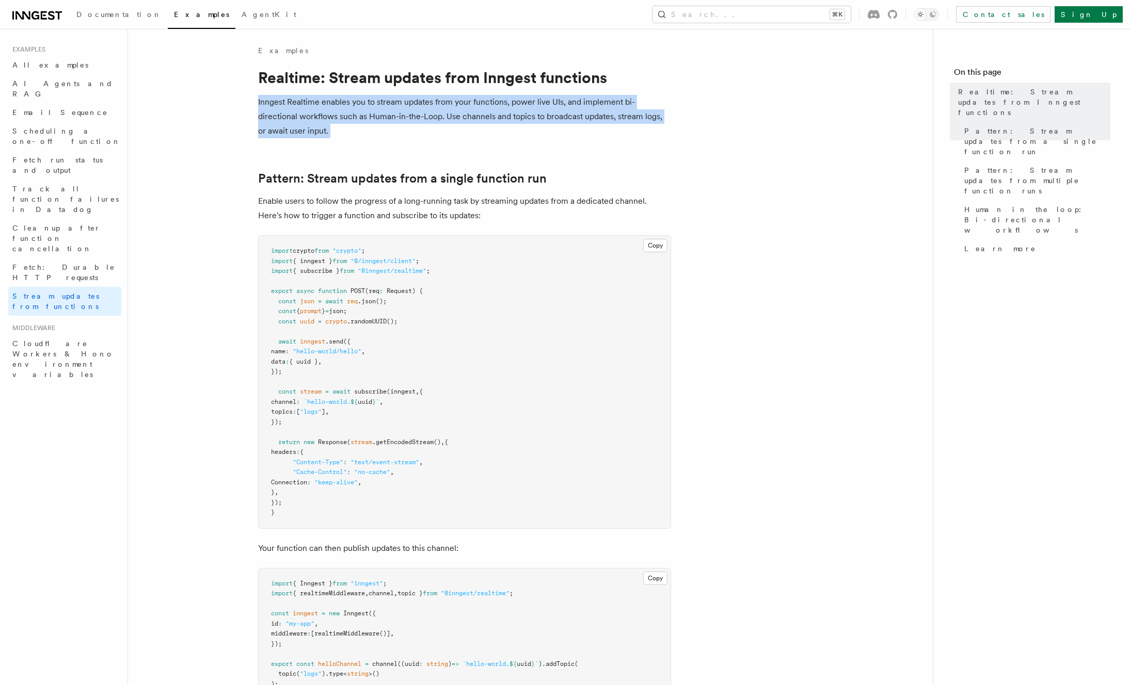
click at [310, 126] on p "Inngest Realtime enables you to stream updates from your functions, power live …" at bounding box center [464, 116] width 413 height 43
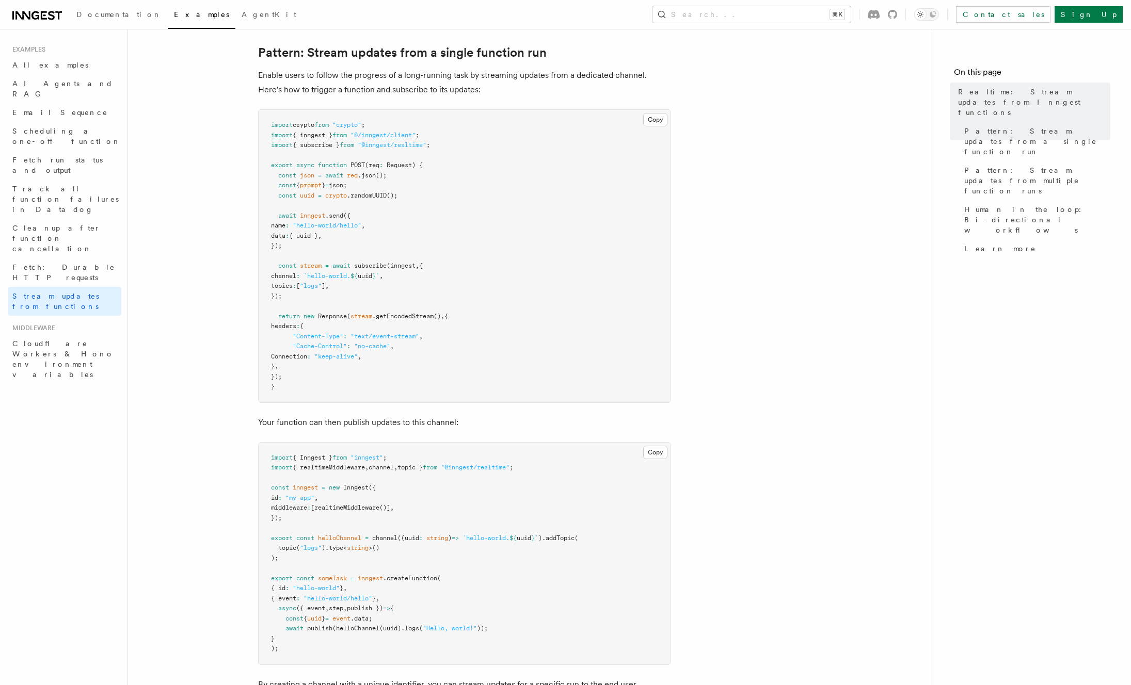
scroll to position [139, 0]
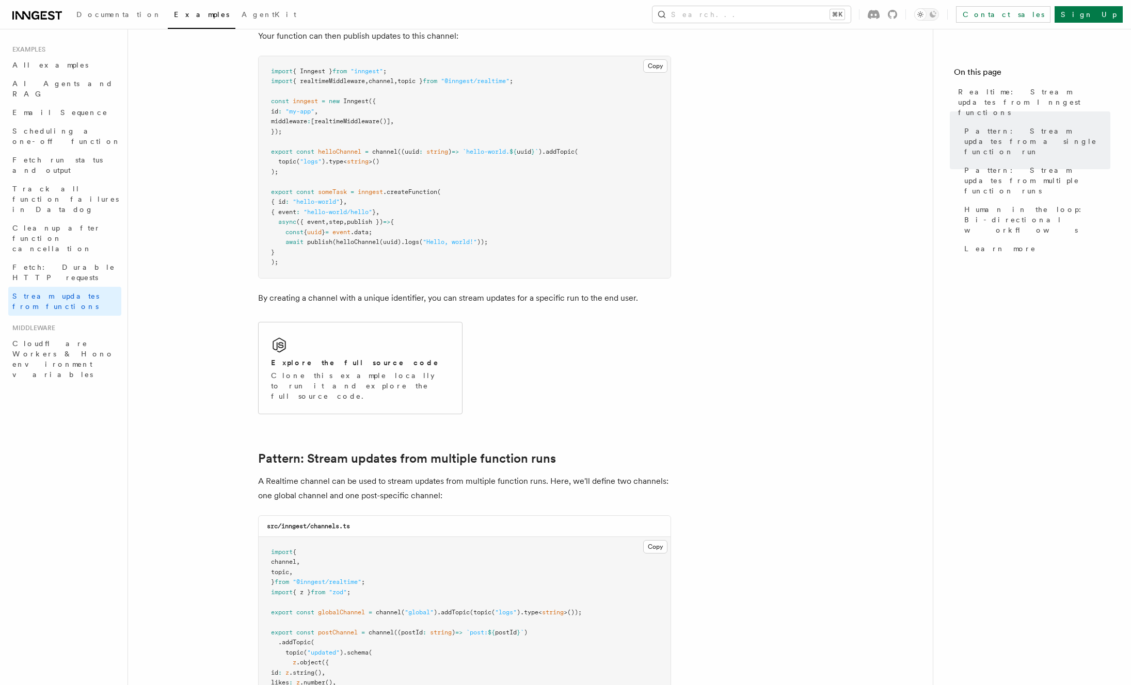
scroll to position [519, 0]
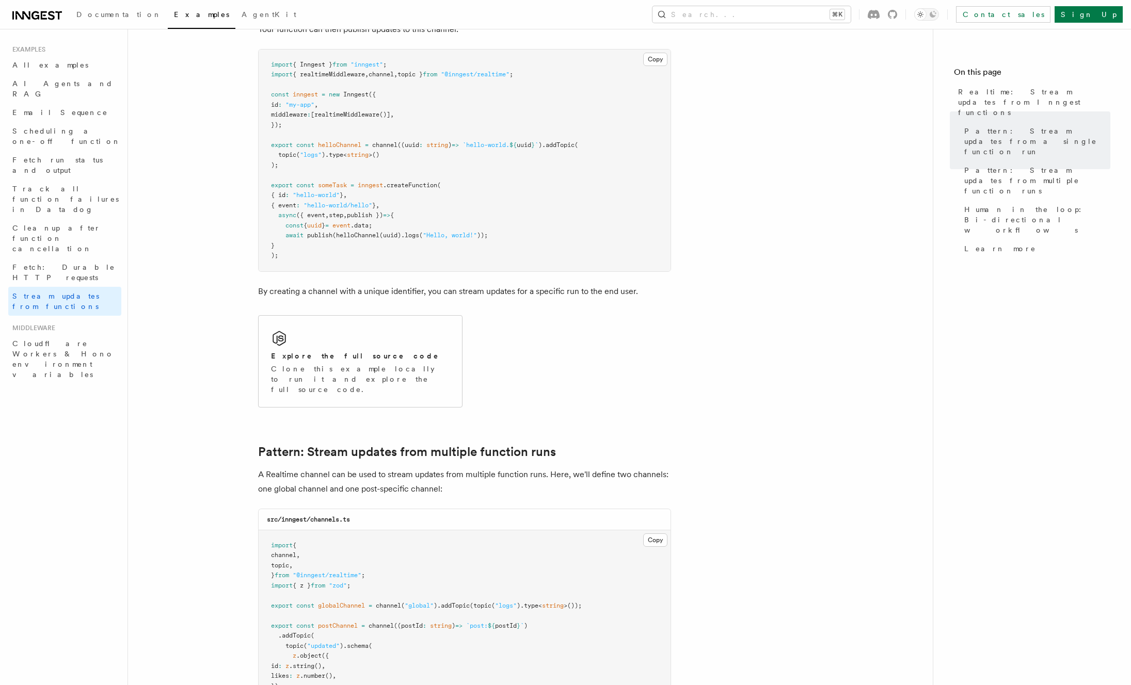
click at [578, 292] on p "By creating a channel with a unique identifier, you can stream updates for a sp…" at bounding box center [464, 291] width 413 height 14
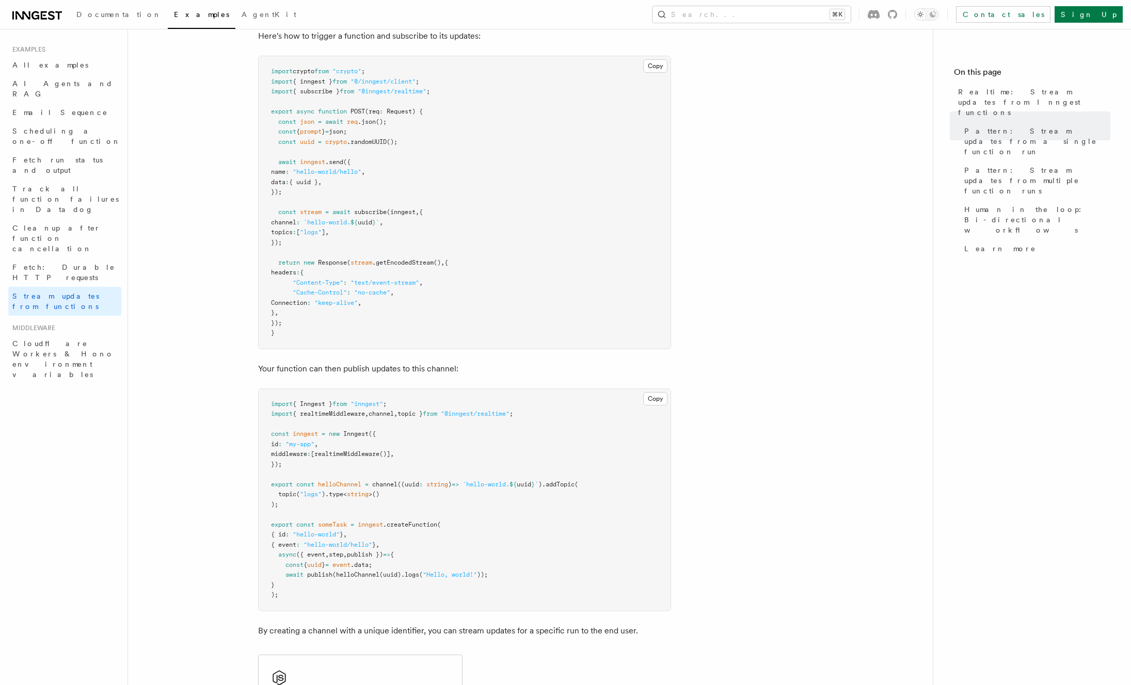
click at [412, 264] on span ".getEncodedStream" at bounding box center [402, 262] width 61 height 7
click at [307, 301] on span "Connection" at bounding box center [289, 302] width 36 height 7
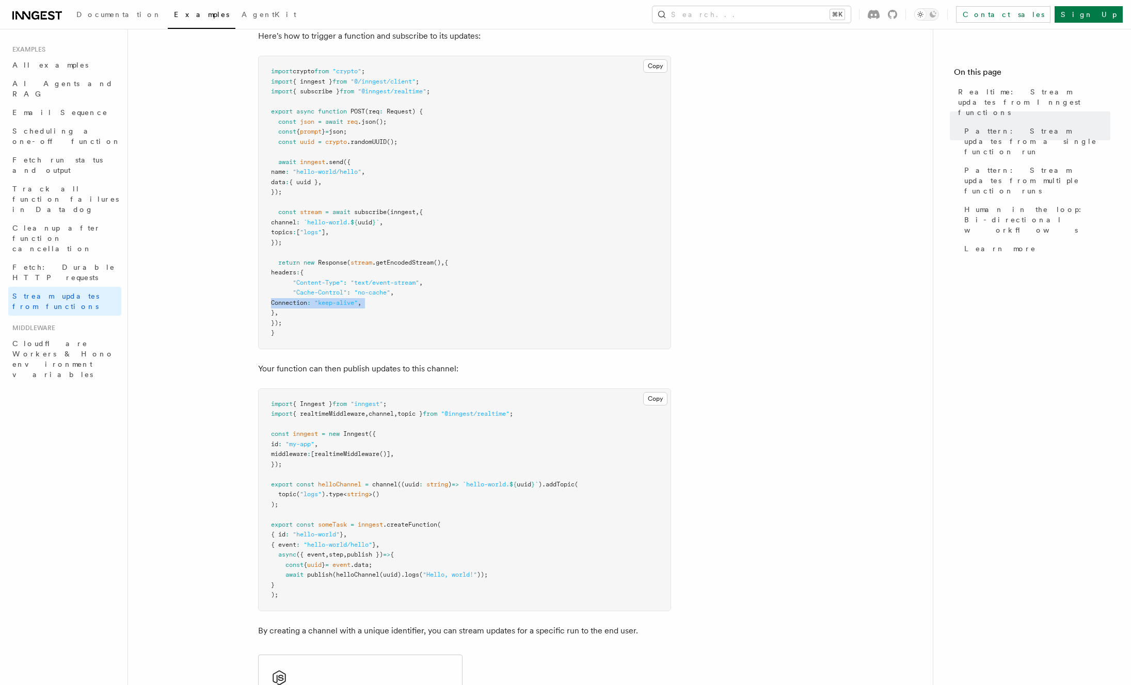
click at [307, 301] on span "Connection" at bounding box center [289, 302] width 36 height 7
click at [485, 308] on pre "import crypto from "crypto" ; import { inngest } from "@/inngest/client" ; impo…" at bounding box center [465, 202] width 412 height 293
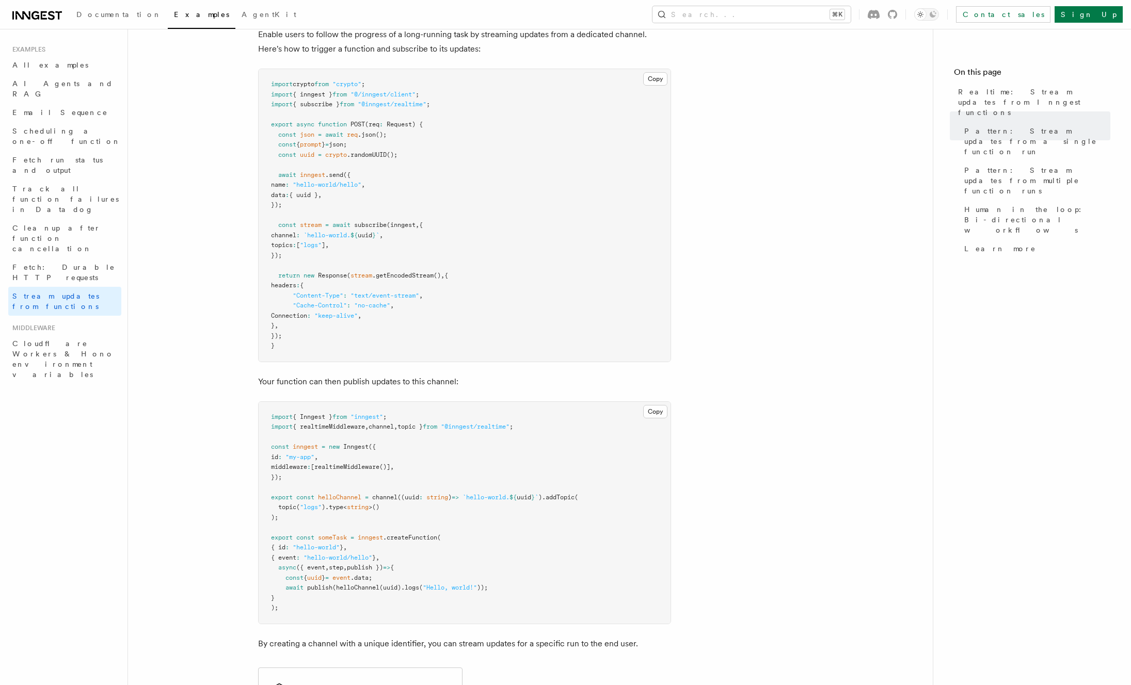
click at [610, 338] on pre "import crypto from "crypto" ; import { inngest } from "@/inngest/client" ; impo…" at bounding box center [465, 215] width 412 height 293
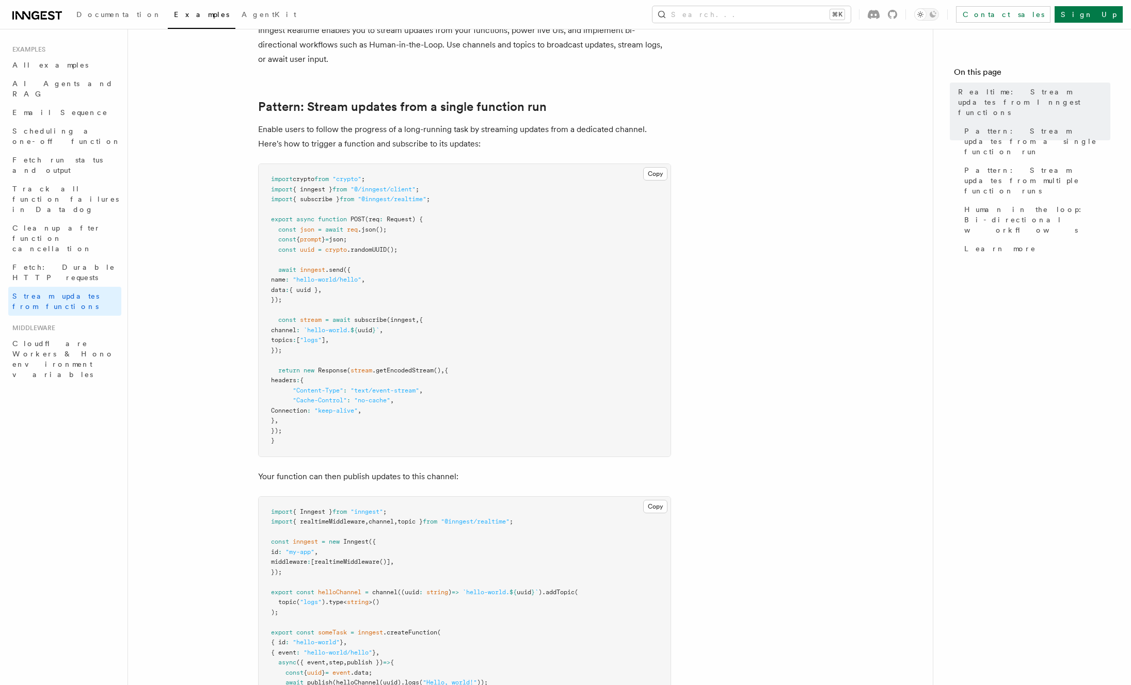
click at [533, 284] on pre "import crypto from "crypto" ; import { inngest } from "@/inngest/client" ; impo…" at bounding box center [465, 310] width 412 height 293
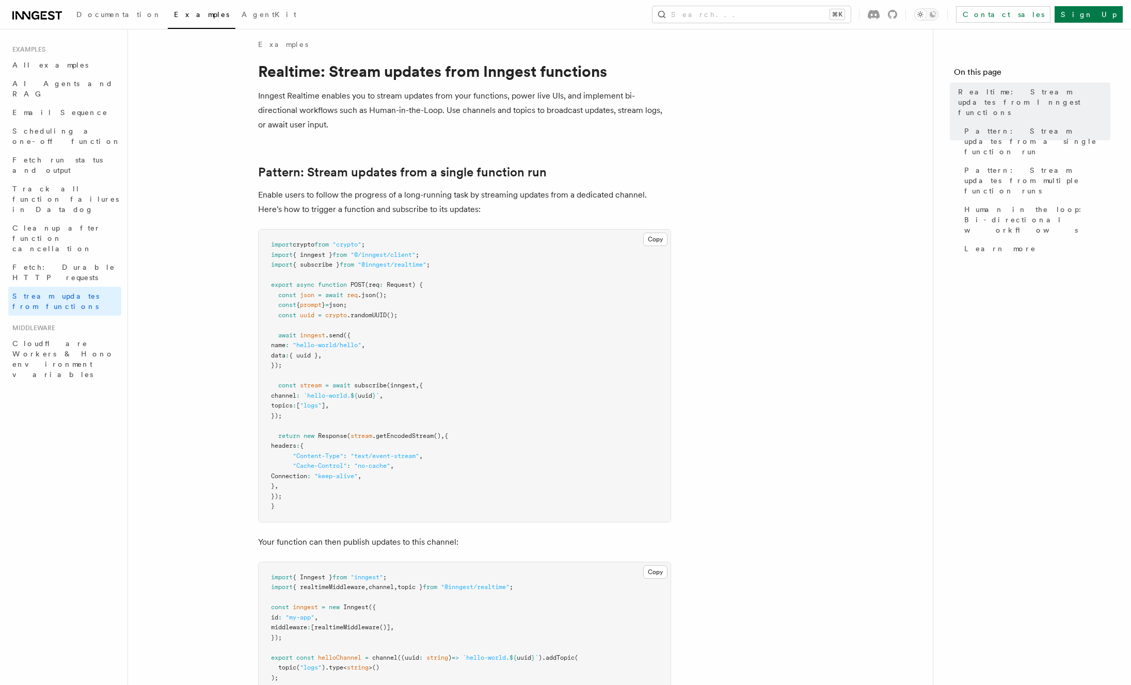
scroll to position [20, 0]
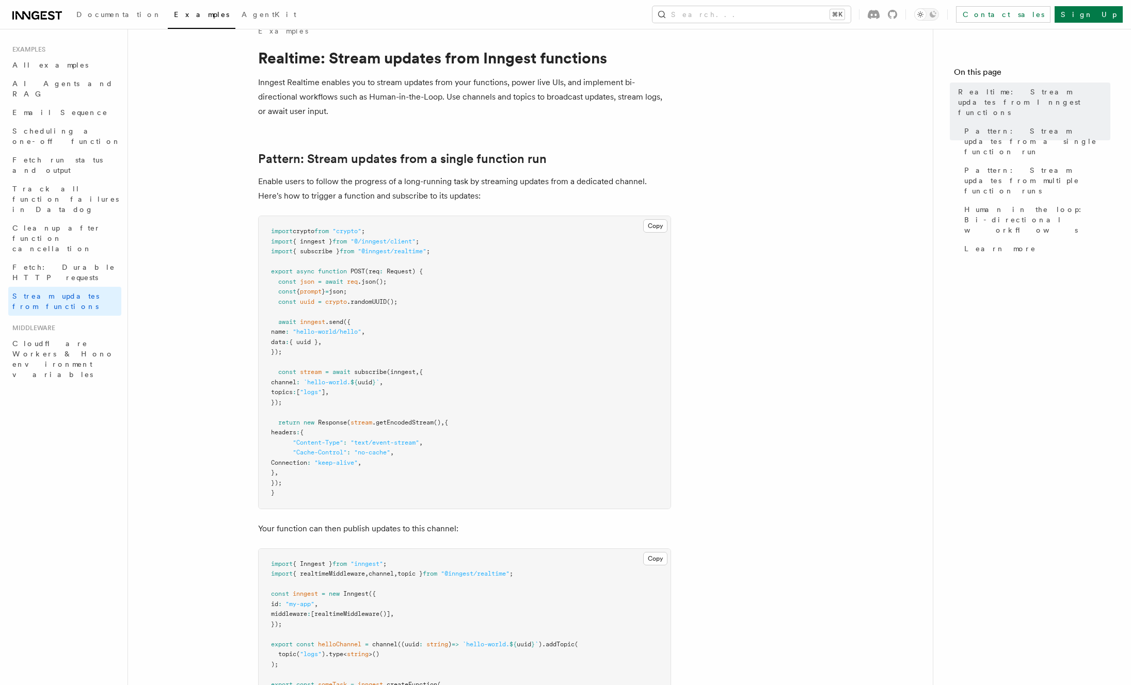
click at [504, 181] on p "Enable users to follow the progress of a long-running task by streaming updates…" at bounding box center [464, 188] width 413 height 29
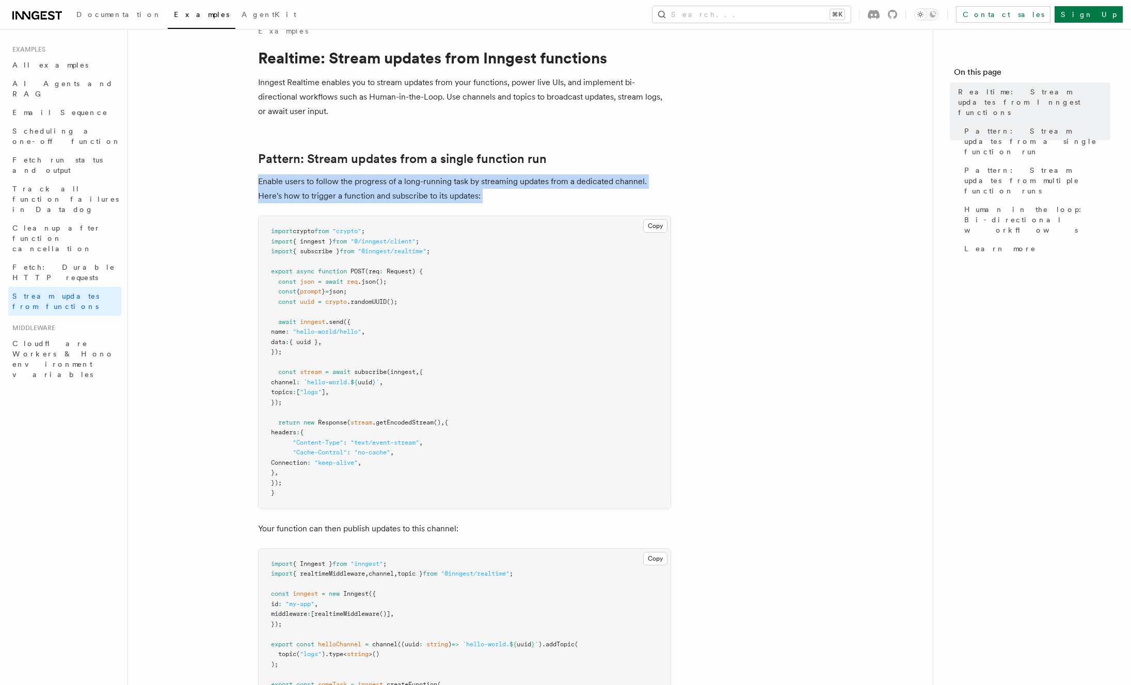
click at [504, 181] on p "Enable users to follow the progress of a long-running task by streaming updates…" at bounding box center [464, 188] width 413 height 29
click at [584, 180] on p "Enable users to follow the progress of a long-running task by streaming updates…" at bounding box center [464, 188] width 413 height 29
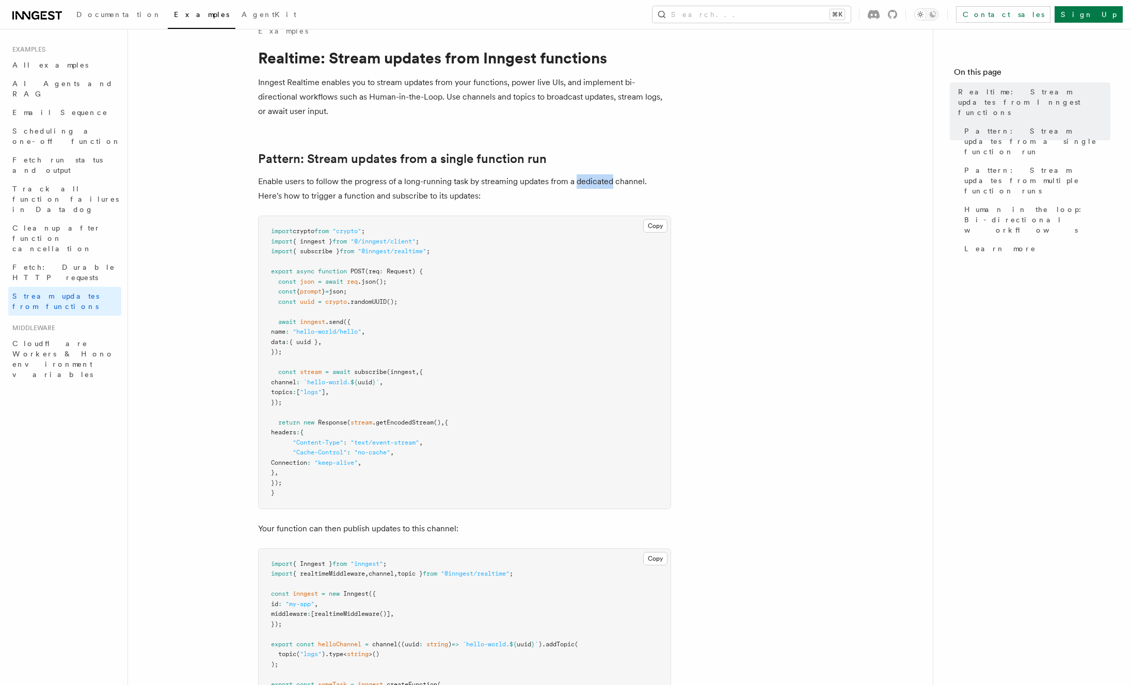
click at [584, 180] on p "Enable users to follow the progress of a long-running task by streaming updates…" at bounding box center [464, 188] width 413 height 29
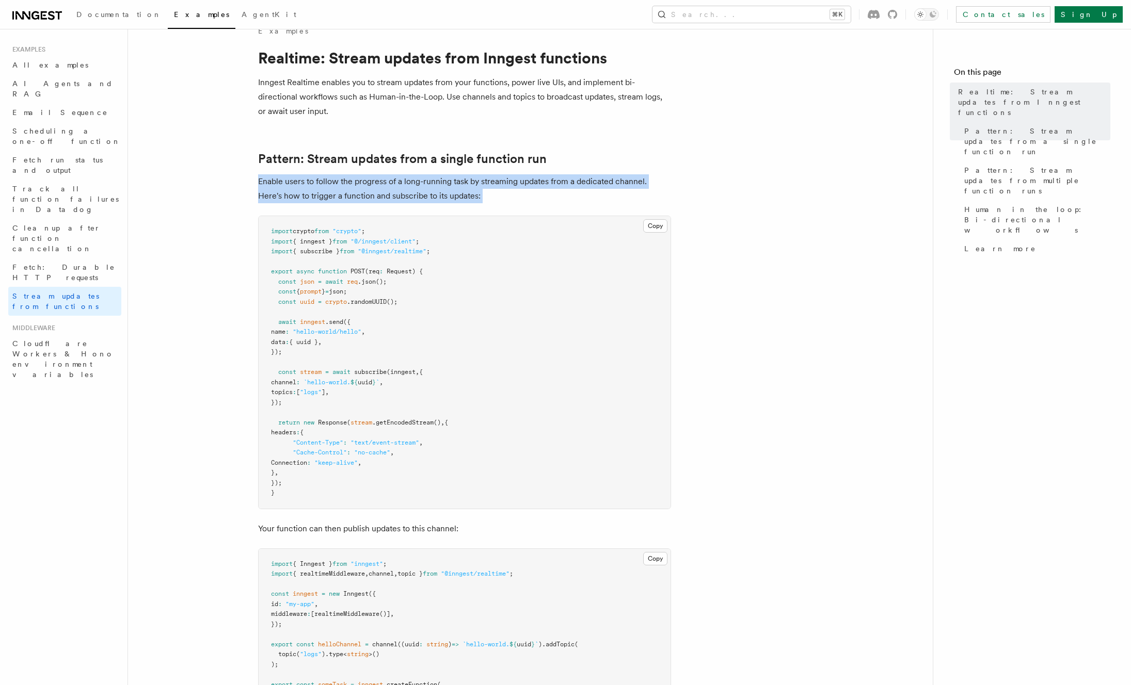
click at [584, 180] on p "Enable users to follow the progress of a long-running task by streaming updates…" at bounding box center [464, 188] width 413 height 29
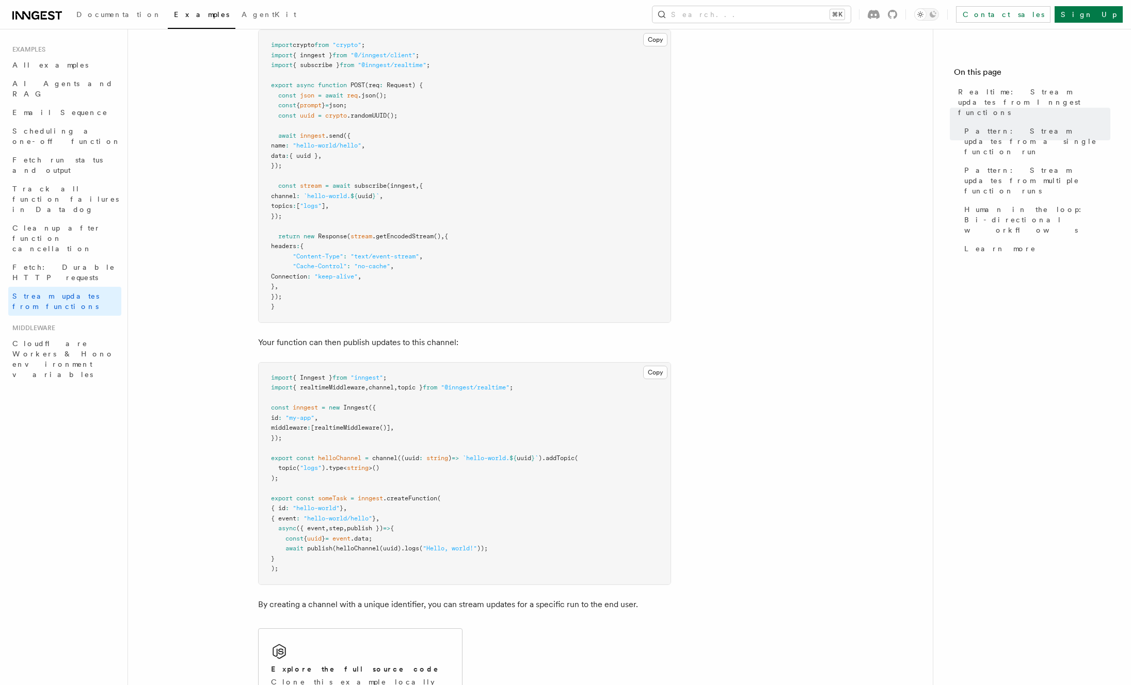
scroll to position [26, 0]
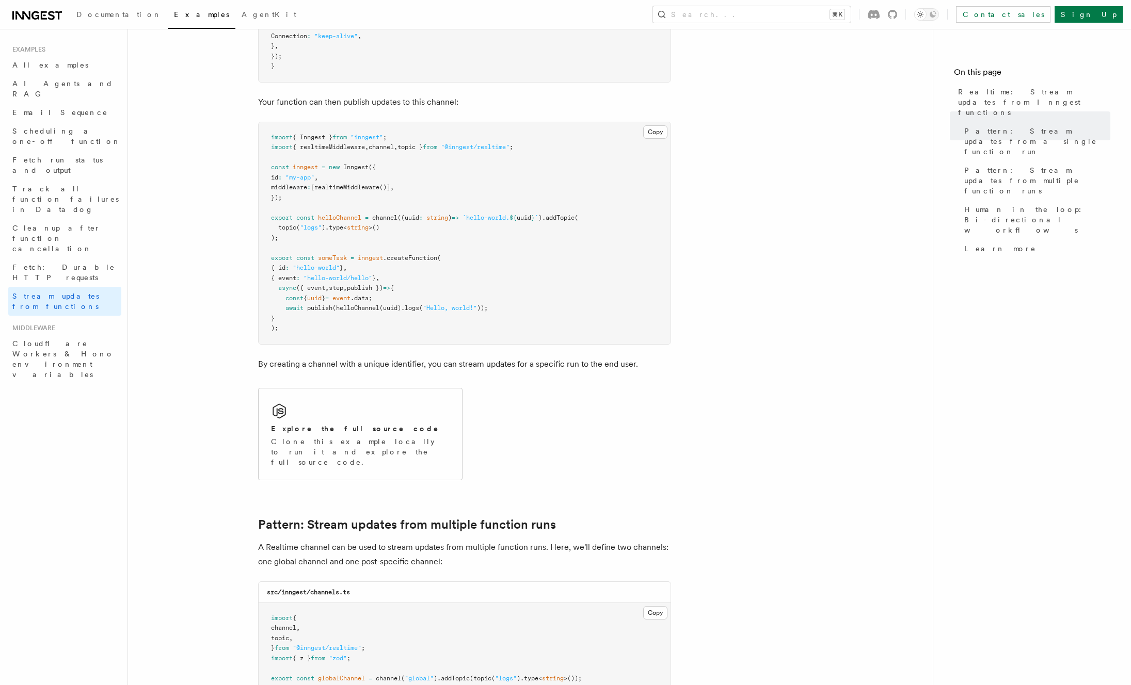
scroll to position [500, 0]
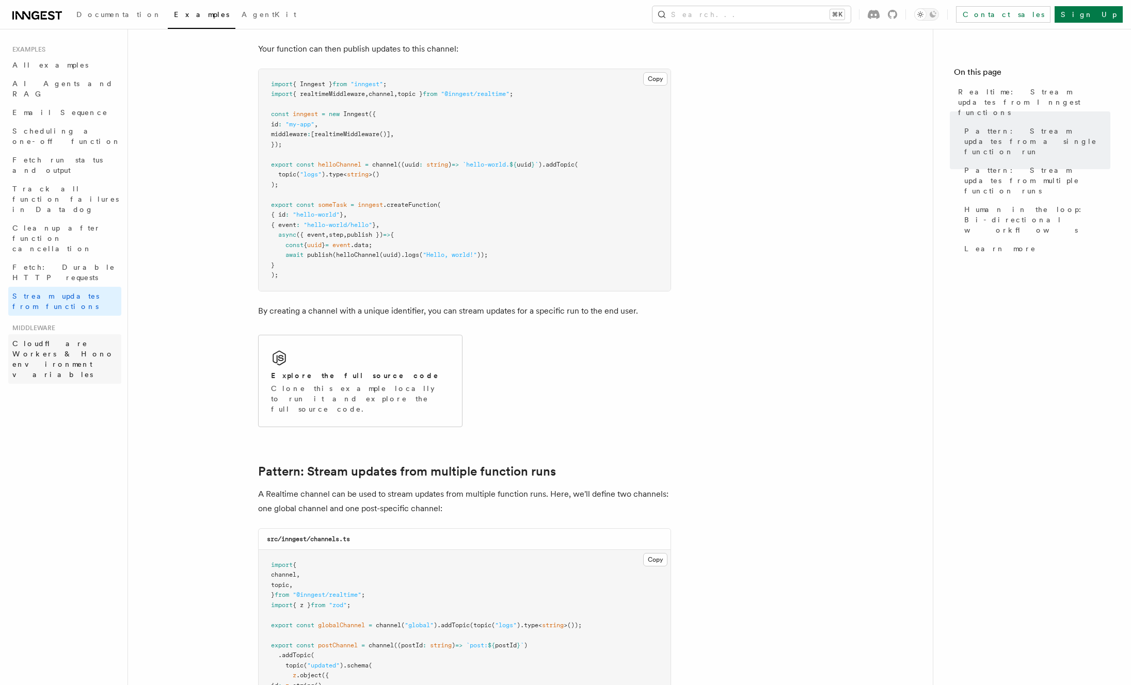
click at [68, 340] on span "Cloudflare Workers & Hono environment variables" at bounding box center [63, 359] width 102 height 39
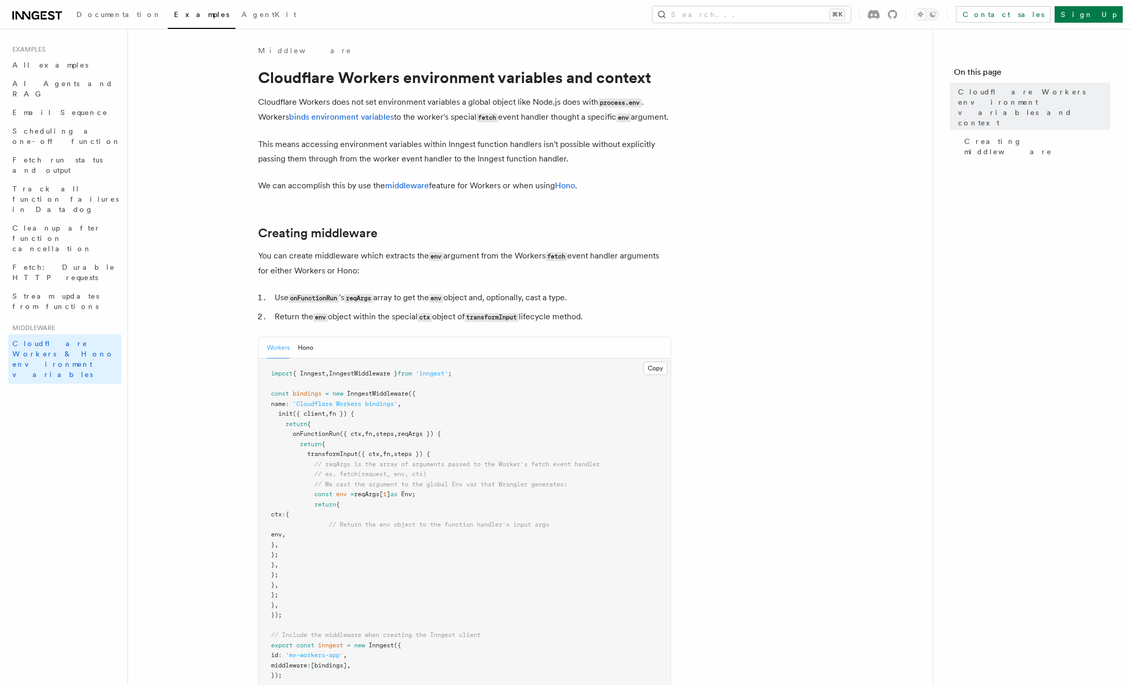
click at [174, 14] on span "Examples" at bounding box center [201, 14] width 55 height 8
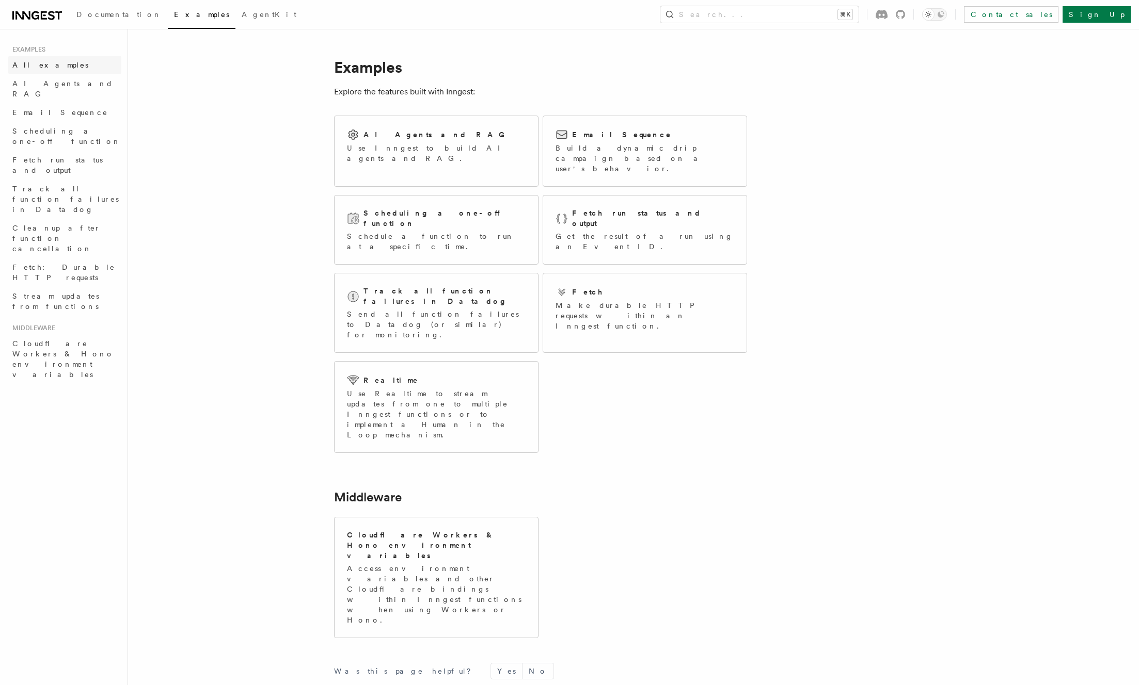
click at [58, 61] on link "All examples" at bounding box center [64, 65] width 113 height 19
click at [38, 86] on span "AI Agents and RAG" at bounding box center [62, 88] width 101 height 19
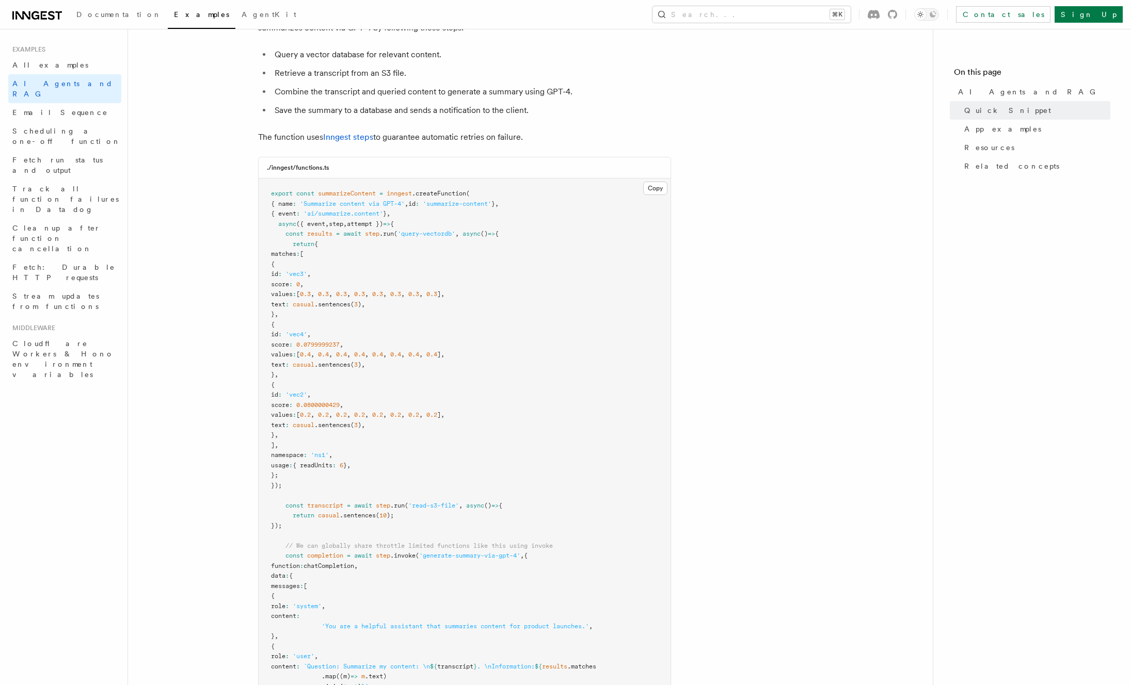
scroll to position [201, 0]
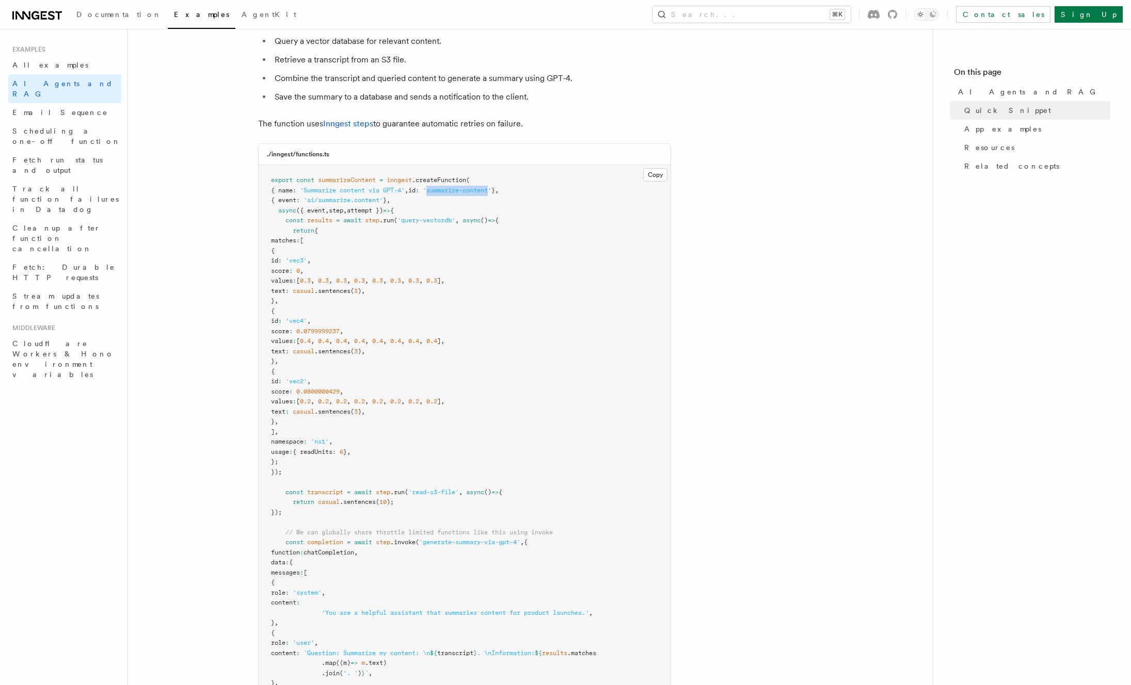
drag, startPoint x: 443, startPoint y: 191, endPoint x: 505, endPoint y: 190, distance: 62.5
click at [491, 190] on span "'summarize-content'" at bounding box center [457, 190] width 69 height 7
click at [344, 181] on span "summarizeContent" at bounding box center [347, 180] width 58 height 7
click at [319, 200] on span "'ai/summarize.content'" at bounding box center [343, 200] width 79 height 7
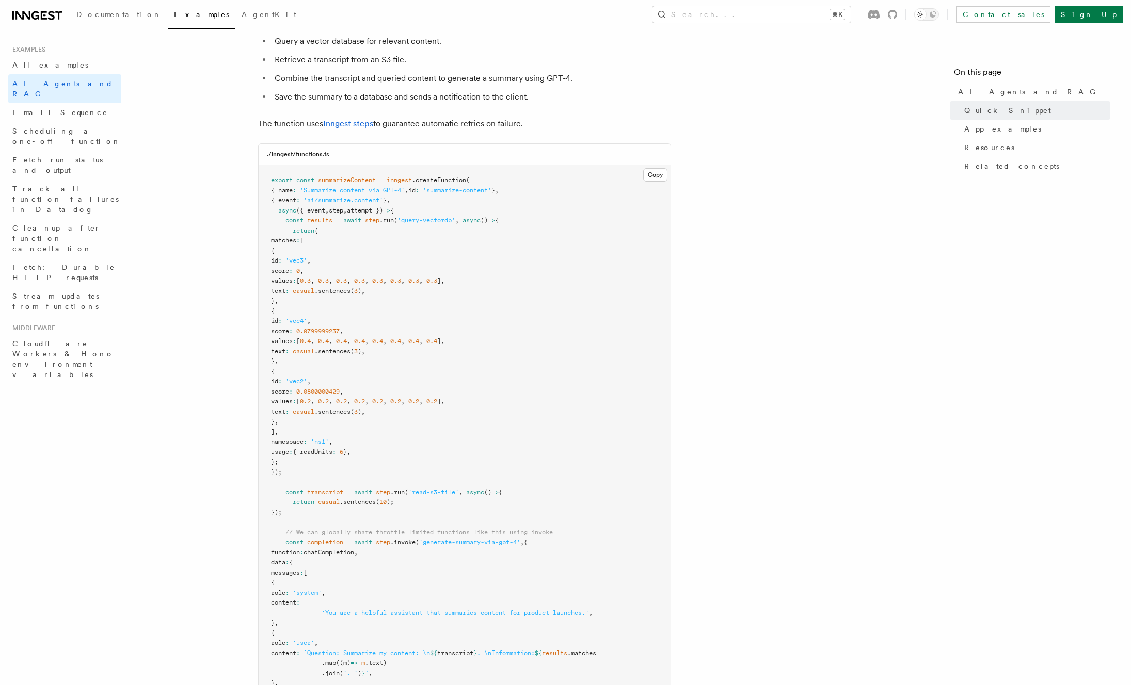
click at [420, 203] on pre "export const summarizeContent = inngest .createFunction ( { name : 'Summarize c…" at bounding box center [465, 512] width 412 height 695
click at [448, 242] on pre "export const summarizeContent = inngest .createFunction ( { name : 'Summarize c…" at bounding box center [465, 512] width 412 height 695
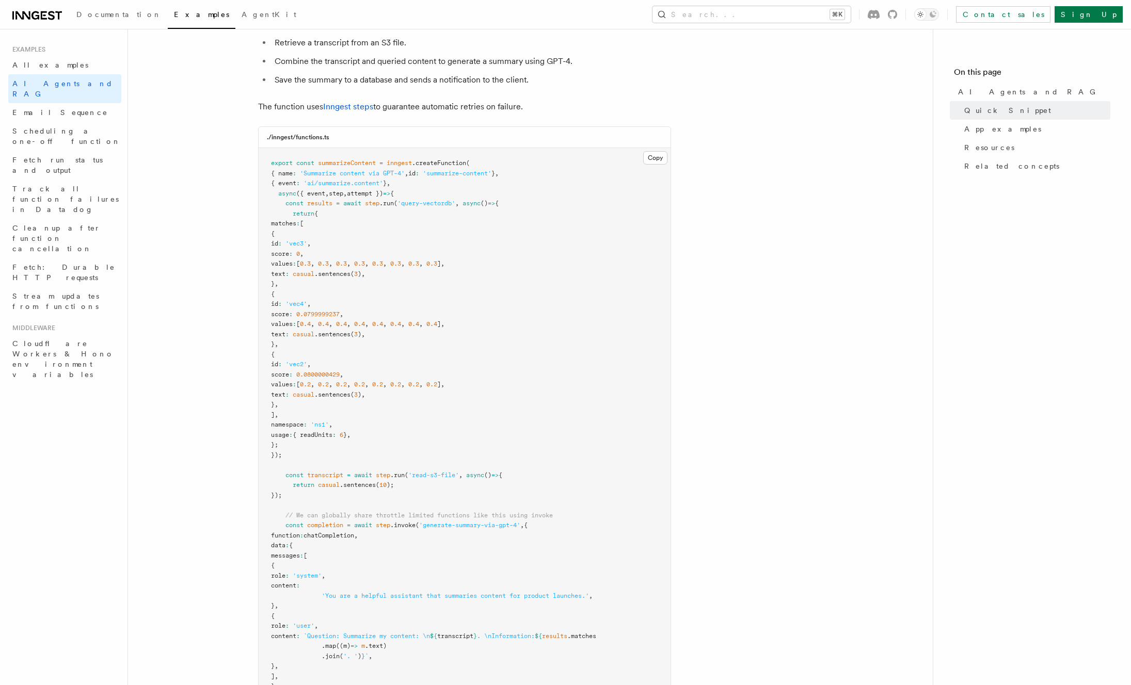
scroll to position [225, 0]
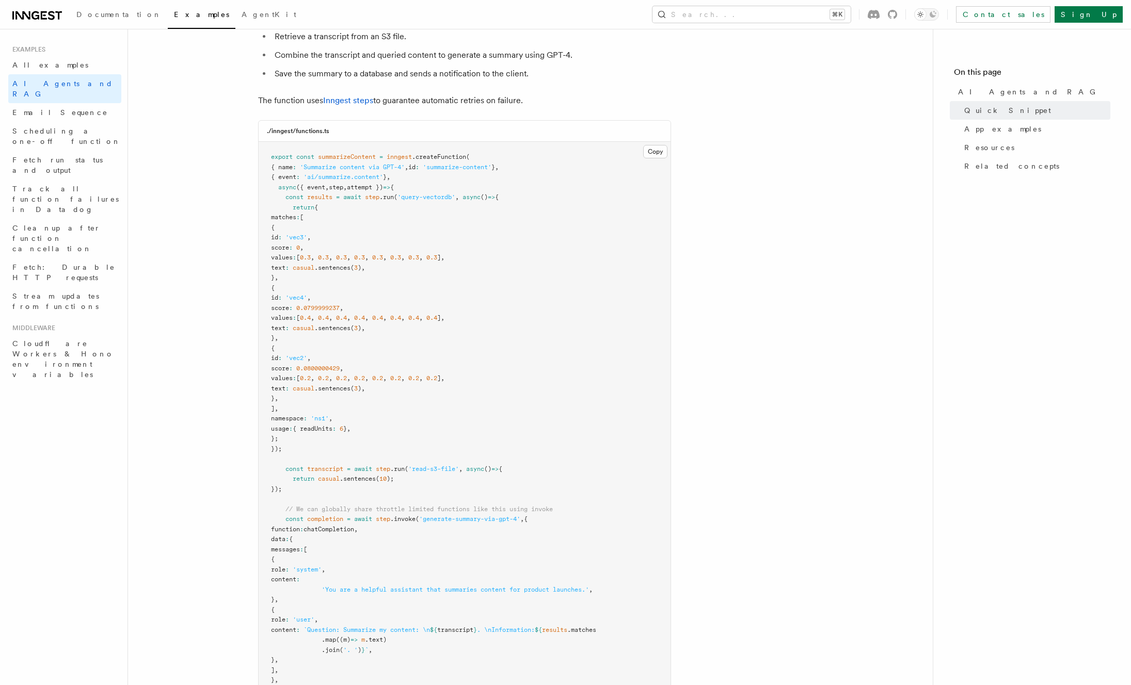
click at [360, 189] on span "attempt })" at bounding box center [365, 187] width 36 height 7
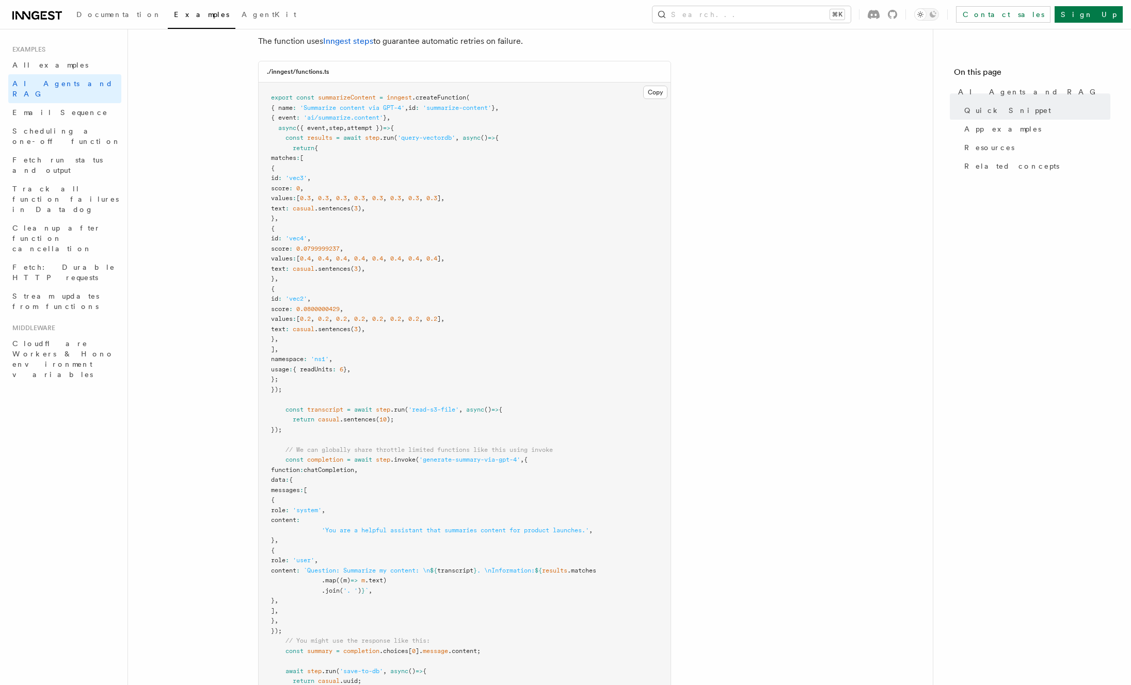
scroll to position [291, 0]
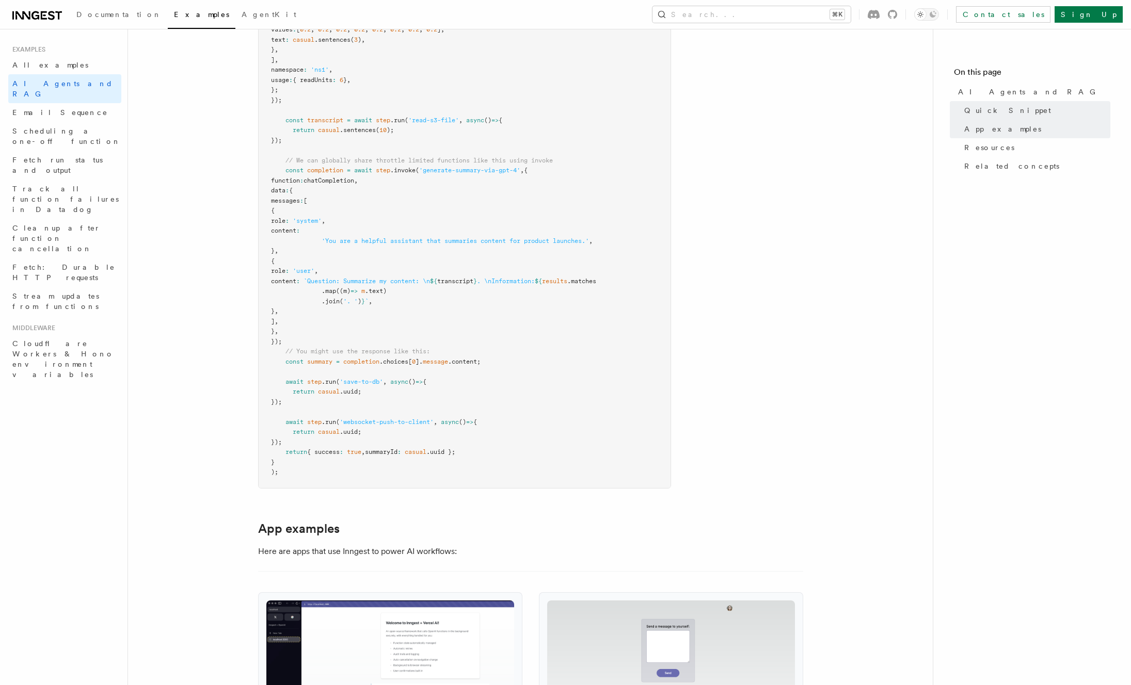
scroll to position [807, 0]
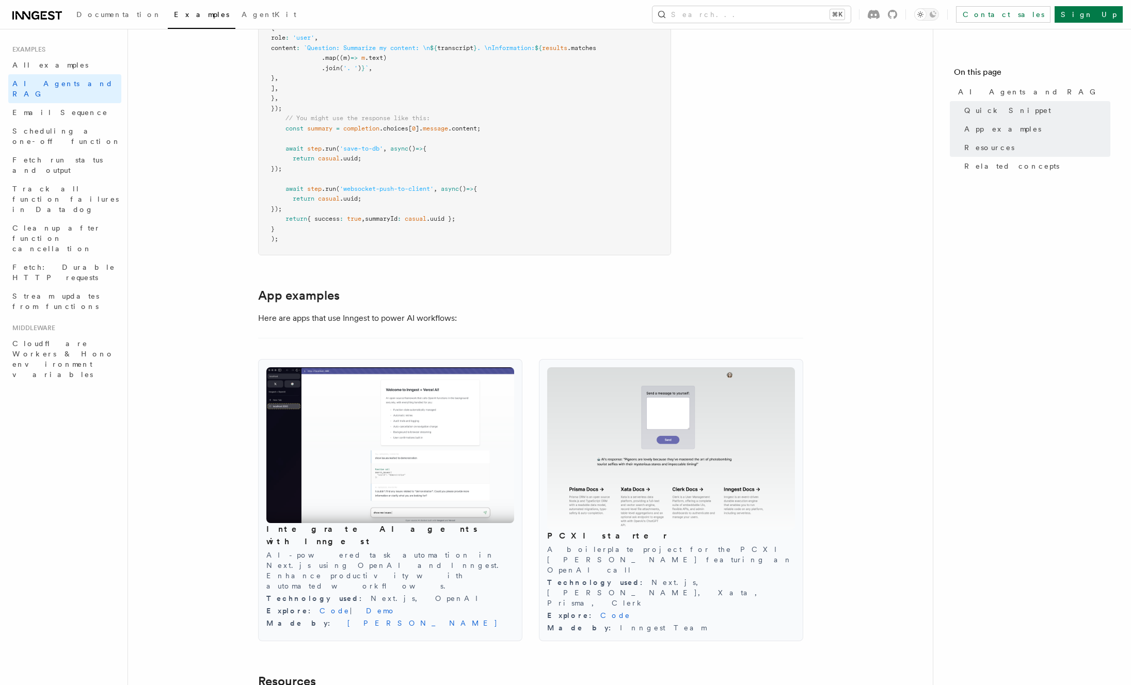
click at [405, 316] on p "Here are apps that use Inngest to power AI workflows:" at bounding box center [464, 318] width 413 height 14
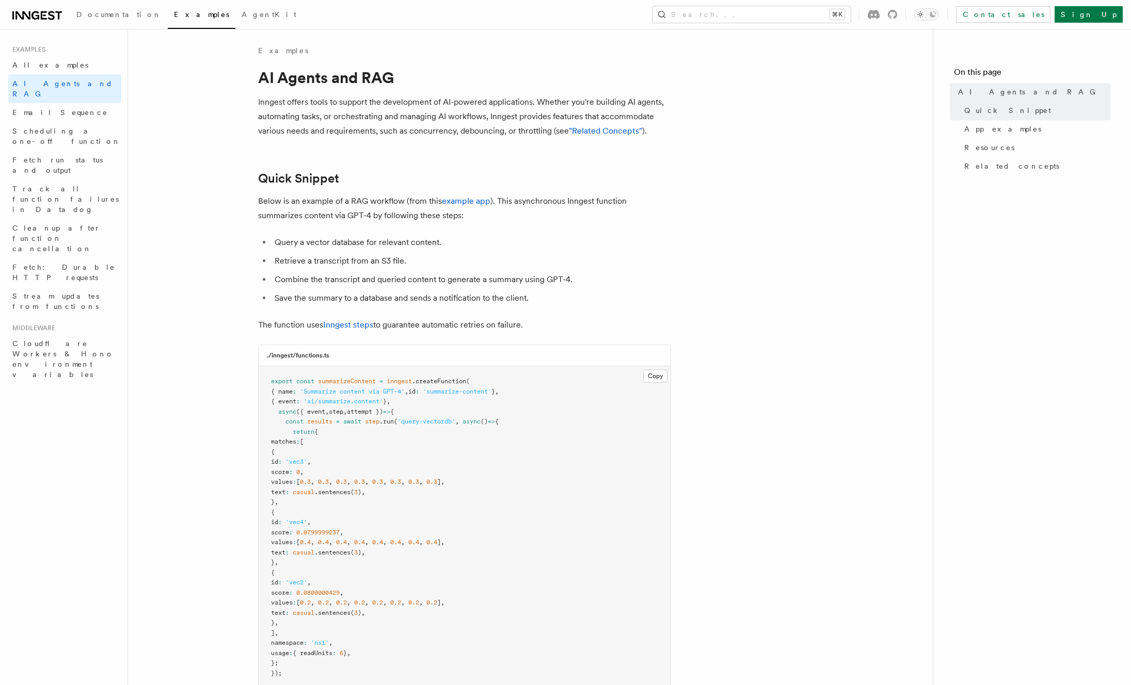
scroll to position [6, 0]
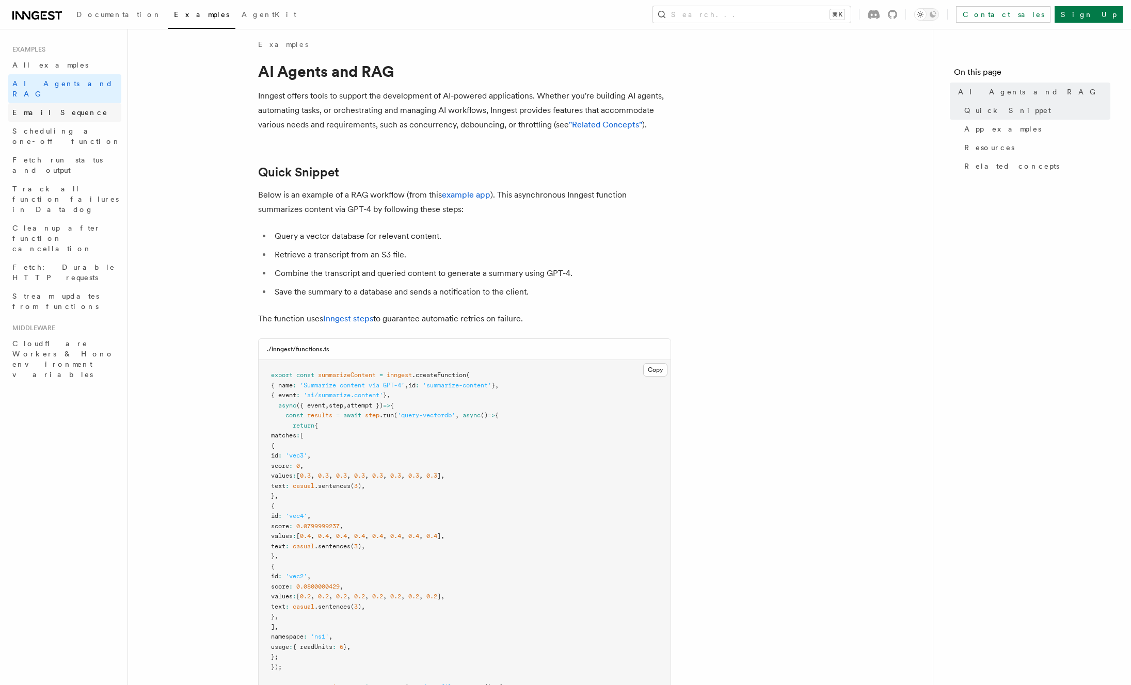
click at [55, 108] on span "Email Sequence" at bounding box center [59, 112] width 95 height 8
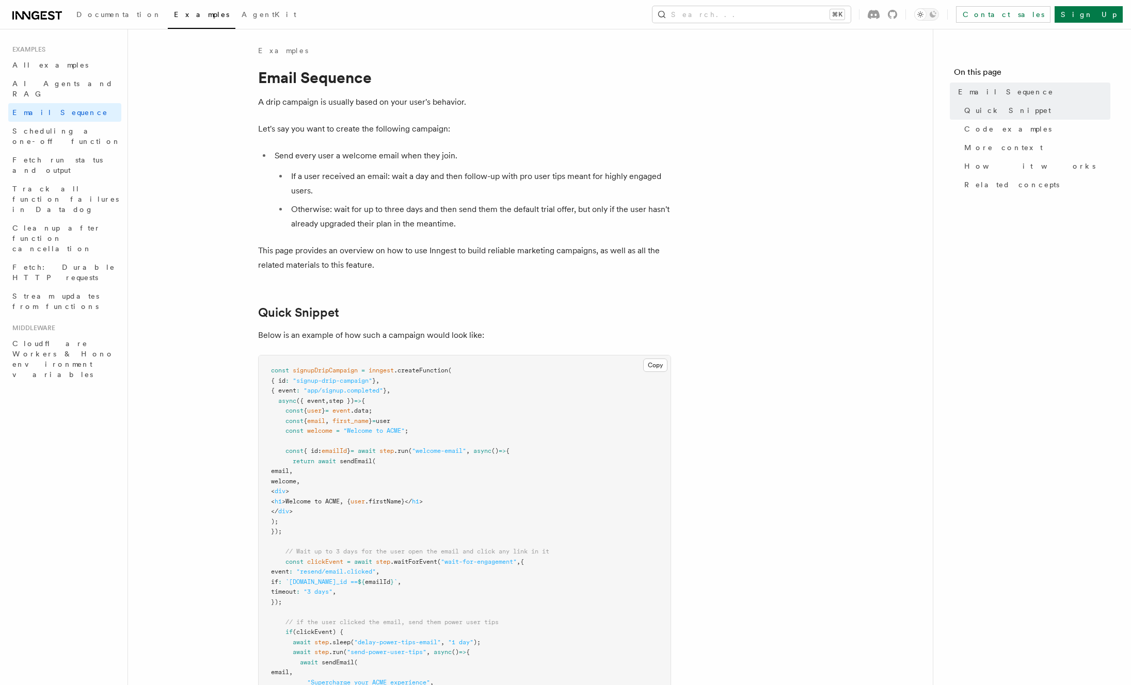
click at [345, 104] on p "A drip campaign is usually based on your user's behavior." at bounding box center [464, 102] width 413 height 14
click at [303, 128] on p "Let's say you want to create the following campaign:" at bounding box center [464, 129] width 413 height 14
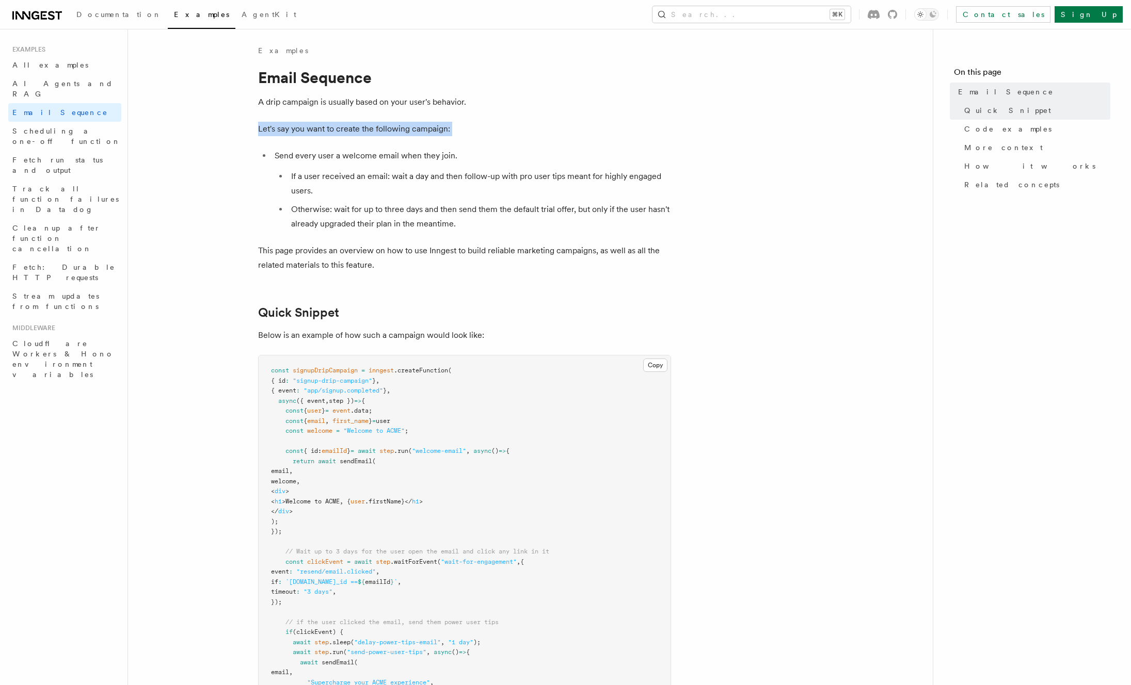
click at [303, 128] on p "Let's say you want to create the following campaign:" at bounding box center [464, 129] width 413 height 14
click at [486, 250] on p "This page provides an overview on how to use Inngest to build reliable marketin…" at bounding box center [464, 258] width 413 height 29
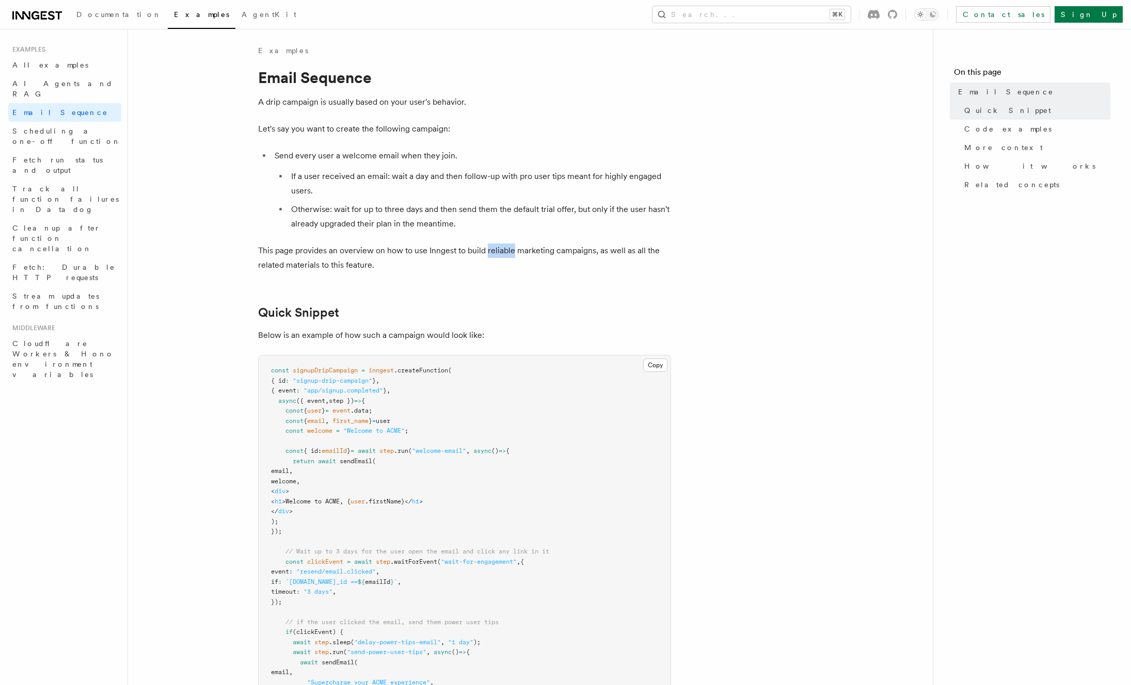
click at [486, 250] on p "This page provides an overview on how to use Inngest to build reliable marketin…" at bounding box center [464, 258] width 413 height 29
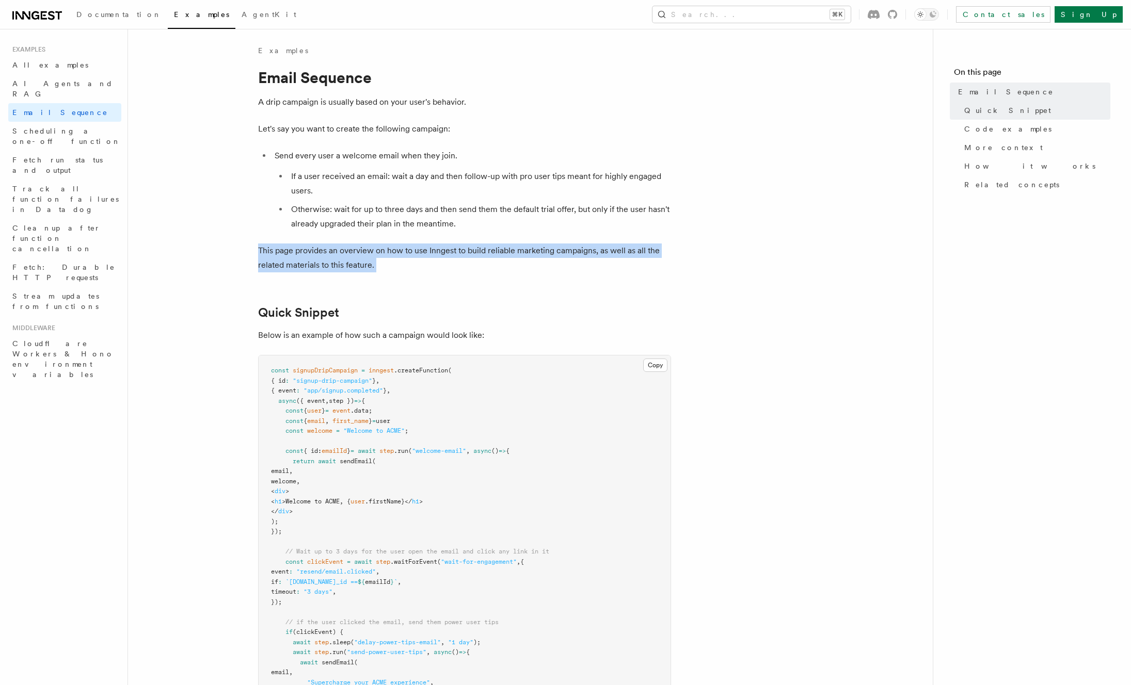
click at [486, 250] on p "This page provides an overview on how to use Inngest to build reliable marketin…" at bounding box center [464, 258] width 413 height 29
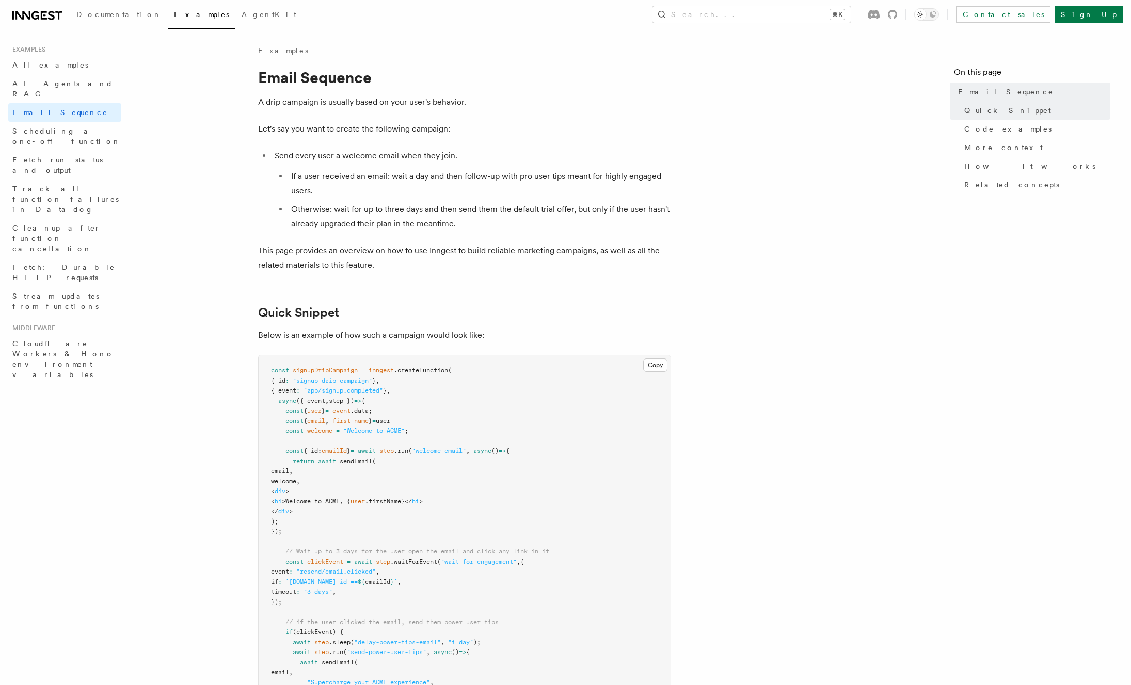
click at [503, 209] on li "Otherwise: wait for up to three days and then send them the default trial offer…" at bounding box center [479, 216] width 383 height 29
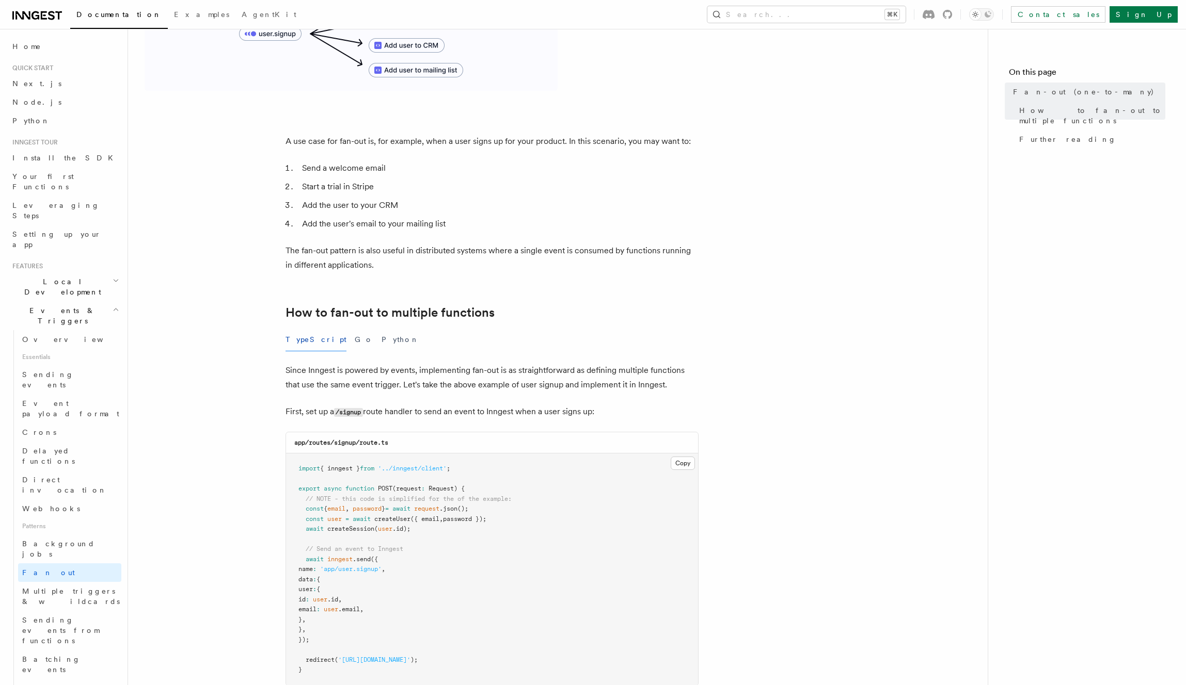
scroll to position [528, 0]
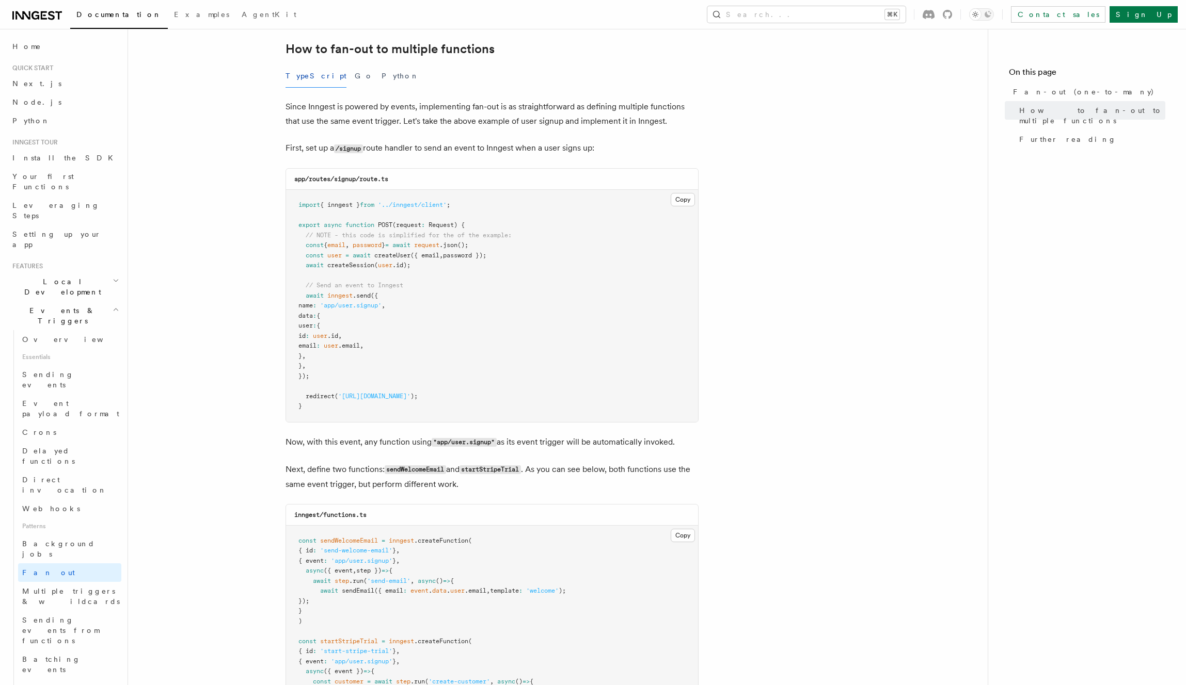
click at [795, 300] on article "Features Events & Triggers Fan-out (one-to-many) The fan-out pattern enables yo…" at bounding box center [558, 429] width 826 height 1825
click at [837, 289] on article "Features Events & Triggers Fan-out (one-to-many) The fan-out pattern enables yo…" at bounding box center [558, 429] width 826 height 1825
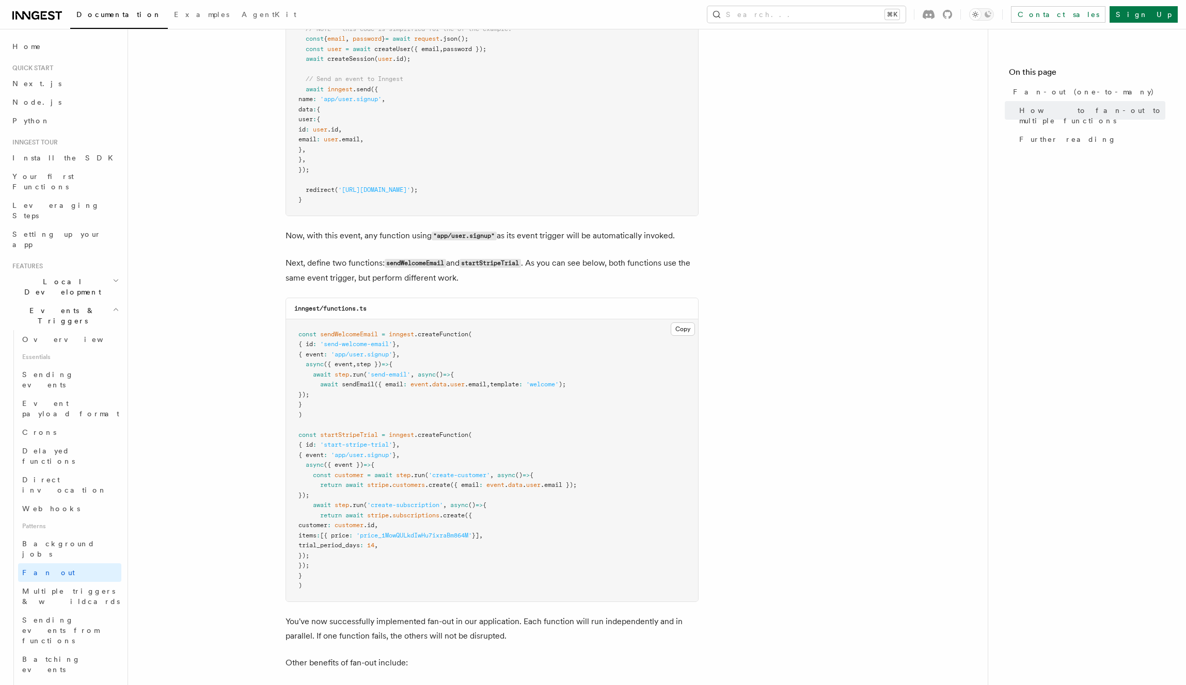
scroll to position [772, 0]
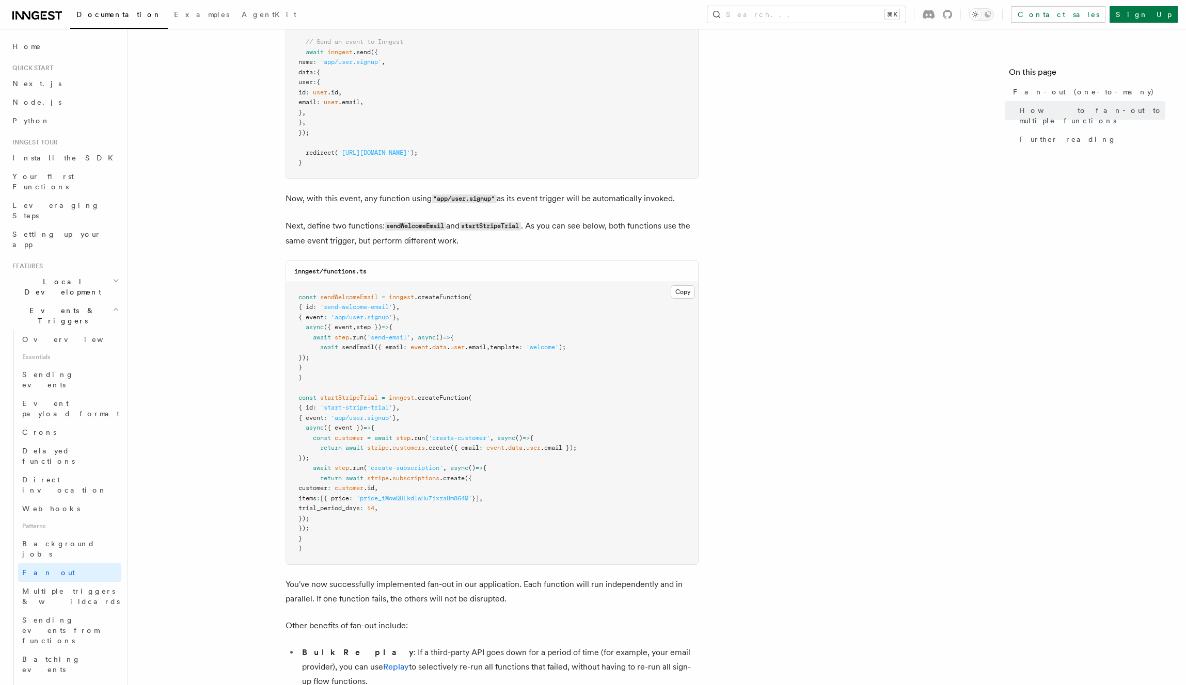
click at [837, 289] on article "Features Events & Triggers Fan-out (one-to-many) The fan-out pattern enables yo…" at bounding box center [558, 186] width 826 height 1825
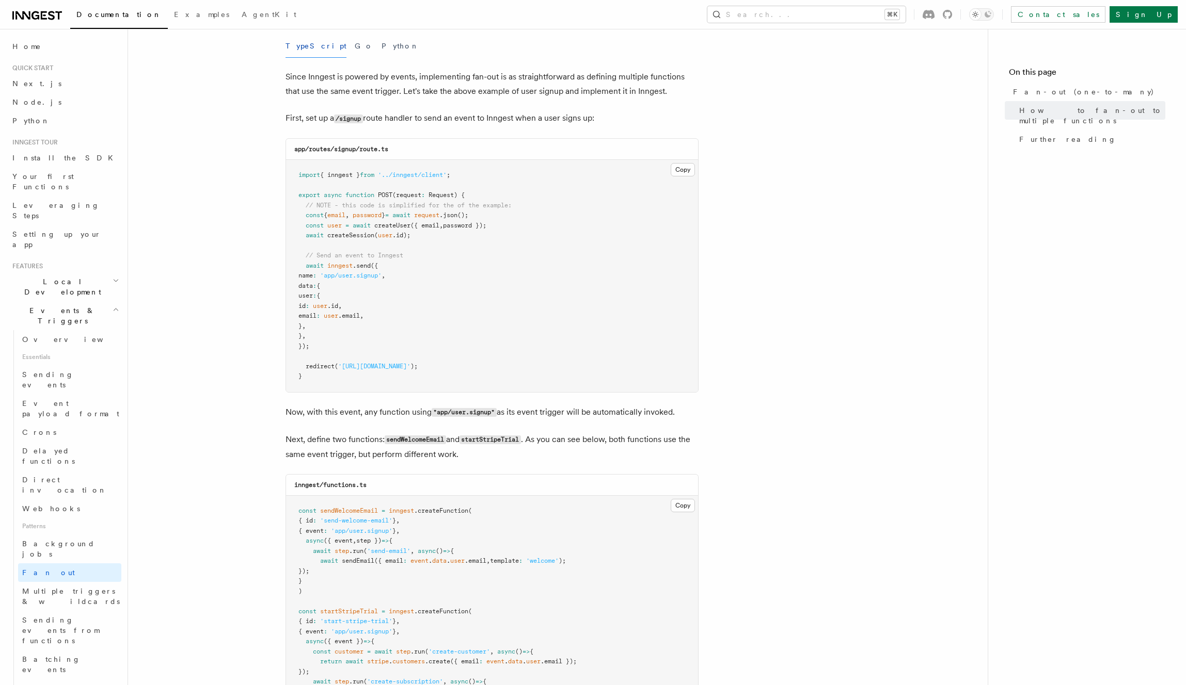
scroll to position [843, 0]
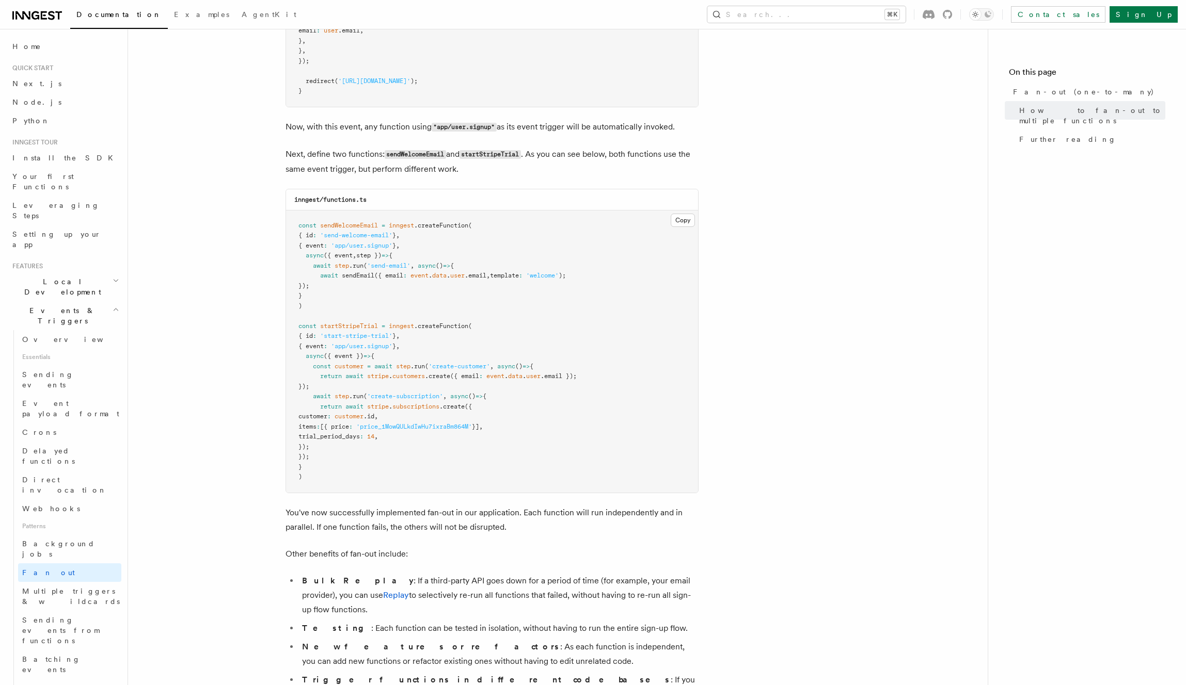
click at [847, 326] on article "Features Events & Triggers Fan-out (one-to-many) The fan-out pattern enables yo…" at bounding box center [558, 114] width 826 height 1825
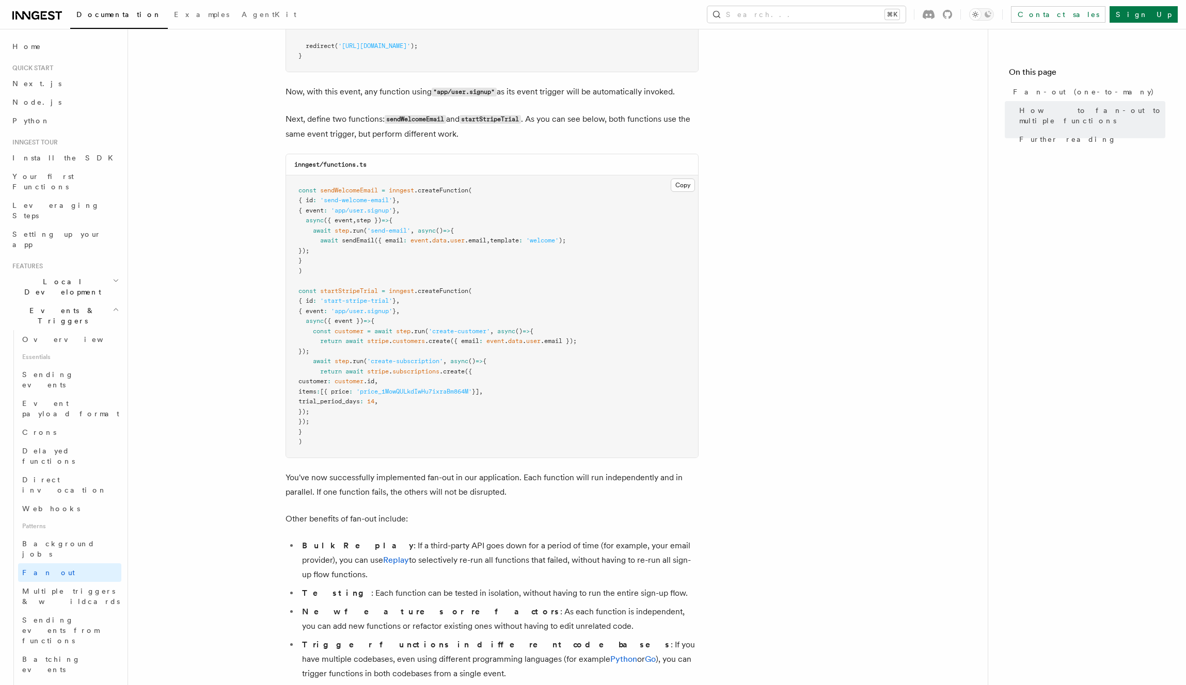
click at [880, 353] on article "Features Events & Triggers Fan-out (one-to-many) The fan-out pattern enables yo…" at bounding box center [558, 79] width 826 height 1825
